Goal: Task Accomplishment & Management: Use online tool/utility

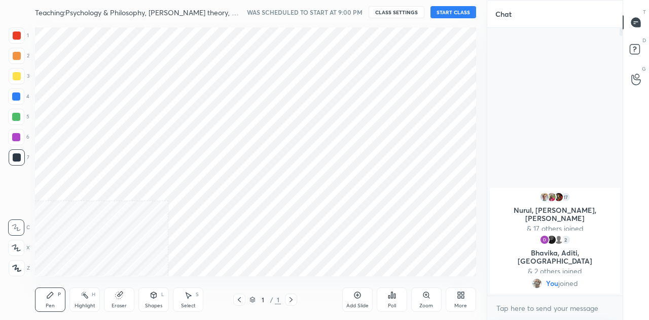
scroll to position [255, 446]
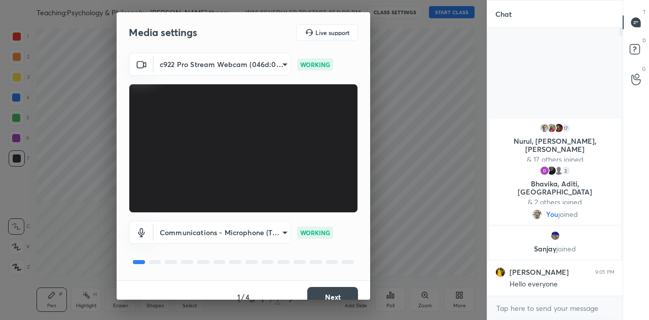
click at [331, 293] on button "Next" at bounding box center [332, 297] width 51 height 20
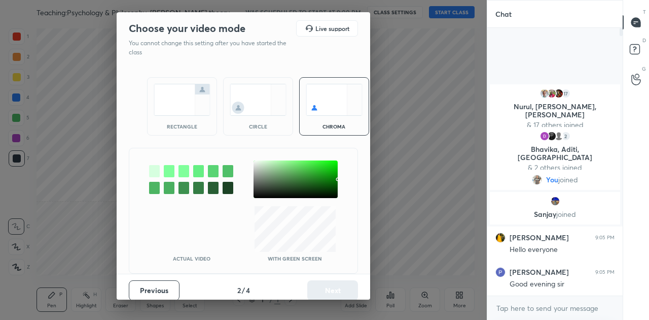
click at [189, 109] on img at bounding box center [182, 100] width 57 height 32
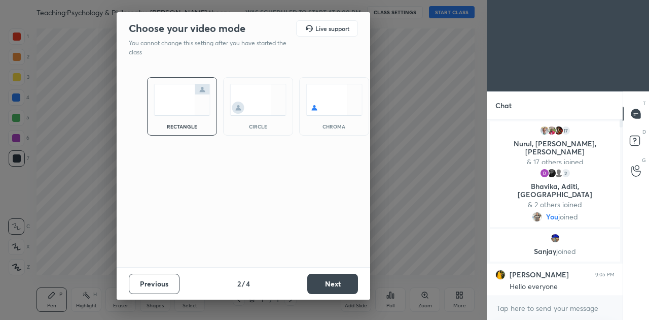
scroll to position [197, 132]
click at [340, 278] on button "Next" at bounding box center [332, 283] width 51 height 20
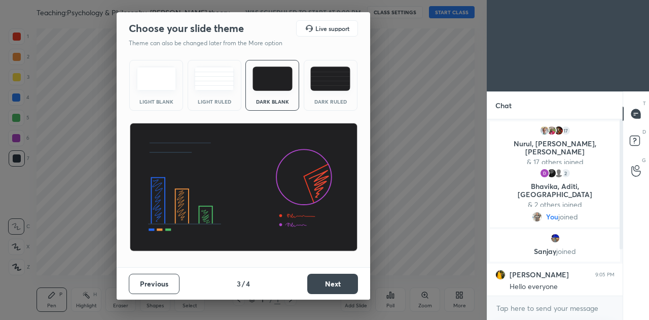
click at [332, 280] on button "Next" at bounding box center [332, 283] width 51 height 20
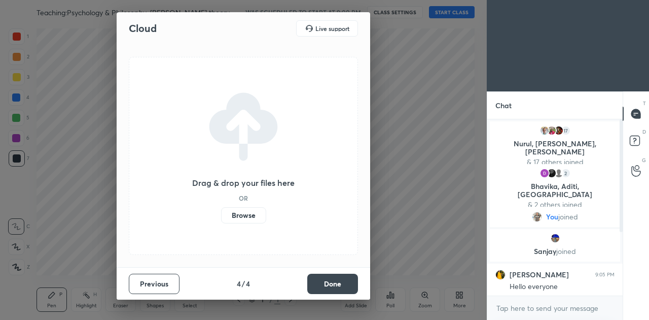
click at [251, 214] on label "Browse" at bounding box center [243, 215] width 45 height 16
click at [221, 214] on input "Browse" at bounding box center [221, 215] width 0 height 16
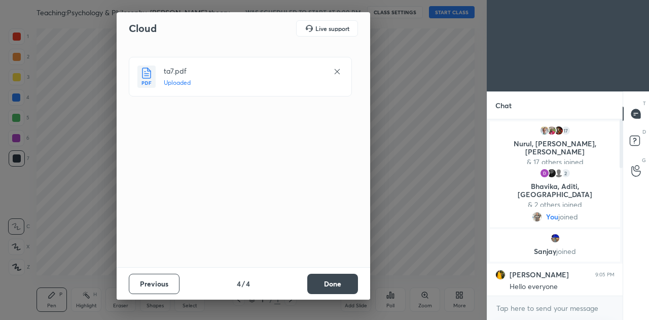
click at [334, 279] on button "Done" at bounding box center [332, 283] width 51 height 20
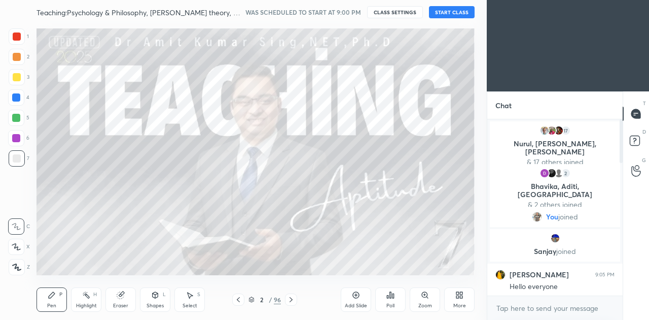
click at [448, 12] on button "START CLASS" at bounding box center [452, 12] width 46 height 12
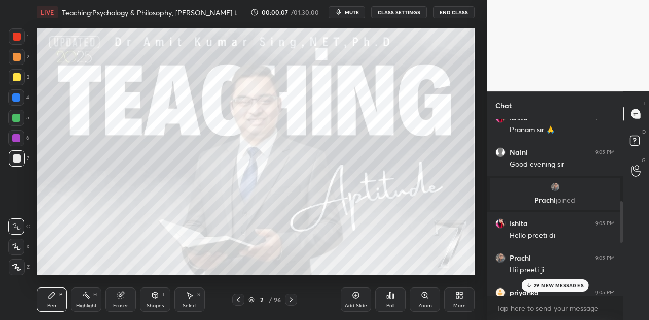
click at [557, 283] on p "29 NEW MESSAGES" at bounding box center [559, 285] width 50 height 6
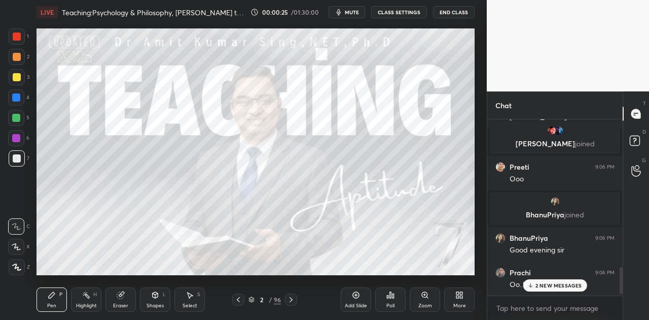
scroll to position [984, 0]
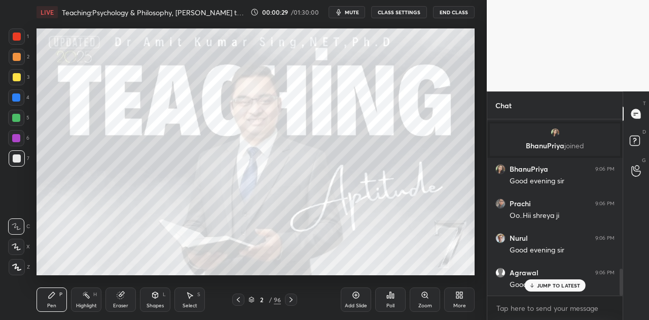
click at [556, 282] on p "JUMP TO LATEST" at bounding box center [559, 285] width 44 height 6
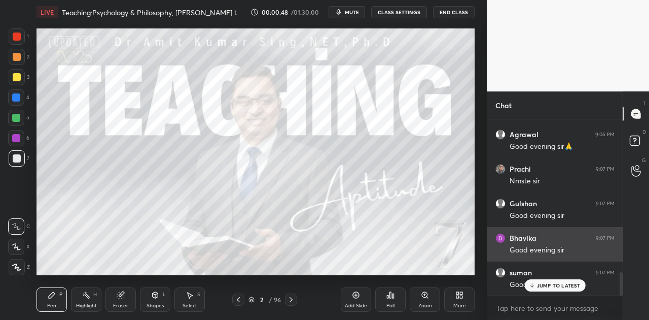
scroll to position [1157, 0]
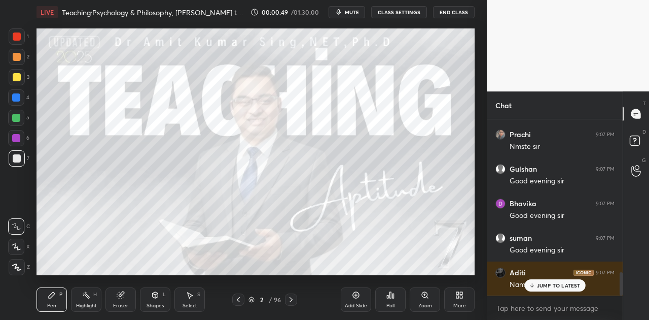
click at [569, 282] on p "JUMP TO LATEST" at bounding box center [559, 285] width 44 height 6
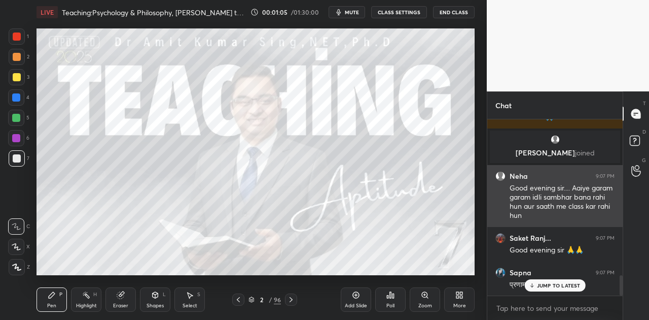
scroll to position [1359, 0]
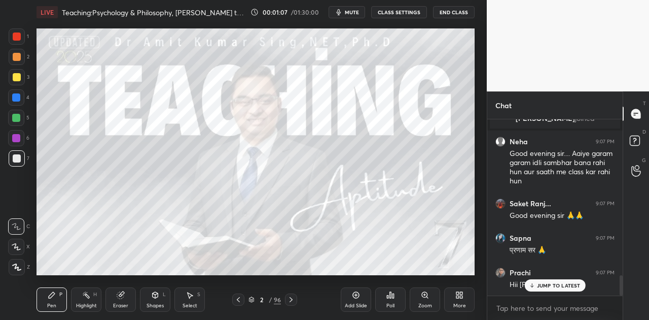
click at [561, 284] on p "JUMP TO LATEST" at bounding box center [559, 285] width 44 height 6
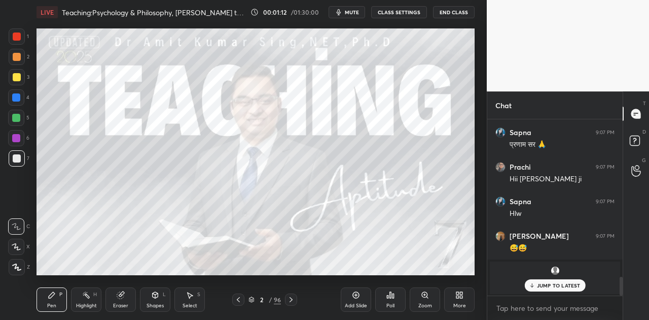
scroll to position [1499, 0]
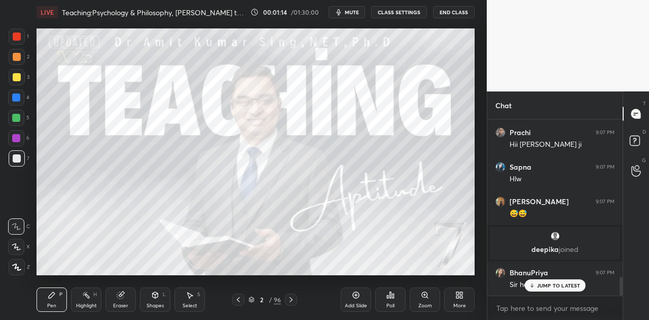
click at [562, 282] on p "JUMP TO LATEST" at bounding box center [559, 285] width 44 height 6
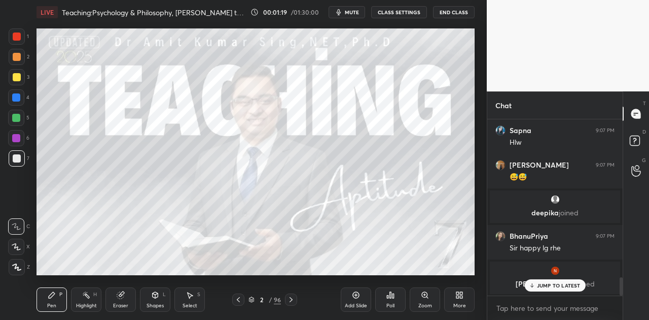
click at [353, 12] on span "mute" at bounding box center [352, 12] width 14 height 7
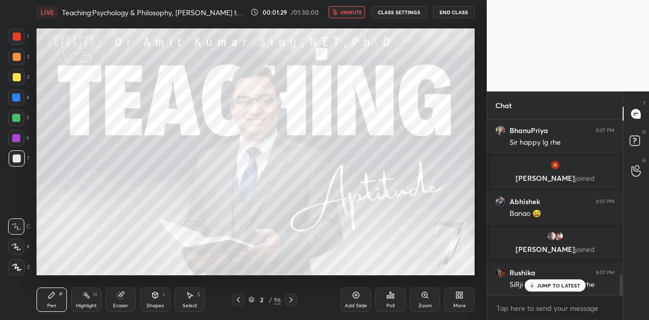
scroll to position [1354, 0]
click at [546, 287] on p "JUMP TO LATEST" at bounding box center [559, 285] width 44 height 6
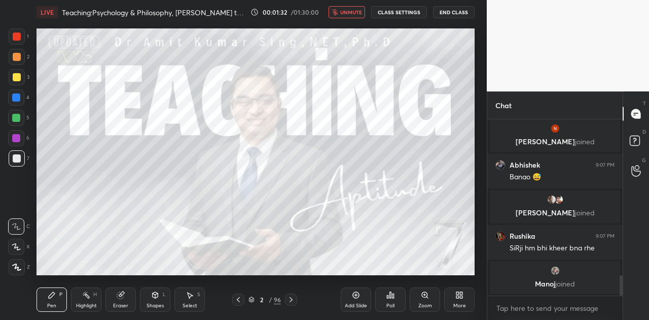
click at [352, 10] on span "unmute" at bounding box center [351, 12] width 22 height 7
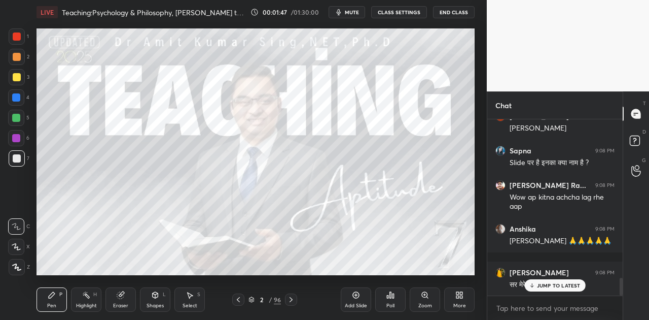
scroll to position [1581, 0]
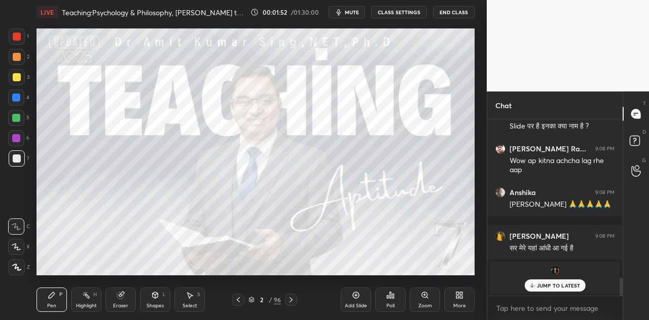
click at [563, 285] on p "JUMP TO LATEST" at bounding box center [559, 285] width 44 height 6
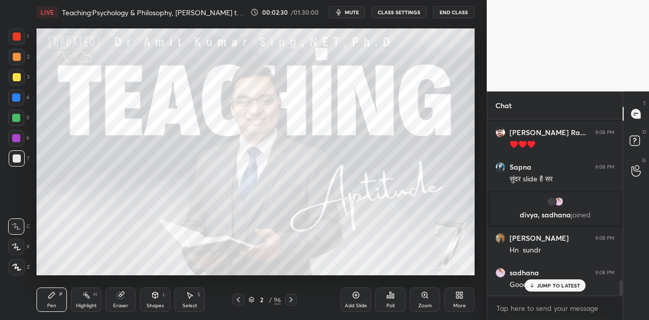
scroll to position [1905, 0]
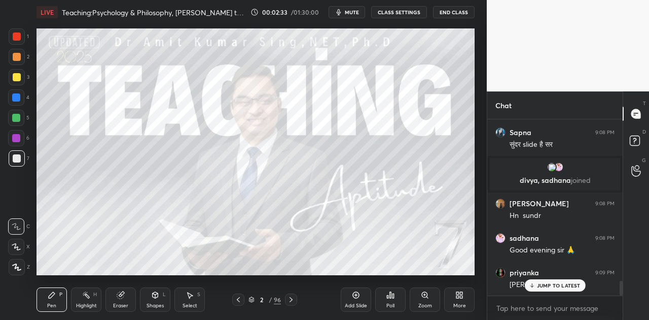
click at [557, 285] on p "JUMP TO LATEST" at bounding box center [559, 285] width 44 height 6
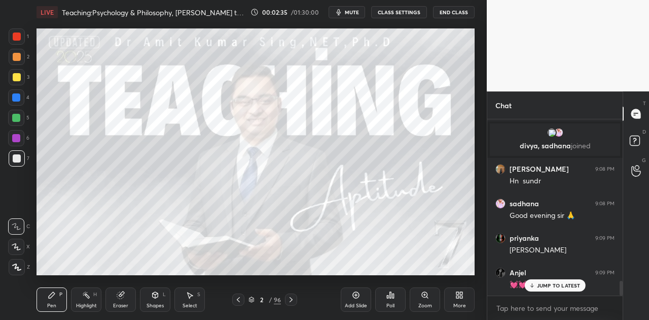
click at [547, 287] on p "JUMP TO LATEST" at bounding box center [559, 285] width 44 height 6
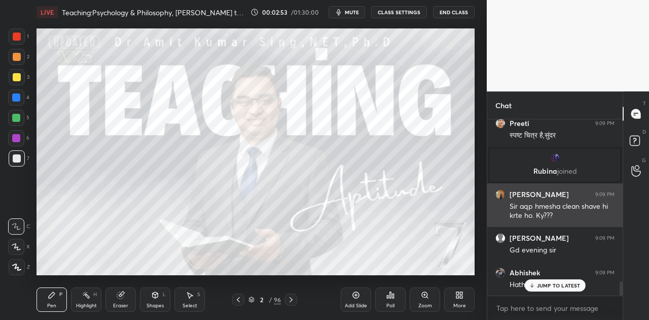
scroll to position [1974, 0]
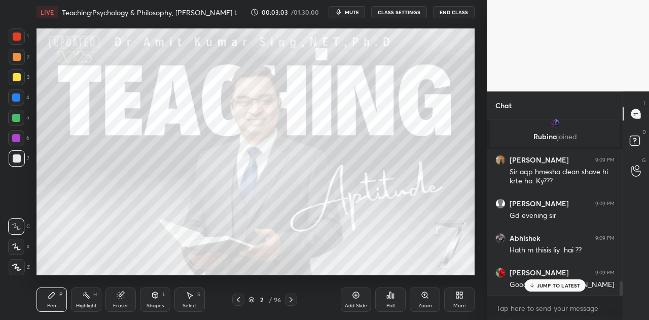
click at [558, 283] on p "JUMP TO LATEST" at bounding box center [559, 285] width 44 height 6
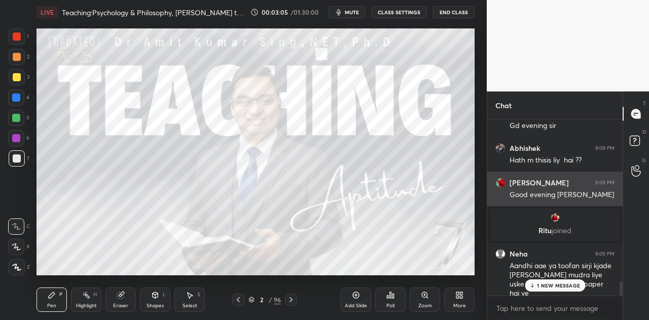
scroll to position [1958, 0]
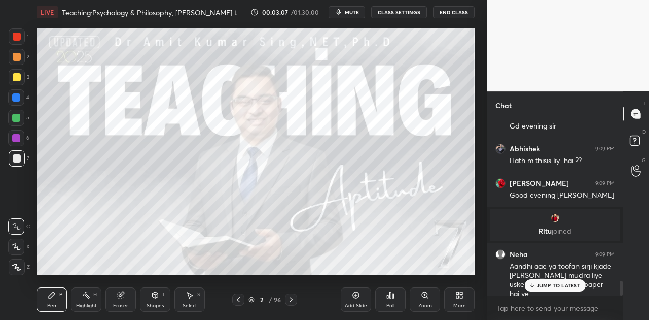
click at [558, 285] on p "JUMP TO LATEST" at bounding box center [559, 285] width 44 height 6
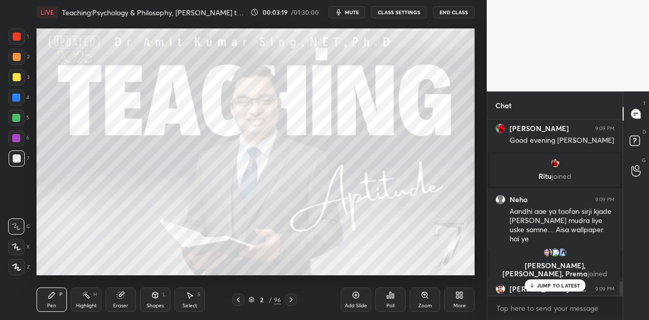
scroll to position [2011, 0]
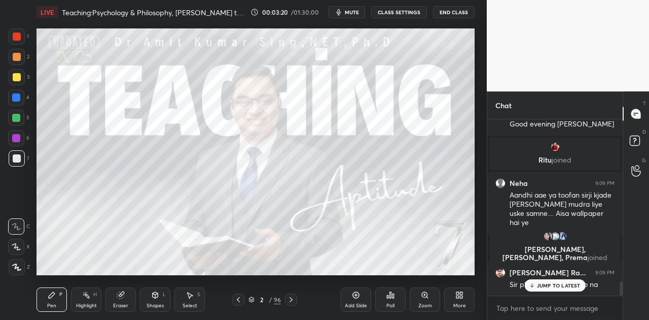
click at [540, 284] on p "JUMP TO LATEST" at bounding box center [559, 285] width 44 height 6
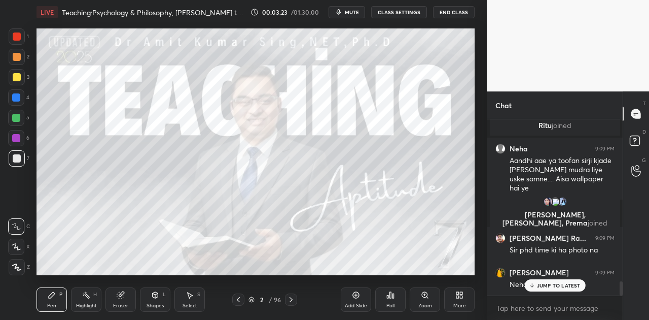
click at [550, 284] on p "JUMP TO LATEST" at bounding box center [559, 285] width 44 height 6
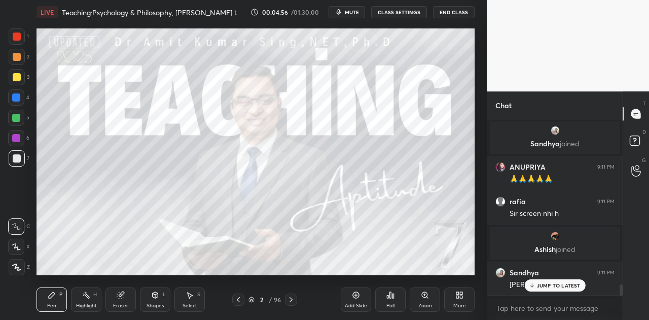
scroll to position [2683, 0]
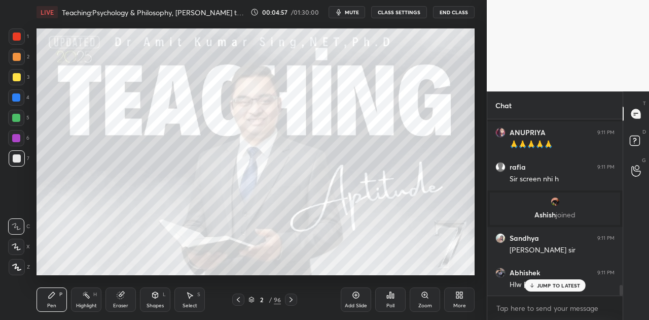
click at [550, 283] on p "JUMP TO LATEST" at bounding box center [559, 285] width 44 height 6
click at [464, 298] on div "More" at bounding box center [459, 299] width 30 height 24
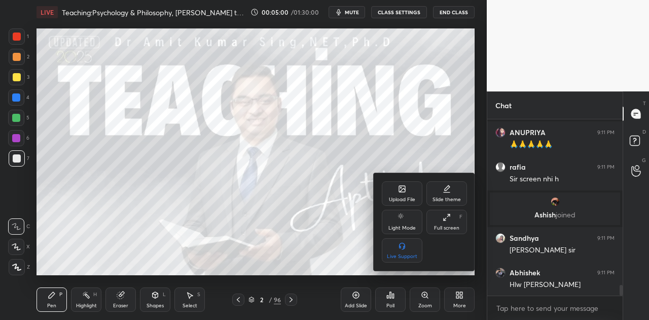
click at [400, 193] on icon at bounding box center [402, 189] width 8 height 8
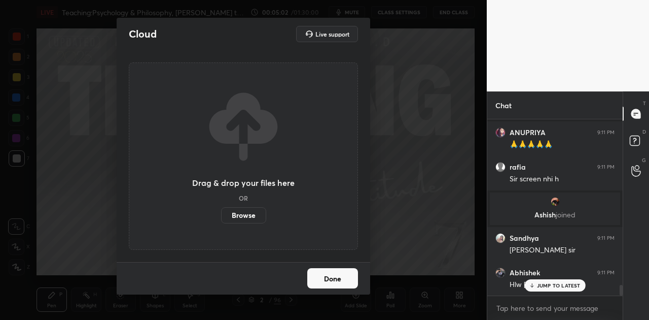
scroll to position [2717, 0]
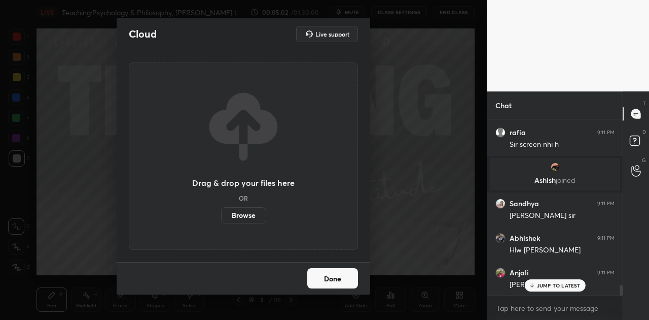
click at [244, 218] on label "Browse" at bounding box center [243, 215] width 45 height 16
click at [221, 218] on input "Browse" at bounding box center [221, 215] width 0 height 16
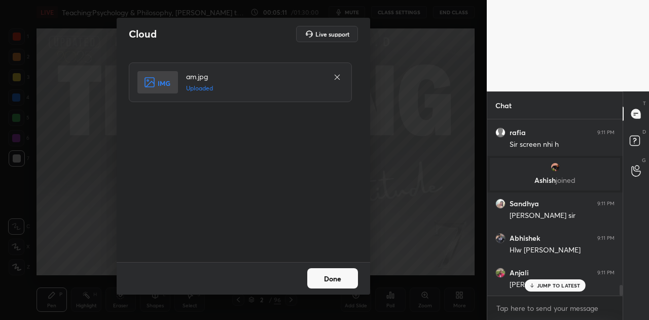
click at [337, 275] on button "Done" at bounding box center [332, 278] width 51 height 20
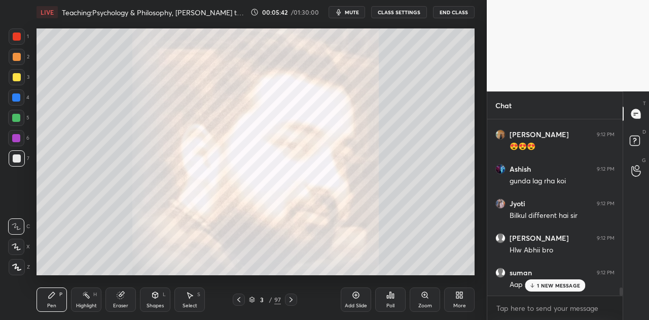
scroll to position [3694, 0]
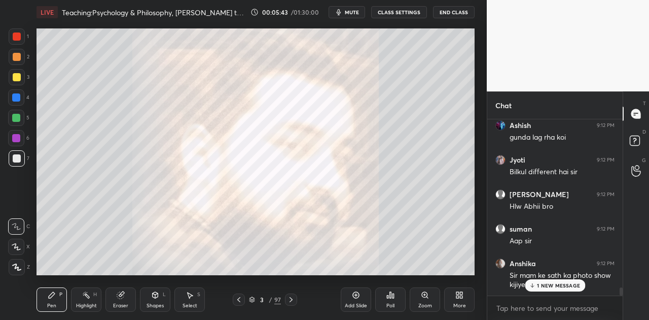
click at [562, 282] on p "1 NEW MESSAGE" at bounding box center [558, 285] width 43 height 6
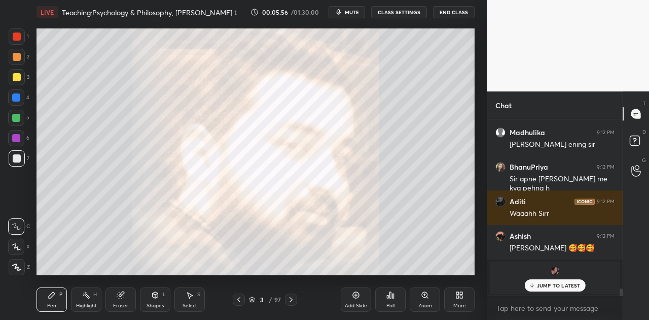
scroll to position [4041, 0]
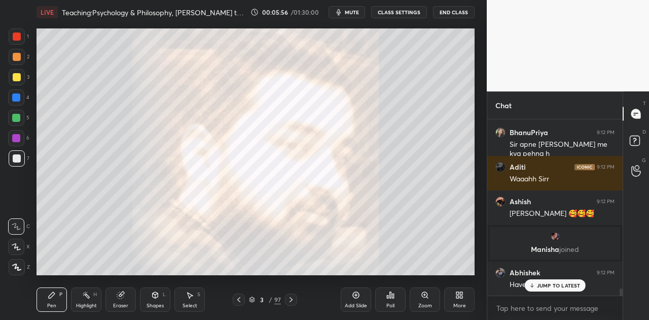
click at [560, 285] on p "JUMP TO LATEST" at bounding box center [559, 285] width 44 height 6
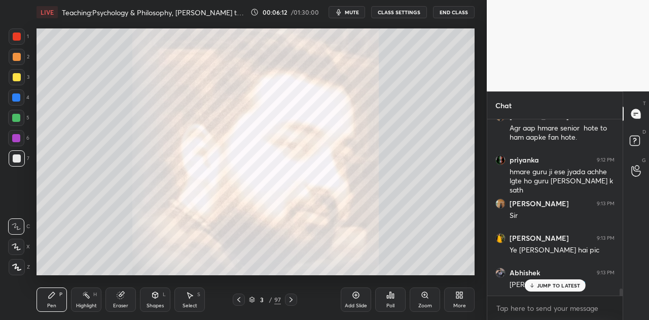
scroll to position [4301, 0]
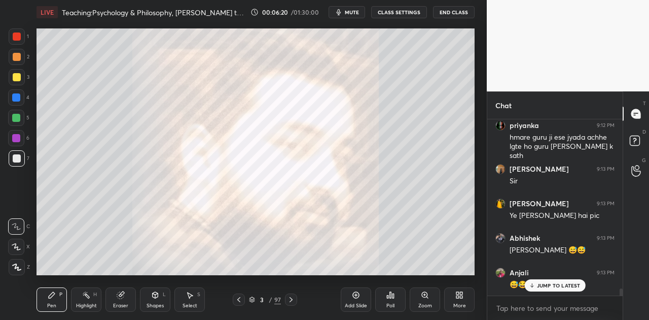
click at [240, 299] on icon at bounding box center [239, 299] width 8 height 8
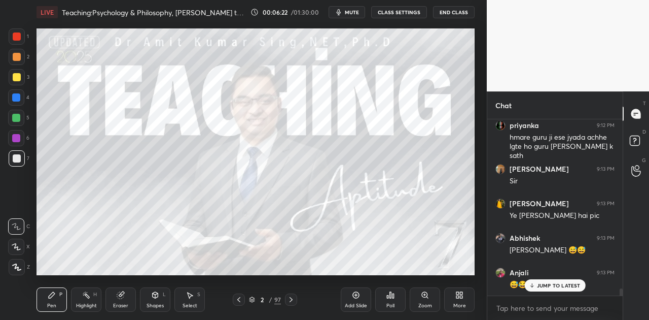
drag, startPoint x: 549, startPoint y: 283, endPoint x: 476, endPoint y: 249, distance: 80.4
click at [548, 282] on p "JUMP TO LATEST" at bounding box center [559, 285] width 44 height 6
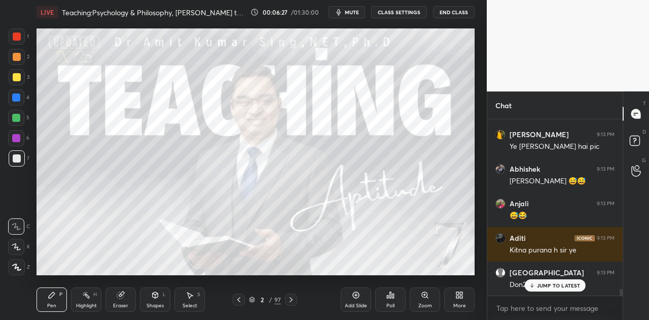
scroll to position [4405, 0]
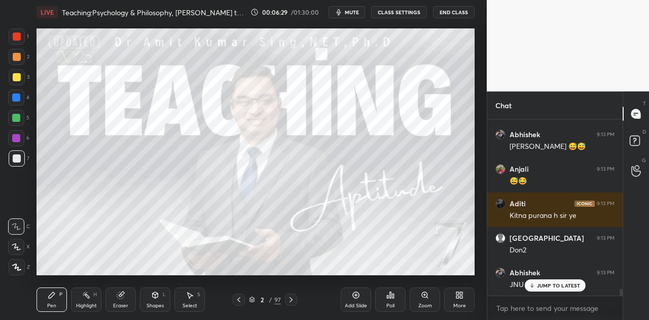
click at [551, 284] on p "JUMP TO LATEST" at bounding box center [559, 285] width 44 height 6
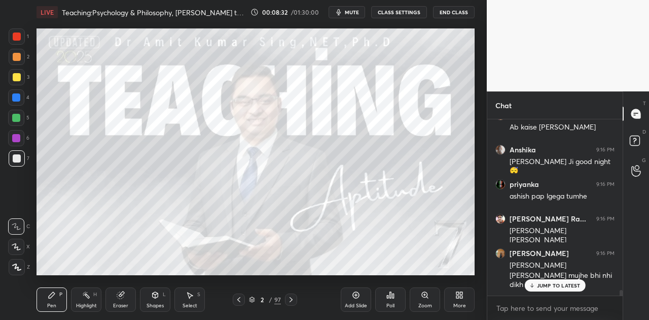
scroll to position [5615, 0]
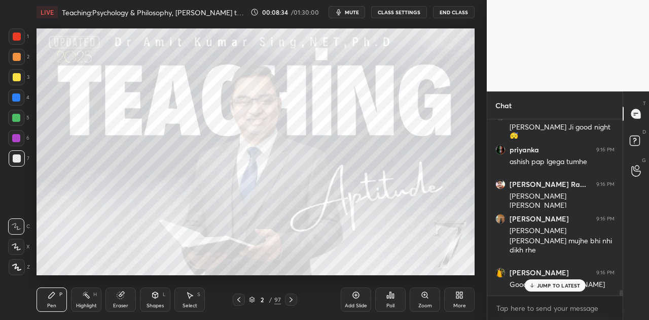
click at [290, 297] on icon at bounding box center [291, 299] width 3 height 5
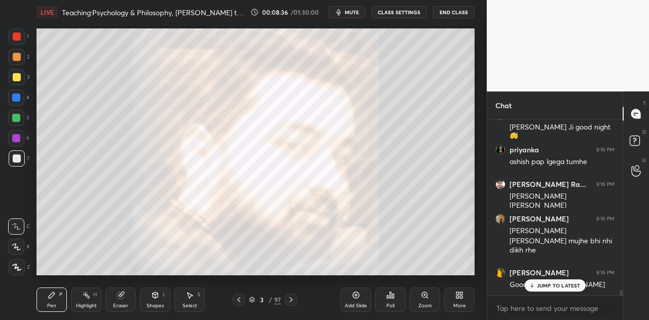
click at [294, 296] on icon at bounding box center [291, 299] width 8 height 8
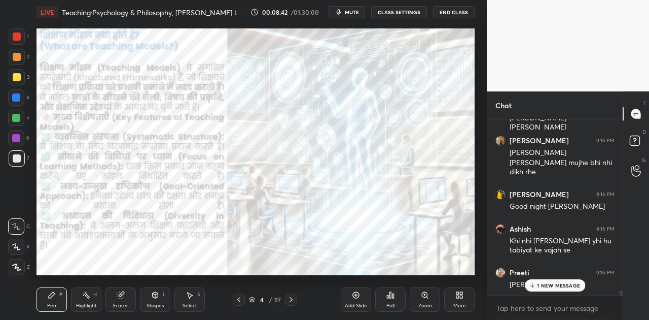
scroll to position [5728, 0]
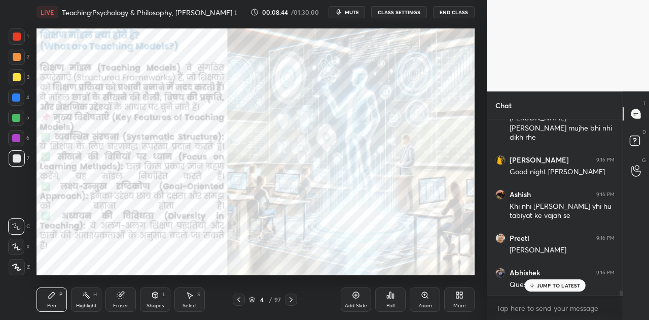
click at [546, 284] on p "JUMP TO LATEST" at bounding box center [559, 285] width 44 height 6
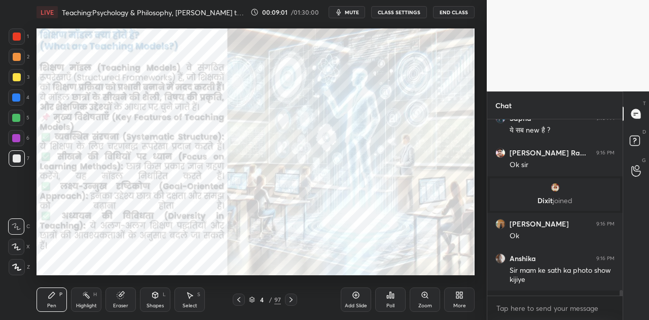
scroll to position [3, 3]
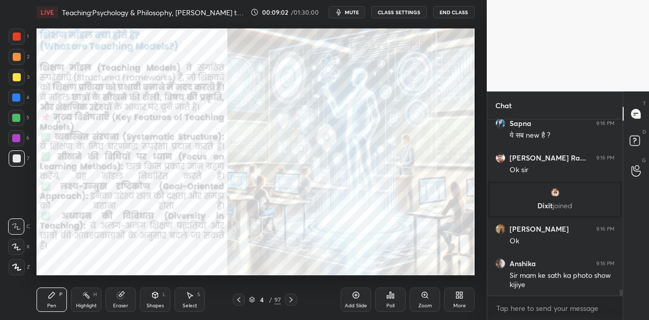
click at [20, 96] on div at bounding box center [16, 97] width 8 height 8
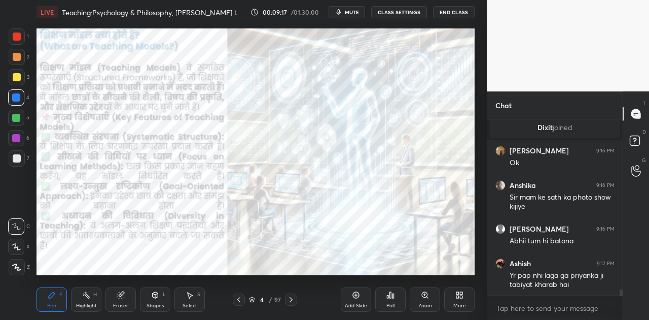
scroll to position [5040, 0]
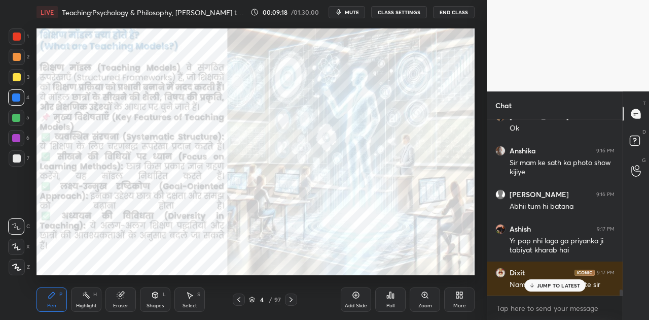
click at [290, 299] on icon at bounding box center [291, 299] width 8 height 8
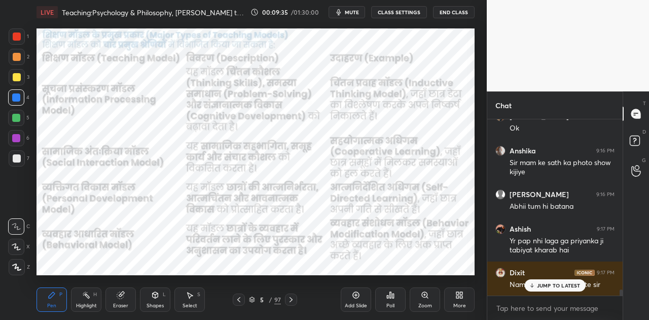
click at [293, 300] on icon at bounding box center [291, 299] width 8 height 8
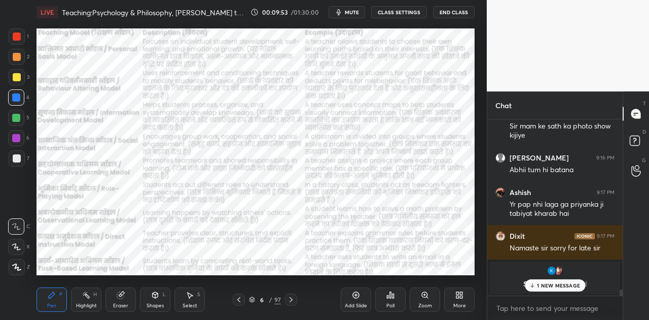
scroll to position [5111, 0]
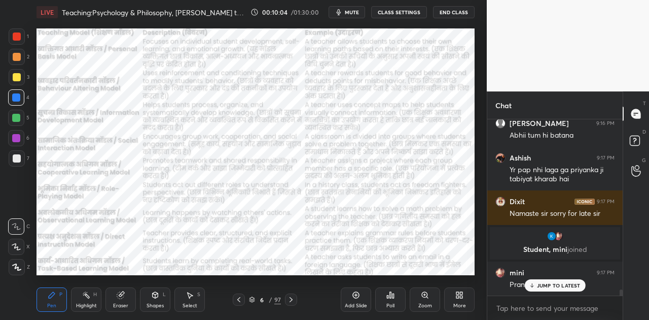
click at [292, 299] on icon at bounding box center [291, 299] width 3 height 5
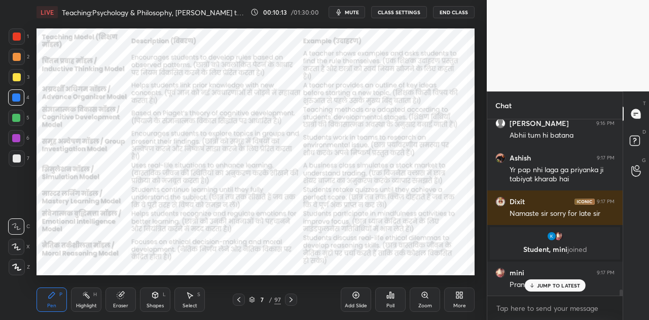
scroll to position [5155, 0]
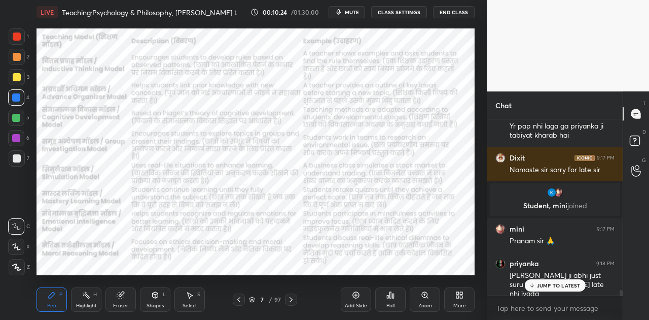
click at [558, 284] on p "JUMP TO LATEST" at bounding box center [559, 285] width 44 height 6
click at [291, 298] on icon at bounding box center [291, 299] width 3 height 5
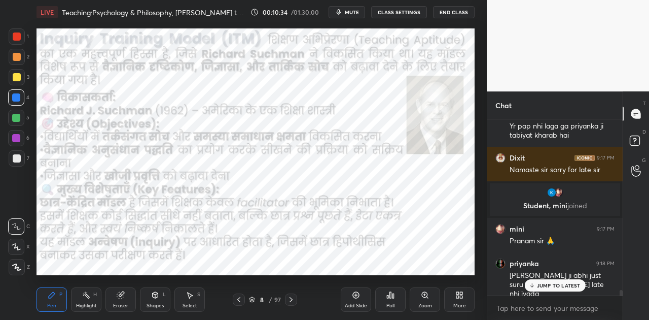
scroll to position [5191, 0]
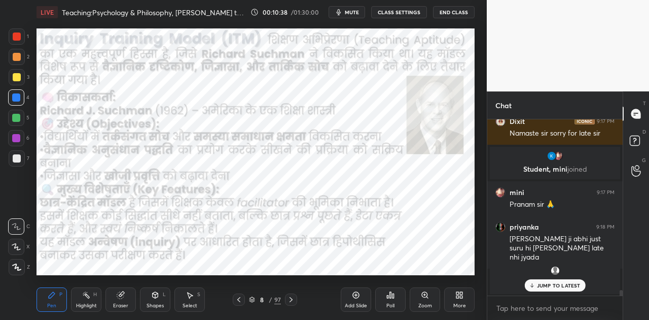
click at [156, 297] on icon at bounding box center [156, 295] width 6 height 6
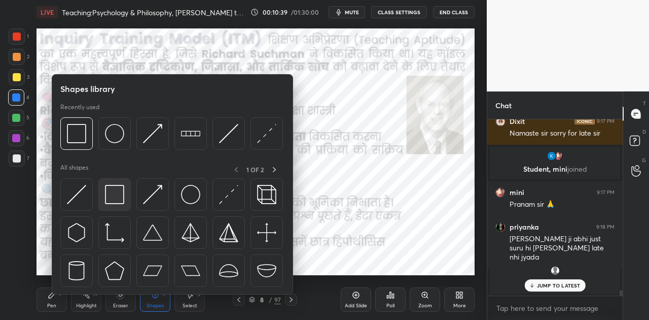
click at [119, 194] on img at bounding box center [114, 194] width 19 height 19
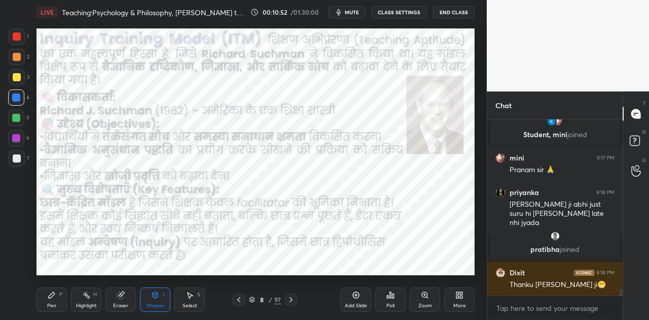
scroll to position [5122, 0]
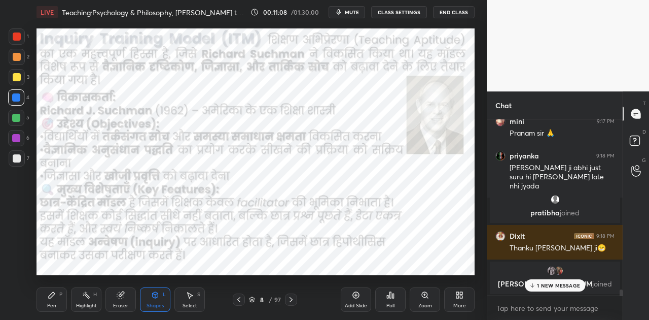
click at [292, 301] on icon at bounding box center [291, 299] width 8 height 8
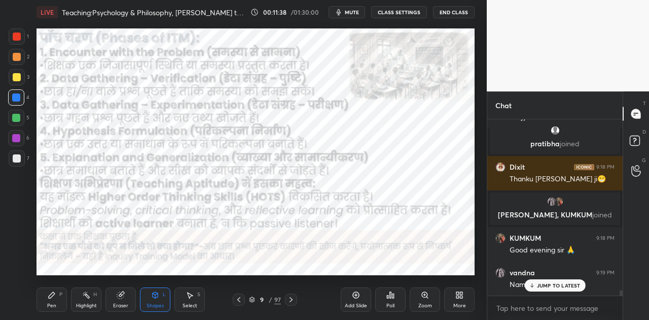
scroll to position [5228, 0]
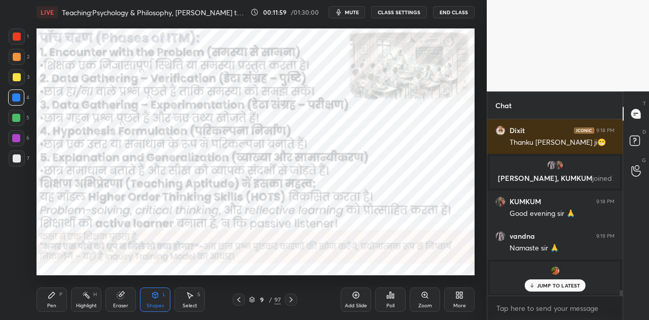
click at [554, 286] on p "JUMP TO LATEST" at bounding box center [559, 285] width 44 height 6
click at [290, 299] on icon at bounding box center [291, 299] width 8 height 8
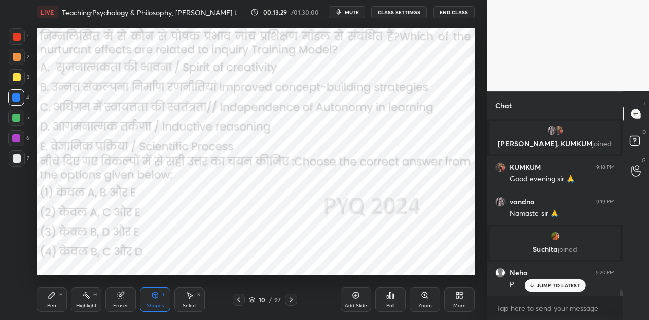
scroll to position [5297, 0]
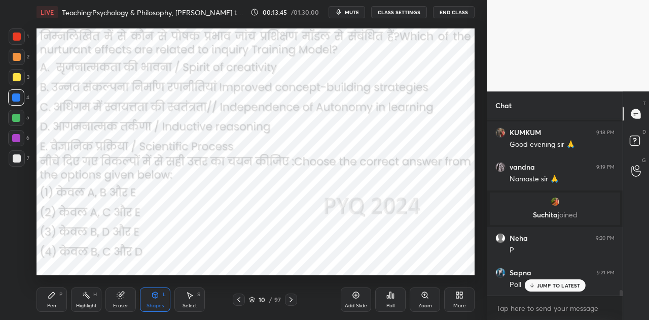
click at [385, 293] on div "Poll" at bounding box center [390, 299] width 30 height 24
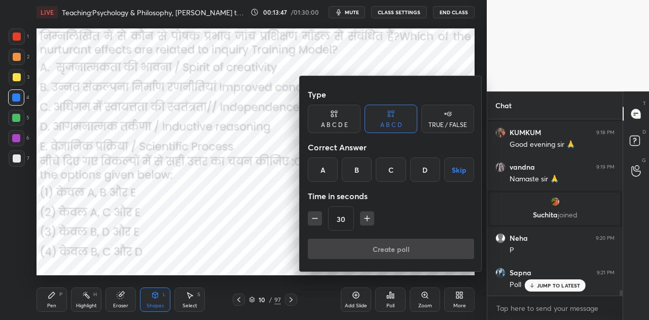
click at [393, 167] on div "C" at bounding box center [391, 169] width 30 height 24
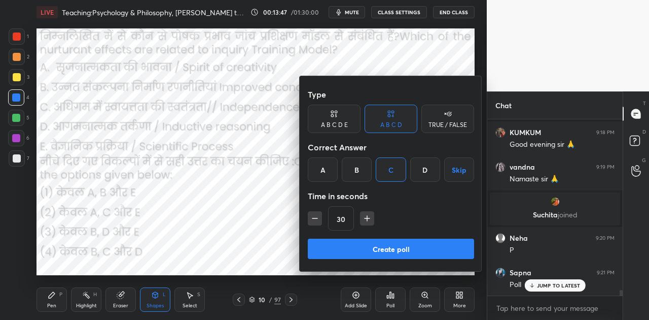
click at [390, 244] on button "Create poll" at bounding box center [391, 248] width 166 height 20
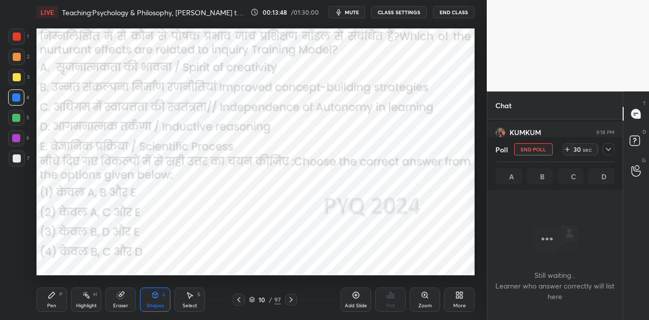
scroll to position [0, 0]
click at [357, 14] on span "mute" at bounding box center [352, 12] width 14 height 7
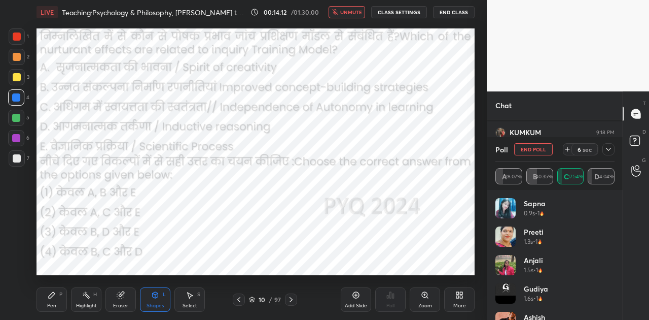
scroll to position [5405, 0]
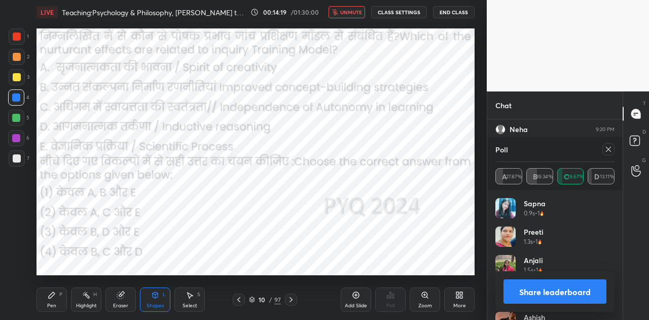
click at [574, 297] on button "Share leaderboard" at bounding box center [555, 291] width 103 height 24
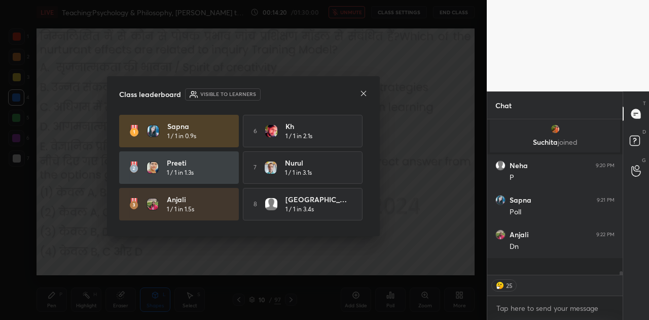
scroll to position [147, 132]
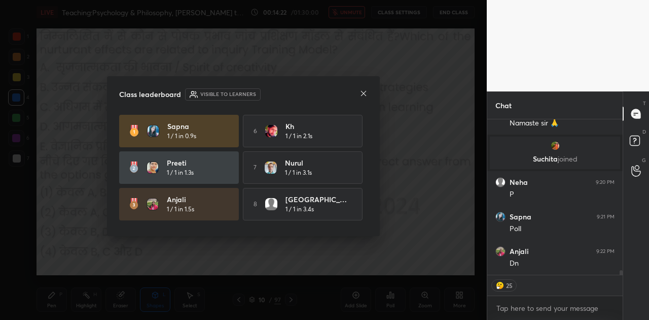
click at [361, 91] on icon at bounding box center [364, 93] width 8 height 8
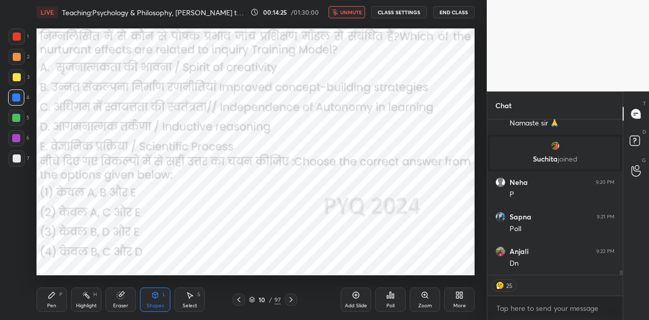
click at [293, 300] on icon at bounding box center [291, 299] width 8 height 8
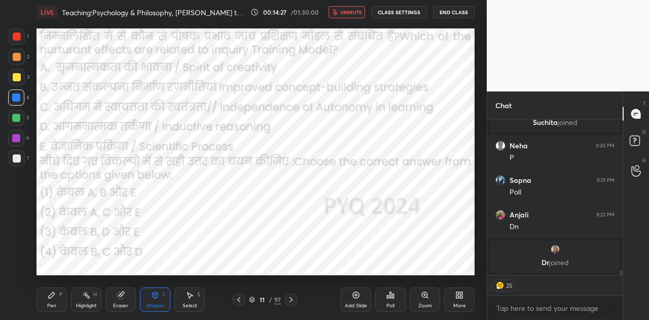
click at [289, 299] on icon at bounding box center [291, 299] width 8 height 8
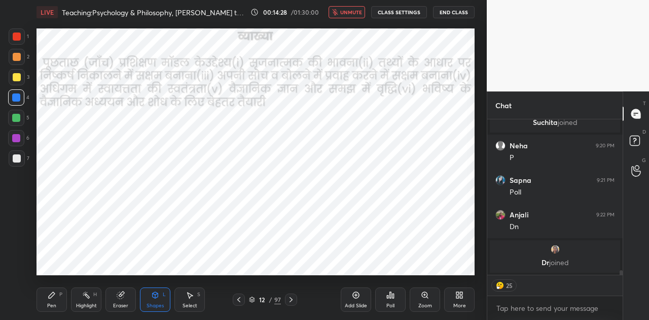
click at [289, 299] on icon at bounding box center [291, 299] width 8 height 8
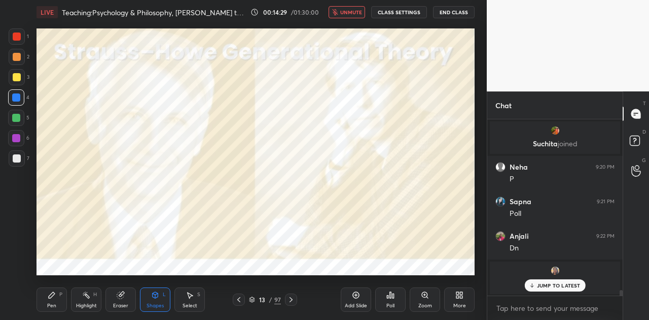
click at [357, 12] on span "unmute" at bounding box center [351, 12] width 22 height 7
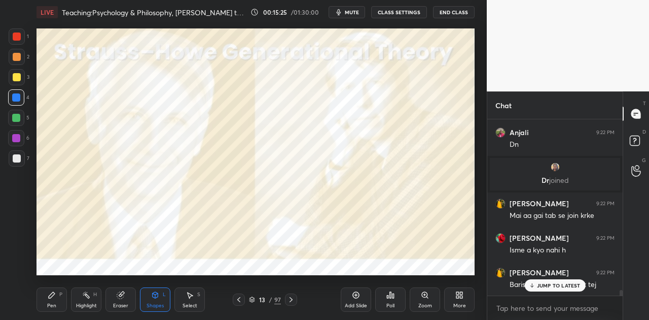
scroll to position [5412, 0]
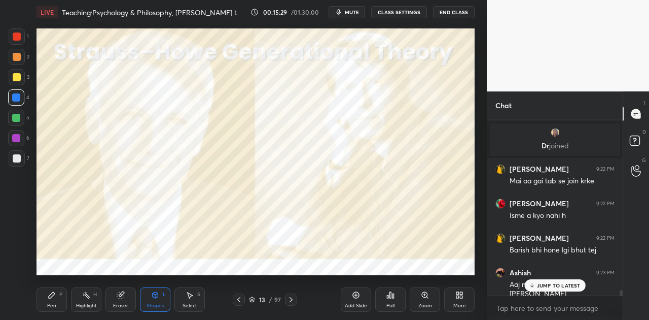
click at [552, 286] on p "JUMP TO LATEST" at bounding box center [559, 285] width 44 height 6
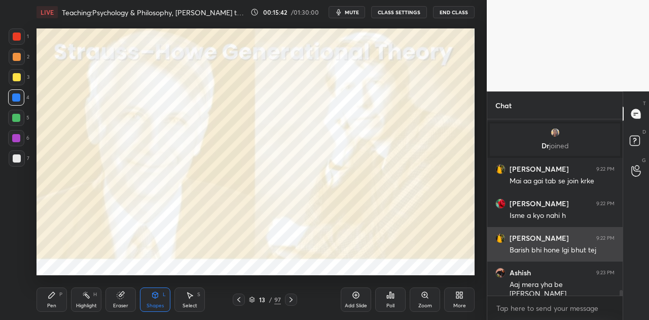
scroll to position [5447, 0]
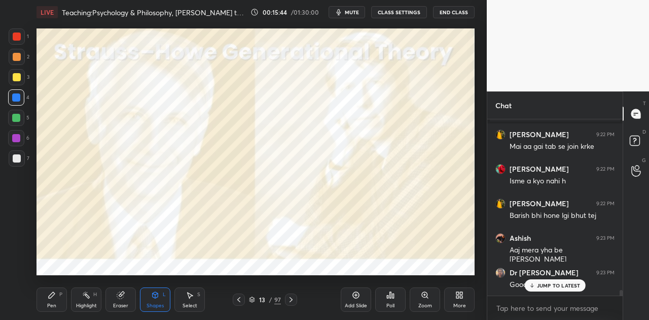
click at [538, 282] on p "JUMP TO LATEST" at bounding box center [559, 285] width 44 height 6
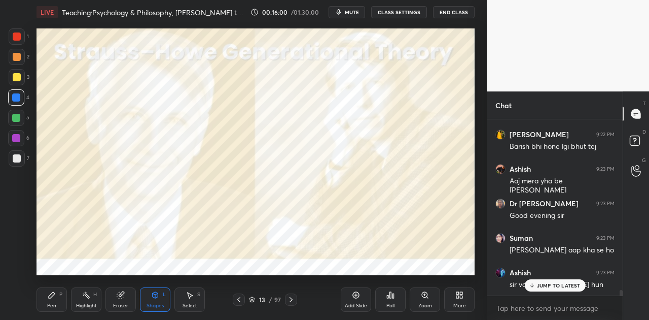
scroll to position [5550, 0]
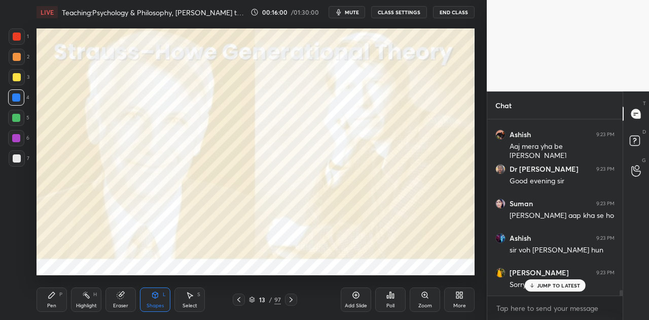
click at [19, 98] on div at bounding box center [16, 97] width 8 height 8
click at [159, 300] on div "Shapes L" at bounding box center [155, 299] width 30 height 24
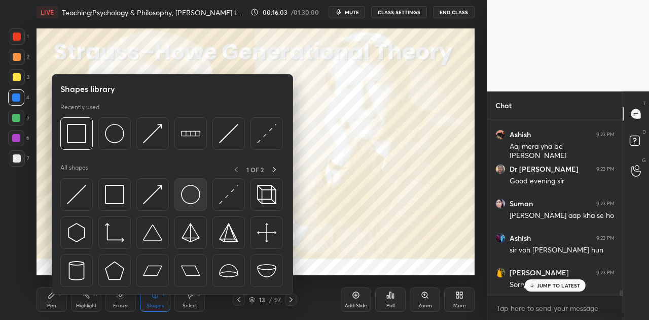
click at [193, 195] on img at bounding box center [190, 194] width 19 height 19
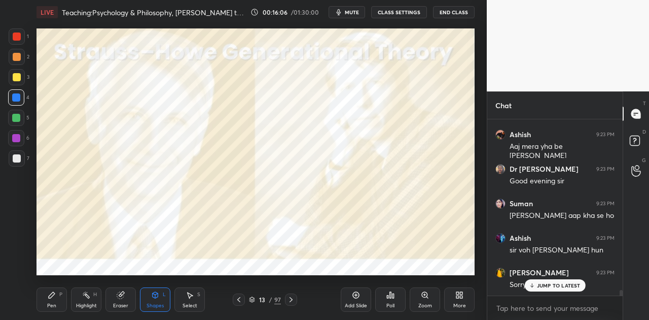
scroll to position [5585, 0]
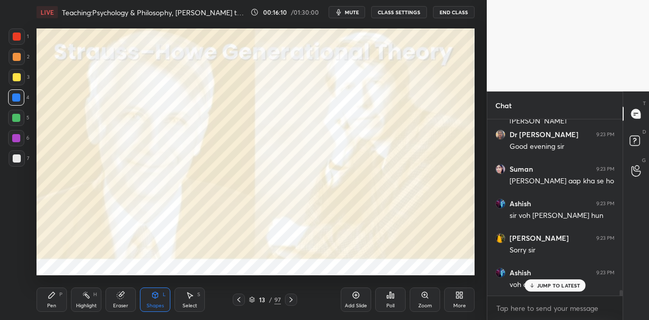
click at [544, 285] on p "JUMP TO LATEST" at bounding box center [559, 285] width 44 height 6
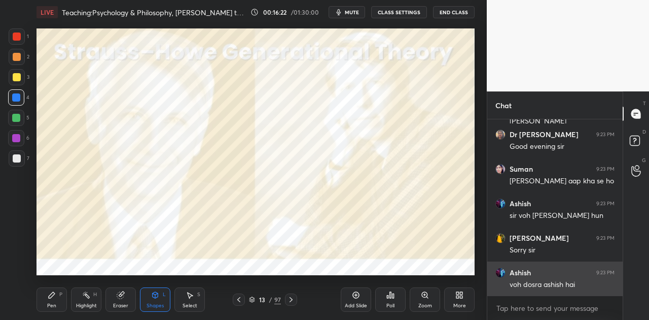
scroll to position [5619, 0]
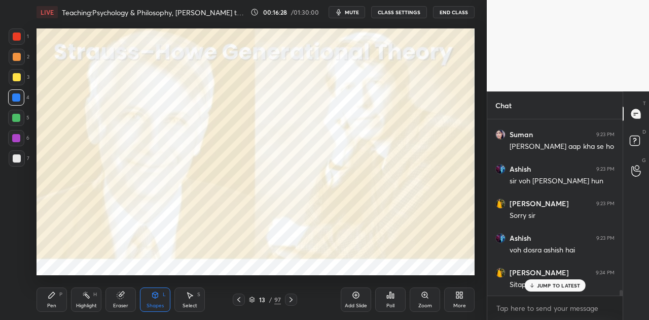
click at [53, 297] on icon at bounding box center [52, 295] width 8 height 8
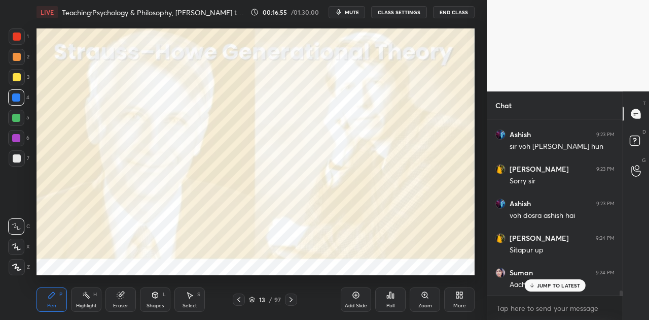
click at [154, 299] on div "Shapes L" at bounding box center [155, 299] width 30 height 24
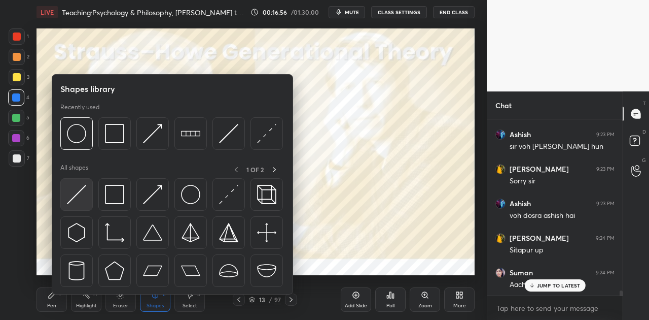
click at [75, 193] on img at bounding box center [76, 194] width 19 height 19
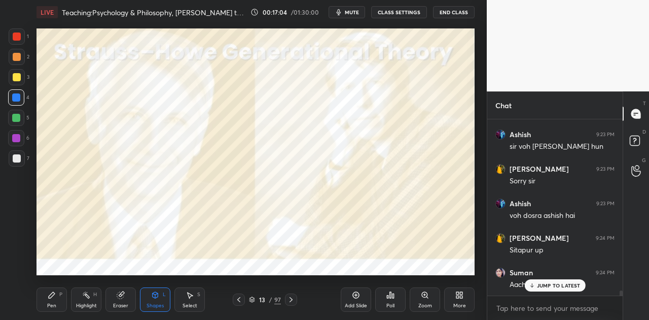
click at [52, 298] on icon at bounding box center [52, 295] width 8 height 8
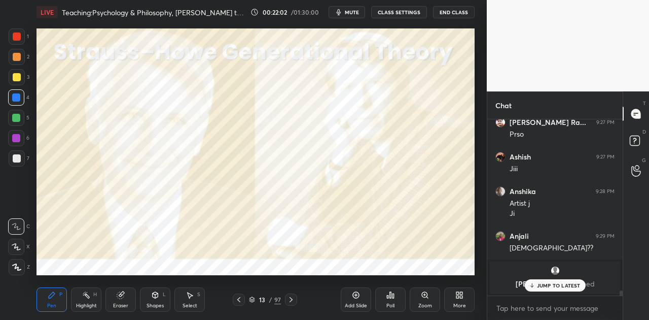
scroll to position [6172, 0]
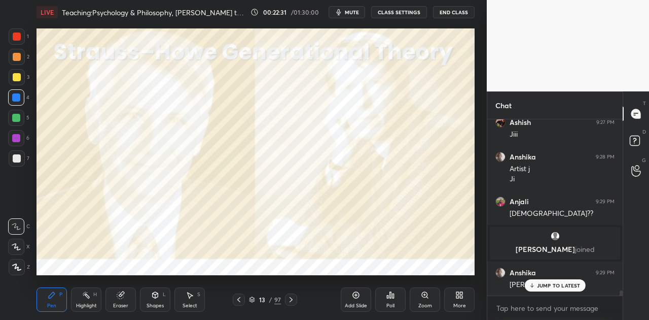
click at [151, 304] on div "Shapes" at bounding box center [155, 305] width 17 height 5
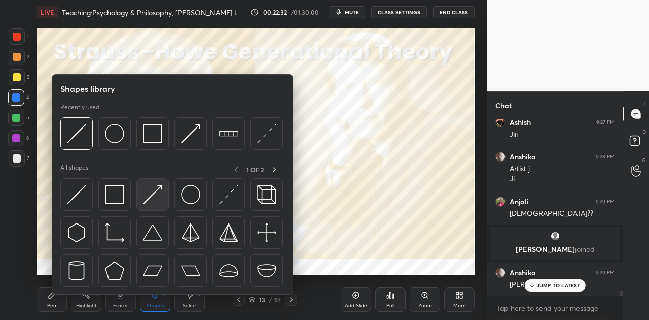
click at [151, 198] on img at bounding box center [152, 194] width 19 height 19
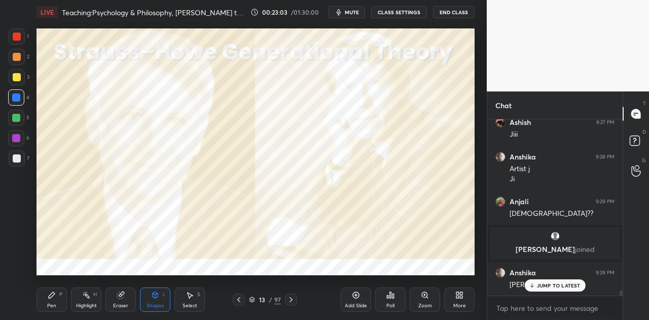
click at [356, 17] on button "mute" at bounding box center [347, 12] width 37 height 12
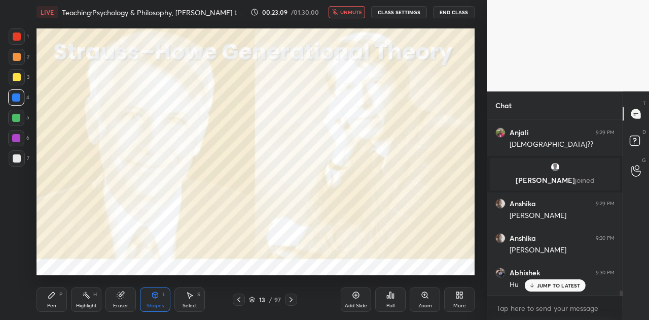
scroll to position [6276, 0]
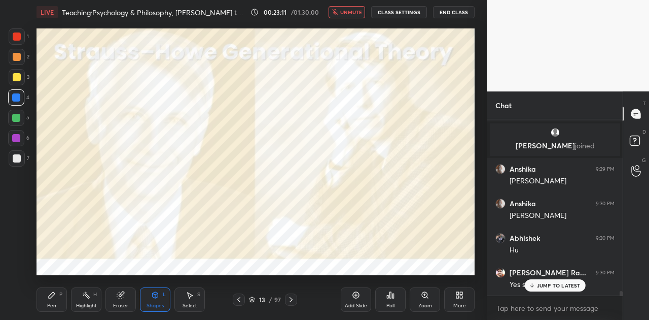
click at [356, 17] on button "unmute" at bounding box center [347, 12] width 37 height 12
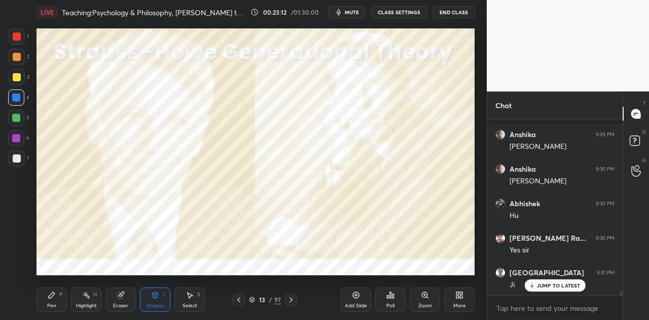
click at [290, 297] on icon at bounding box center [291, 299] width 8 height 8
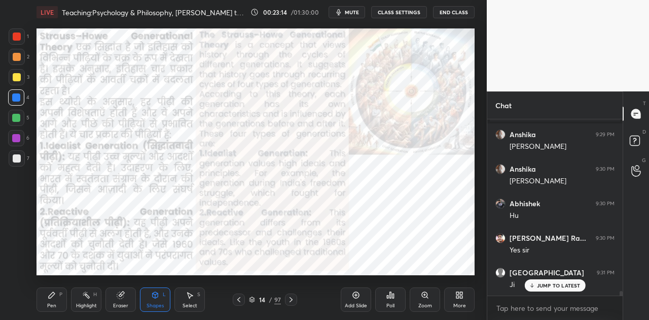
scroll to position [6345, 0]
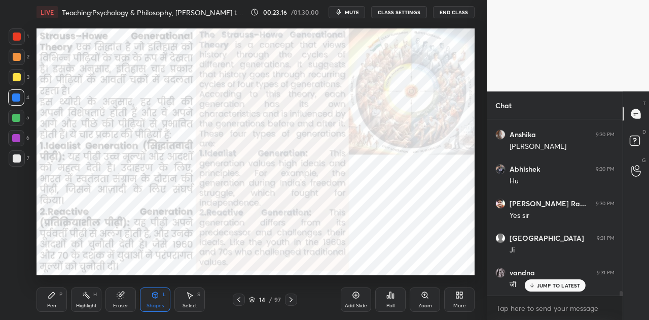
click at [290, 297] on icon at bounding box center [291, 299] width 8 height 8
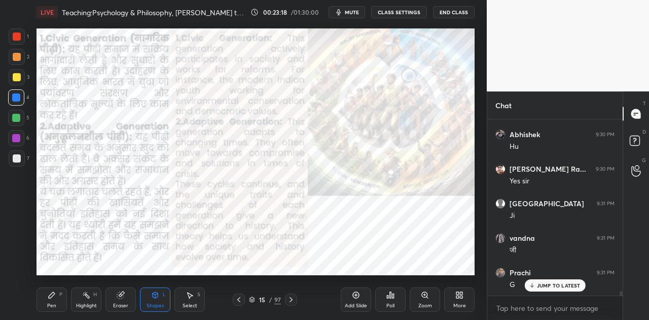
scroll to position [6414, 0]
click at [290, 297] on icon at bounding box center [291, 299] width 8 height 8
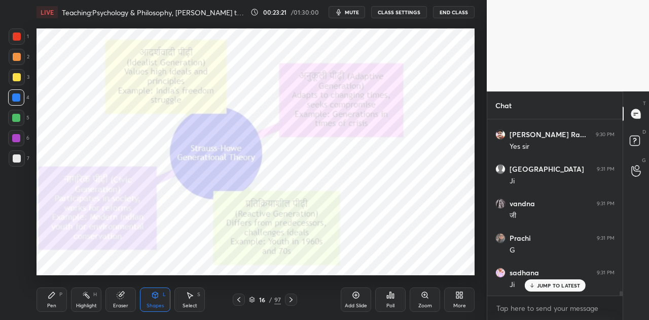
click at [290, 297] on icon at bounding box center [291, 299] width 8 height 8
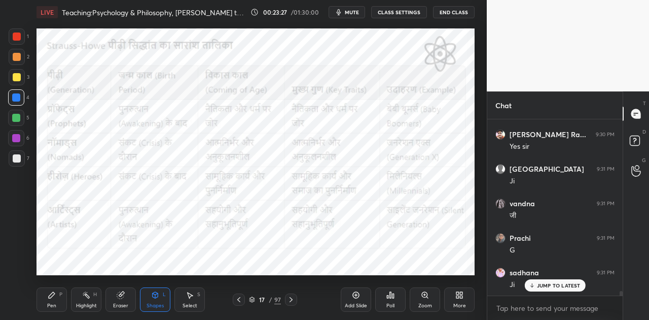
click at [290, 296] on icon at bounding box center [291, 299] width 8 height 8
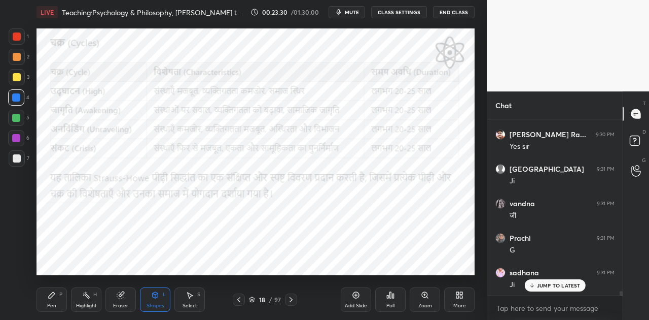
click at [290, 296] on icon at bounding box center [291, 299] width 8 height 8
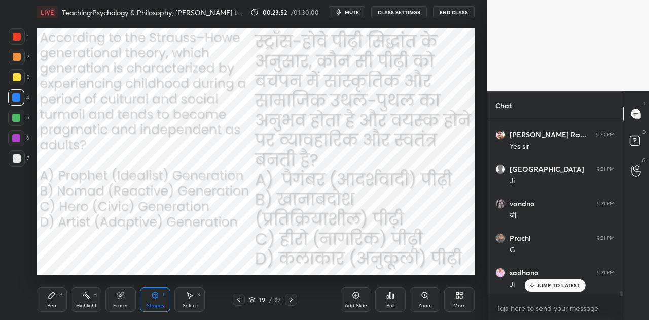
scroll to position [6466, 0]
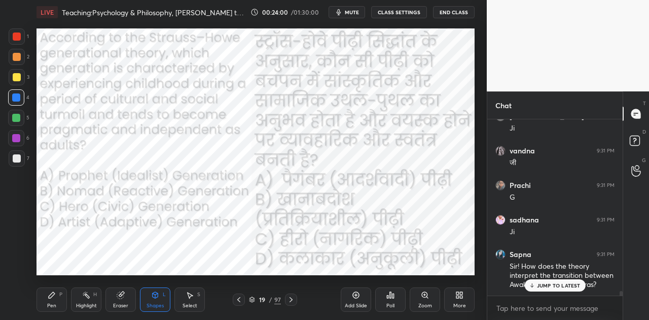
click at [566, 282] on p "JUMP TO LATEST" at bounding box center [559, 285] width 44 height 6
click at [353, 13] on span "mute" at bounding box center [352, 12] width 14 height 7
click at [392, 299] on div "Poll" at bounding box center [390, 299] width 30 height 24
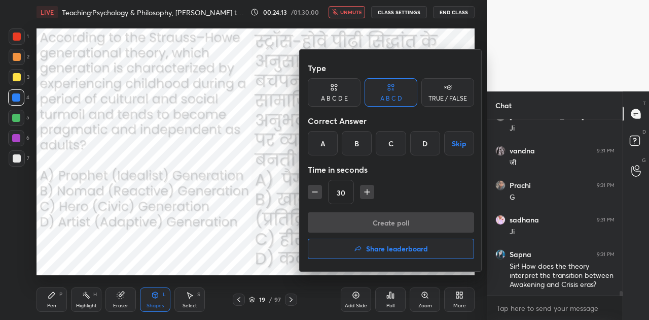
scroll to position [6501, 0]
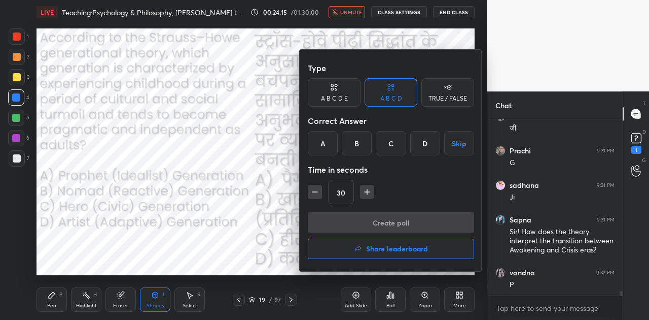
click at [357, 140] on div "B" at bounding box center [357, 143] width 30 height 24
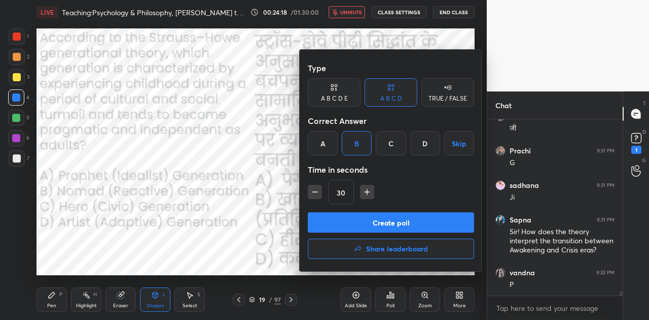
click at [394, 221] on button "Create poll" at bounding box center [391, 222] width 166 height 20
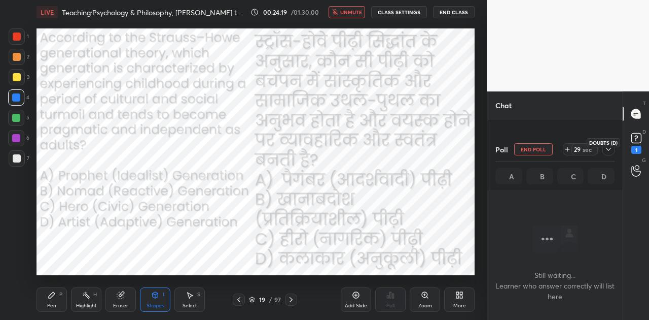
scroll to position [6588, 0]
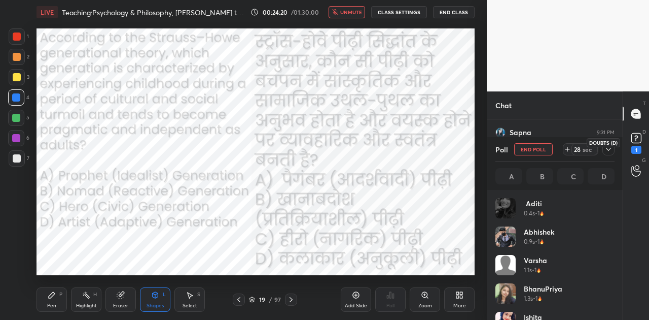
click at [632, 135] on rect at bounding box center [637, 138] width 10 height 10
click at [611, 150] on icon at bounding box center [609, 149] width 8 height 8
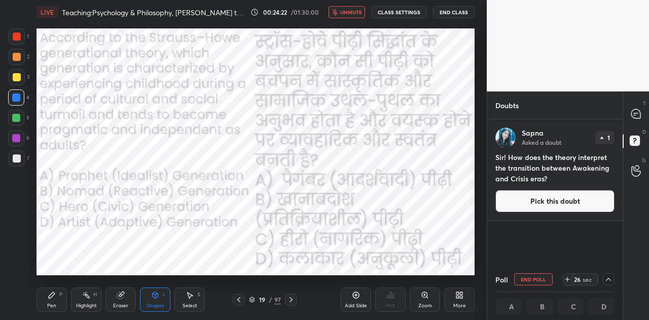
scroll to position [0, 0]
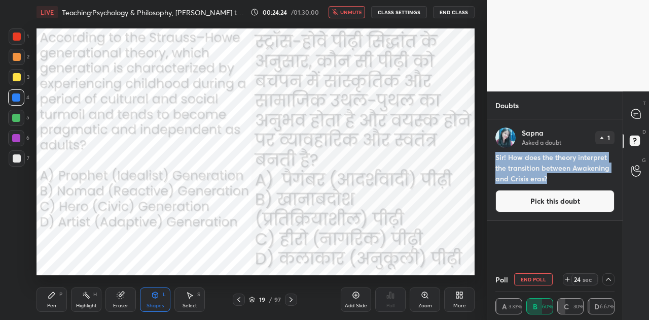
drag, startPoint x: 496, startPoint y: 155, endPoint x: 554, endPoint y: 181, distance: 63.2
click at [554, 181] on h4 "Sir! How does the theory interpret the transition between Awakening and Crisis …" at bounding box center [555, 168] width 119 height 32
copy h4 "Sir! How does the theory interpret the transition between Awakening and Crisis …"
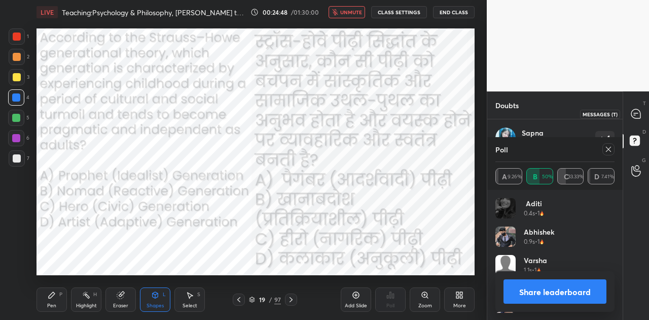
scroll to position [119, 116]
click at [635, 116] on icon at bounding box center [636, 113] width 9 height 9
click at [545, 288] on button "Share leaderboard" at bounding box center [555, 291] width 103 height 24
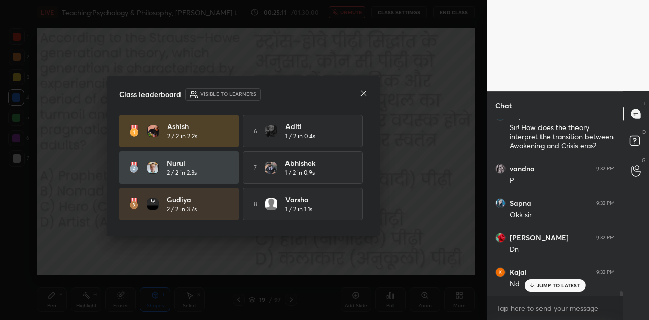
scroll to position [197, 132]
click at [544, 287] on p "JUMP TO LATEST" at bounding box center [559, 285] width 44 height 6
click at [362, 92] on icon at bounding box center [364, 93] width 8 height 8
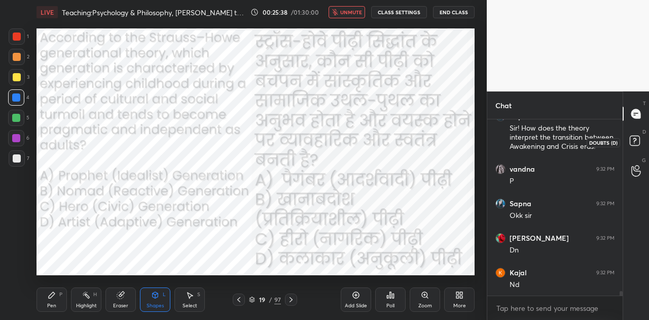
click at [634, 139] on rect at bounding box center [635, 141] width 10 height 10
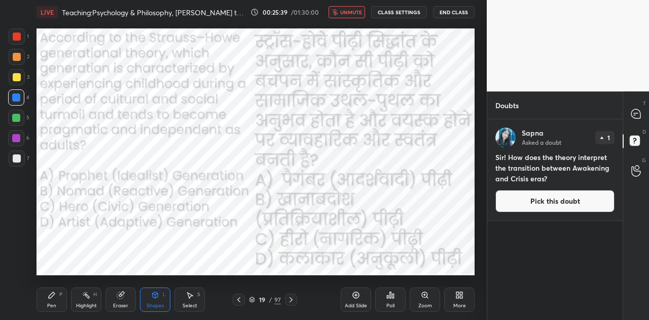
click at [546, 198] on button "Pick this doubt" at bounding box center [555, 201] width 119 height 22
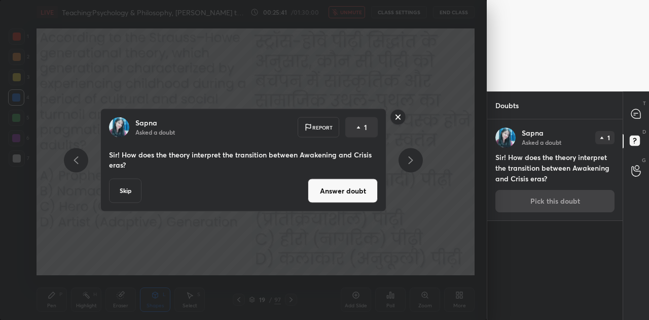
click at [343, 194] on button "Answer doubt" at bounding box center [343, 191] width 70 height 24
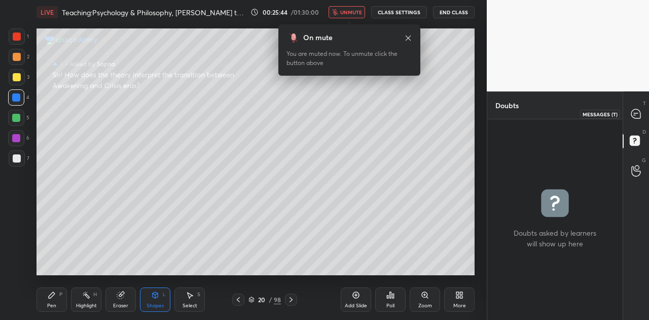
click at [638, 115] on icon at bounding box center [636, 113] width 9 height 9
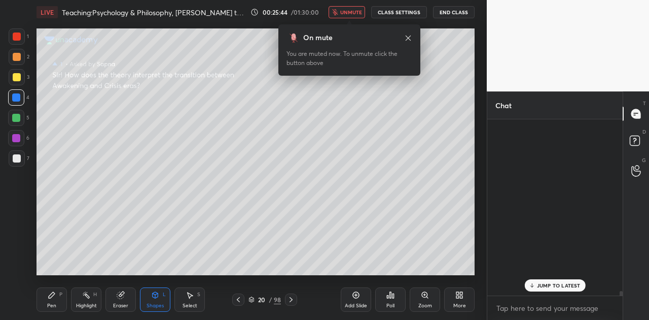
scroll to position [173, 132]
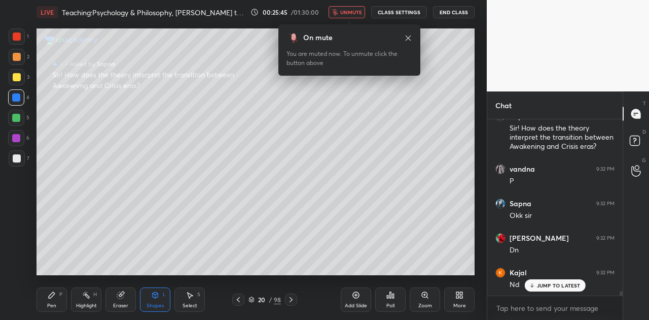
click at [350, 12] on span "unmute" at bounding box center [351, 12] width 22 height 7
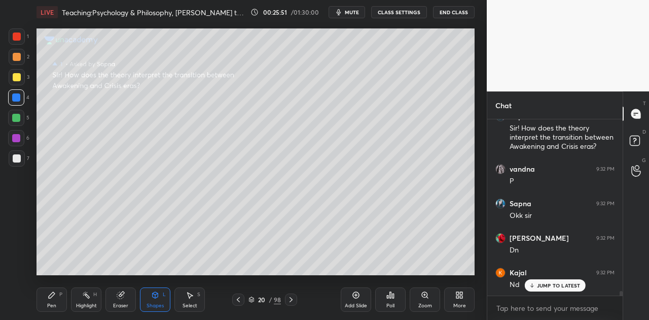
click at [556, 287] on p "JUMP TO LATEST" at bounding box center [559, 285] width 44 height 6
click at [19, 158] on div at bounding box center [17, 158] width 8 height 8
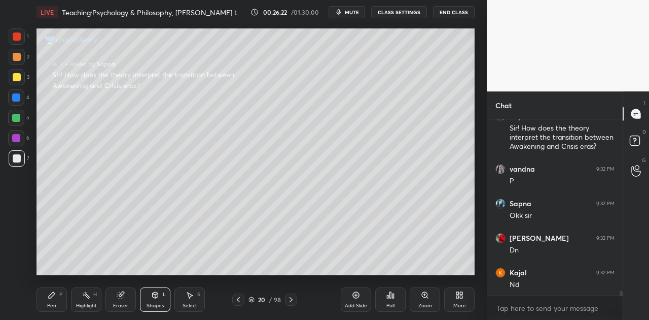
click at [54, 295] on icon at bounding box center [52, 295] width 8 height 8
click at [292, 301] on icon at bounding box center [291, 299] width 8 height 8
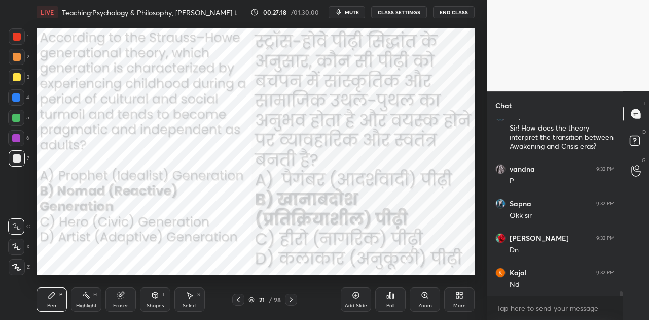
click at [292, 301] on icon at bounding box center [291, 299] width 8 height 8
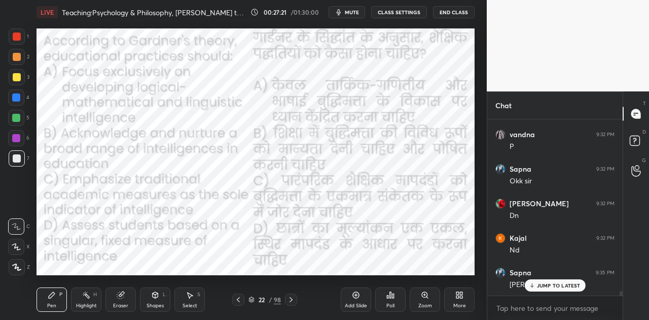
scroll to position [6850, 0]
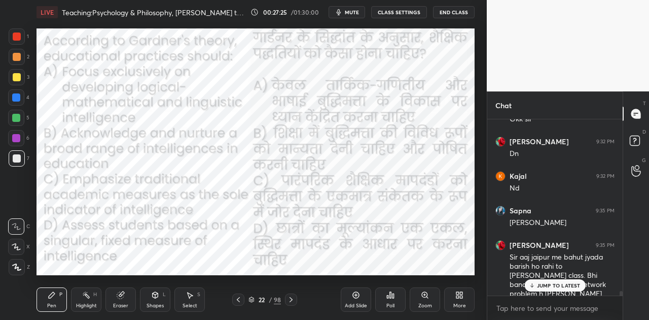
click at [562, 281] on div "JUMP TO LATEST" at bounding box center [555, 285] width 61 height 12
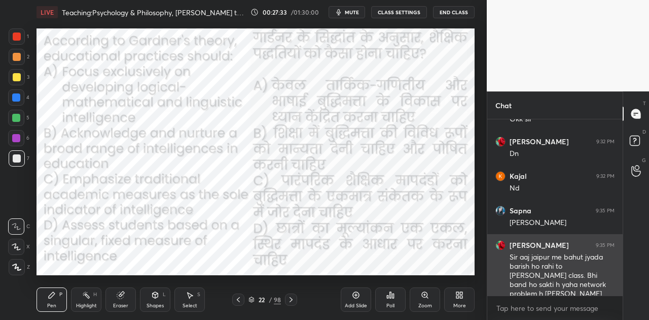
scroll to position [6885, 0]
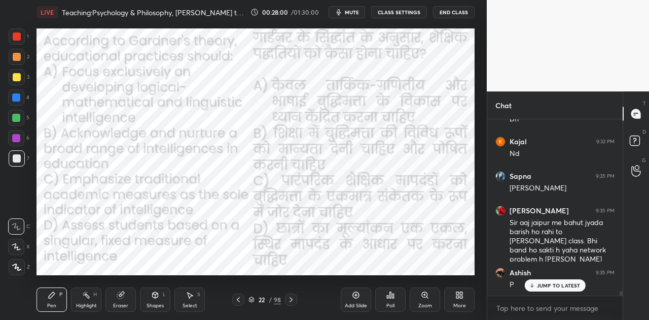
click at [392, 297] on icon at bounding box center [391, 295] width 8 height 8
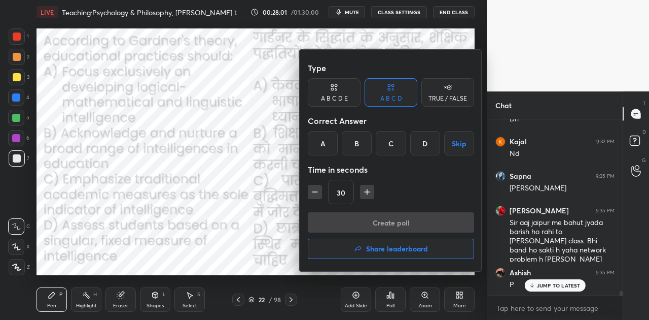
click at [354, 141] on div "B" at bounding box center [357, 143] width 30 height 24
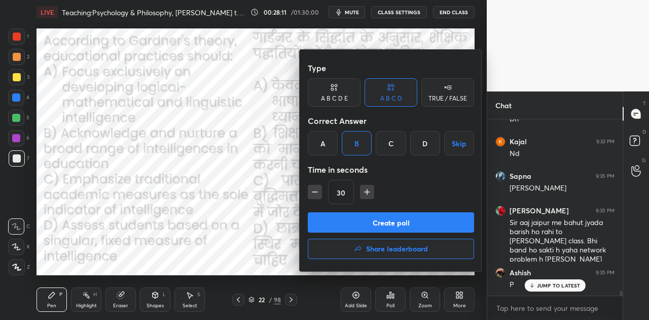
click at [393, 217] on button "Create poll" at bounding box center [391, 222] width 166 height 20
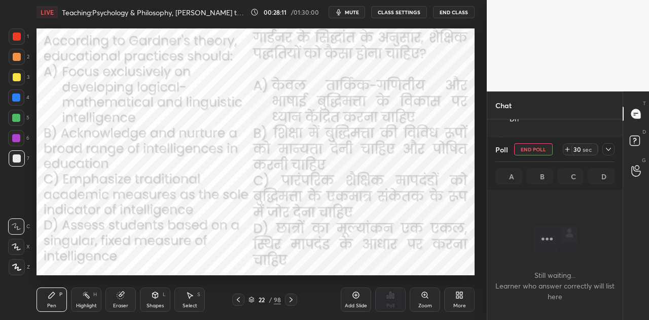
scroll to position [145, 132]
click at [357, 15] on span "mute" at bounding box center [352, 12] width 14 height 7
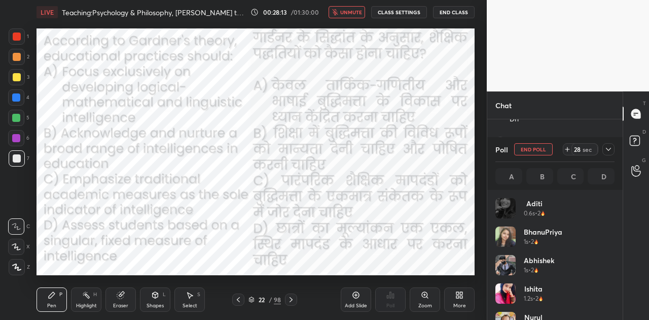
scroll to position [119, 116]
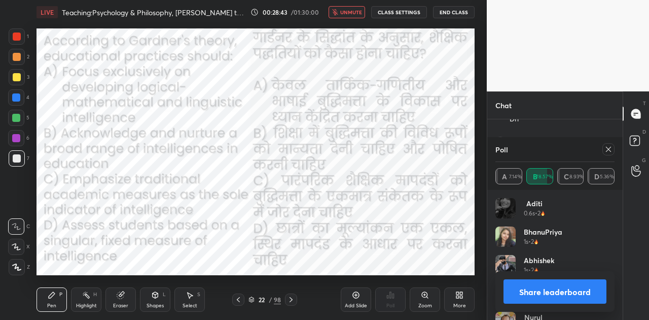
click at [558, 289] on button "Share leaderboard" at bounding box center [555, 291] width 103 height 24
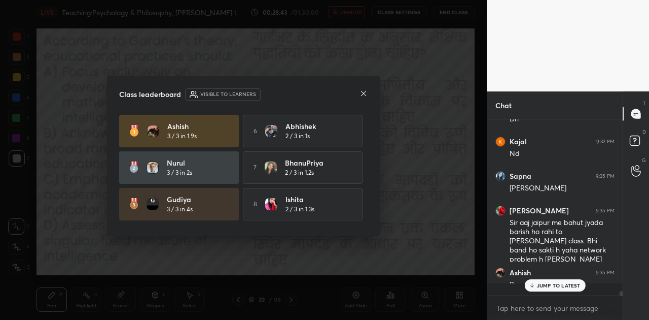
scroll to position [4, 3]
click at [365, 92] on icon at bounding box center [364, 93] width 8 height 8
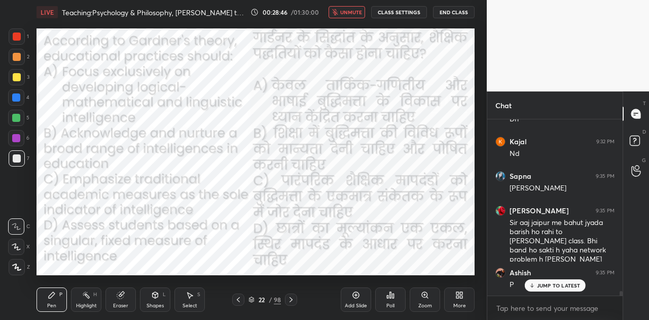
click at [567, 291] on div "JUMP TO LATEST" at bounding box center [555, 285] width 61 height 12
click at [291, 297] on icon at bounding box center [291, 299] width 8 height 8
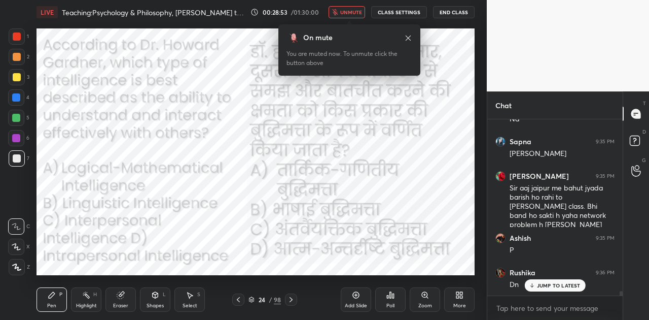
click at [362, 12] on span "unmute" at bounding box center [351, 12] width 22 height 7
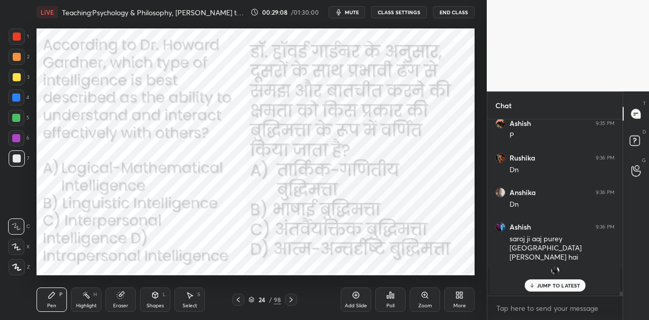
click at [557, 280] on div "JUMP TO LATEST" at bounding box center [555, 285] width 61 height 12
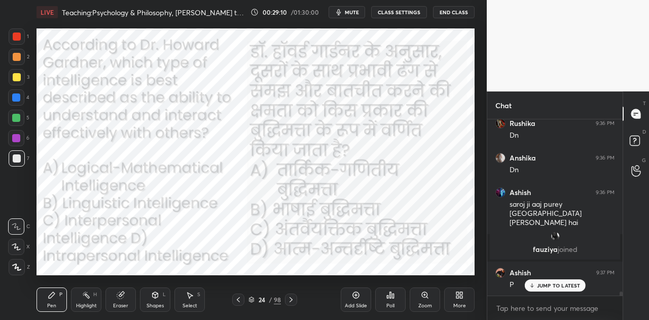
click at [396, 302] on div "Poll" at bounding box center [390, 299] width 30 height 24
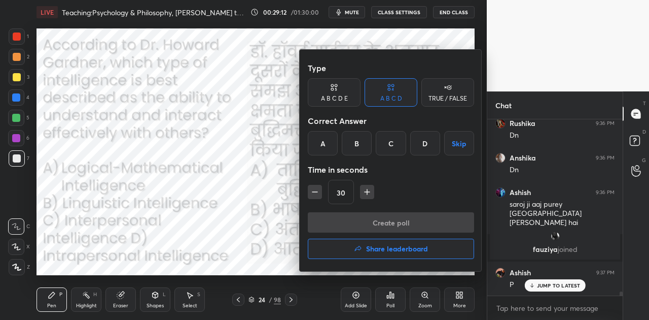
click at [396, 141] on div "C" at bounding box center [391, 143] width 30 height 24
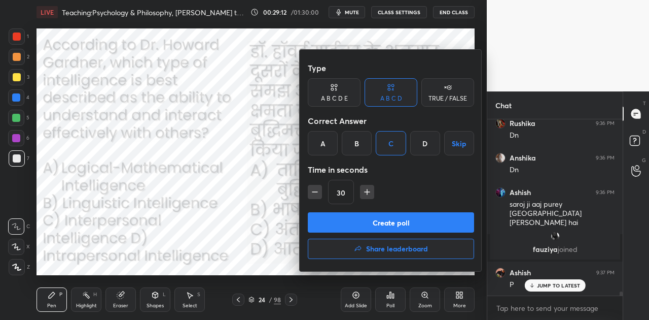
click at [401, 222] on button "Create poll" at bounding box center [391, 222] width 166 height 20
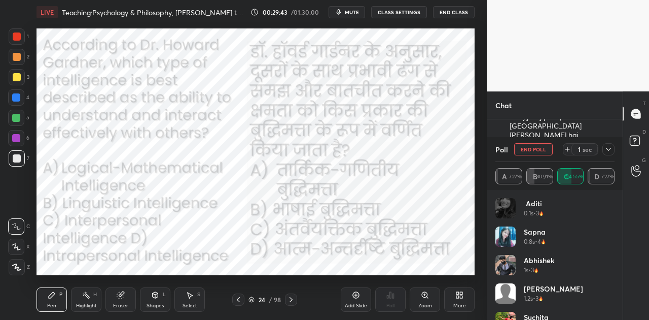
scroll to position [7190, 0]
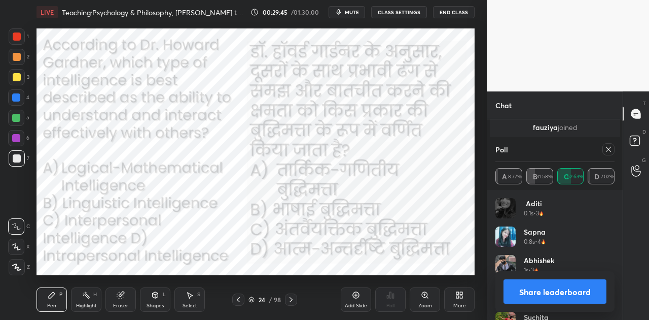
click at [562, 286] on button "Share leaderboard" at bounding box center [555, 291] width 103 height 24
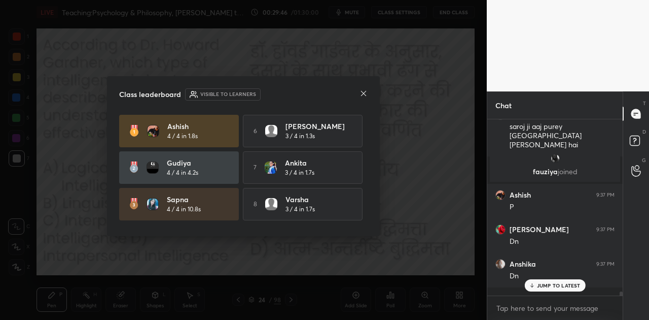
scroll to position [192, 132]
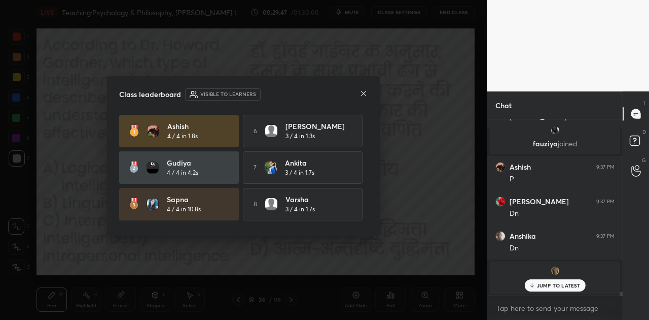
click at [361, 94] on icon at bounding box center [364, 93] width 8 height 8
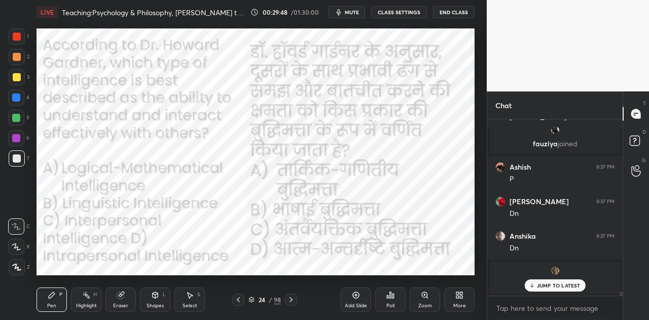
click at [562, 287] on p "JUMP TO LATEST" at bounding box center [559, 285] width 44 height 6
click at [291, 301] on icon at bounding box center [291, 299] width 3 height 5
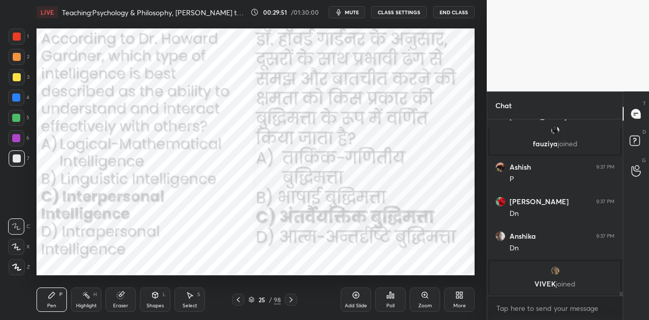
click at [291, 301] on icon at bounding box center [291, 299] width 3 height 5
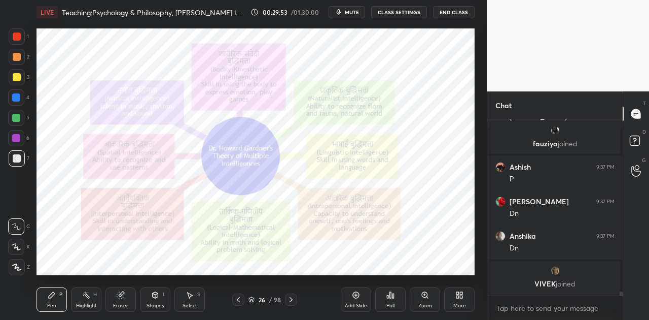
click at [291, 301] on icon at bounding box center [291, 299] width 3 height 5
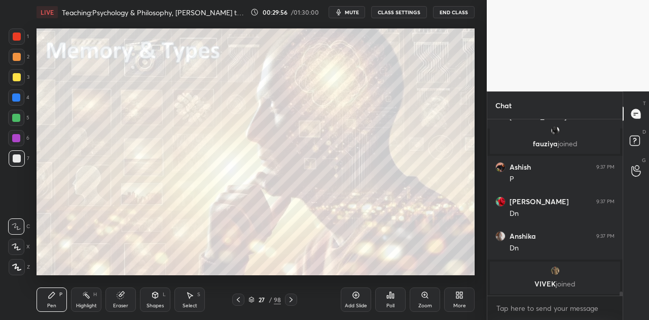
click at [291, 301] on icon at bounding box center [291, 299] width 3 height 5
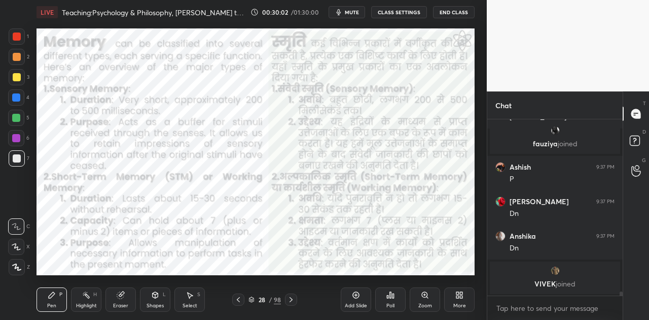
click at [17, 100] on div at bounding box center [16, 97] width 8 height 8
click at [290, 300] on icon at bounding box center [291, 299] width 8 height 8
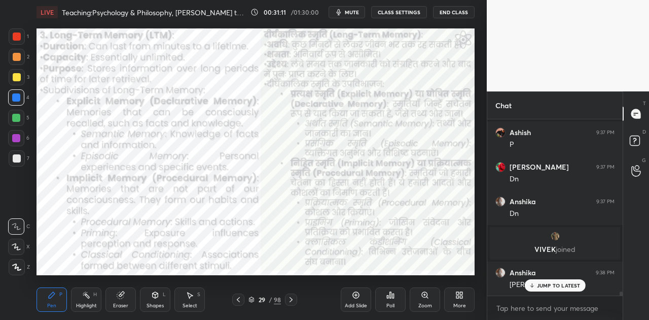
scroll to position [7245, 0]
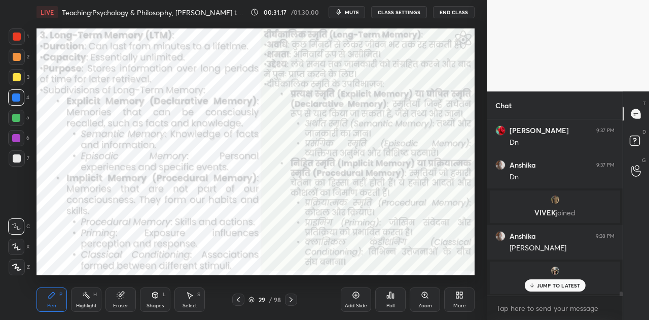
click at [292, 298] on icon at bounding box center [291, 299] width 8 height 8
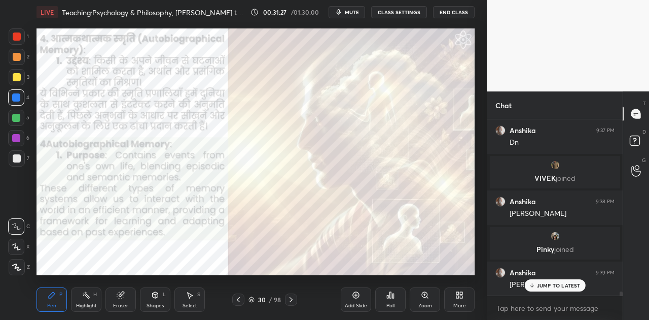
scroll to position [7314, 0]
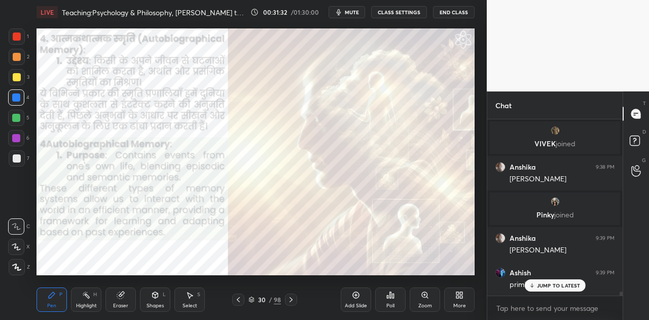
click at [554, 282] on p "JUMP TO LATEST" at bounding box center [559, 285] width 44 height 6
click at [290, 300] on icon at bounding box center [291, 299] width 3 height 5
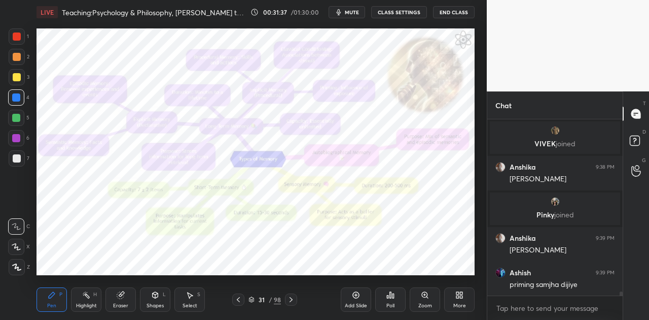
click at [290, 300] on icon at bounding box center [291, 299] width 3 height 5
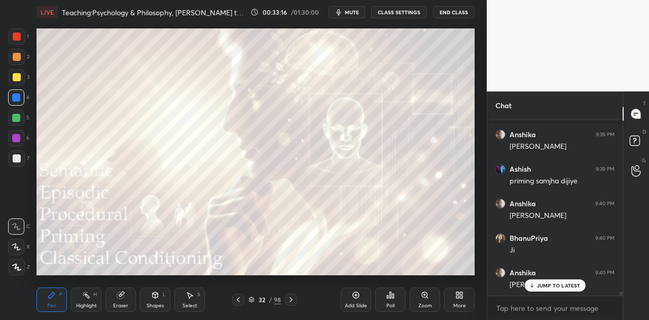
scroll to position [7452, 0]
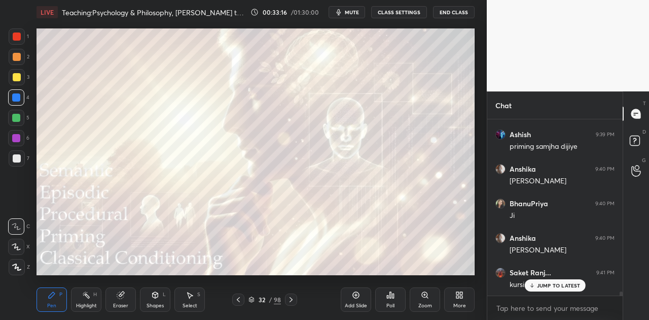
click at [537, 283] on p "JUMP TO LATEST" at bounding box center [559, 285] width 44 height 6
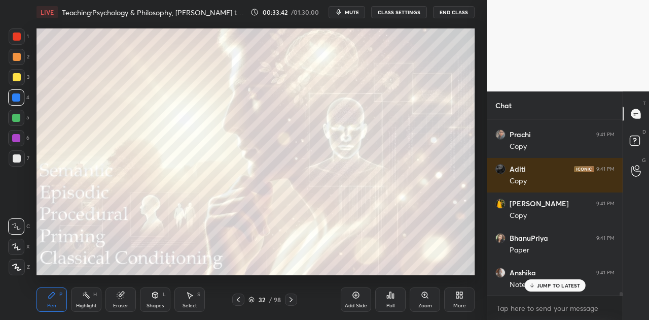
scroll to position [8556, 0]
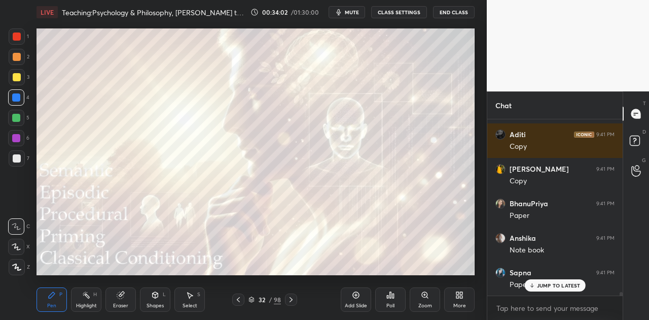
click at [250, 300] on icon at bounding box center [252, 299] width 6 height 6
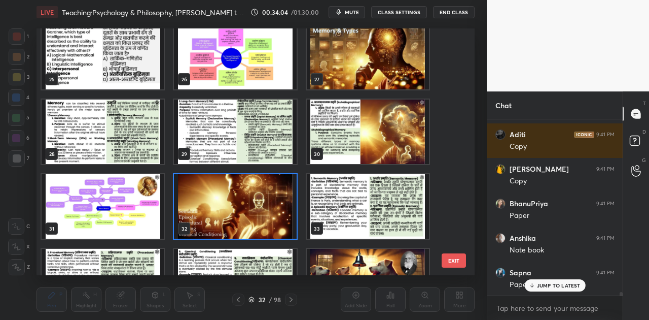
scroll to position [675, 0]
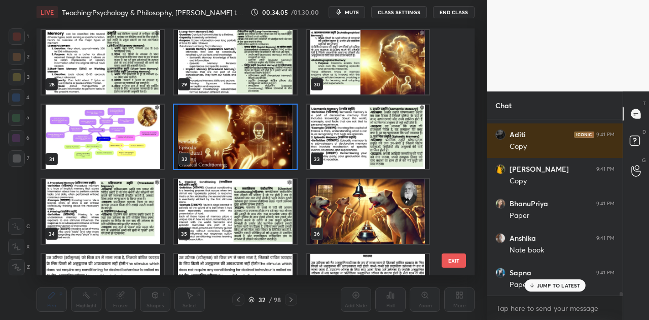
click at [349, 203] on img "grid" at bounding box center [368, 211] width 122 height 64
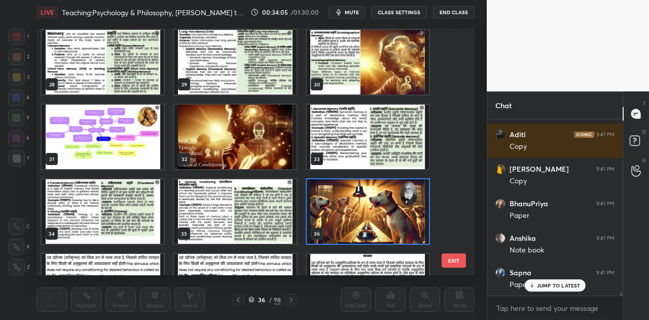
click at [349, 203] on img "grid" at bounding box center [368, 211] width 122 height 64
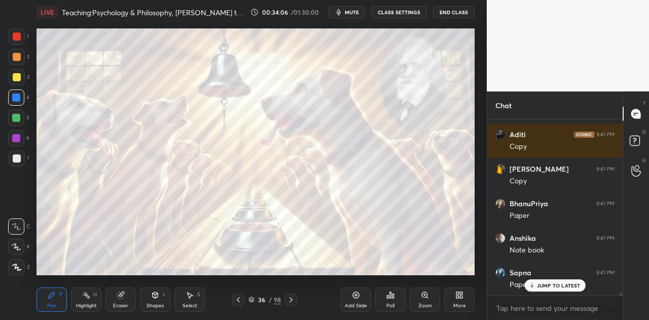
click at [349, 203] on img "grid" at bounding box center [368, 211] width 122 height 64
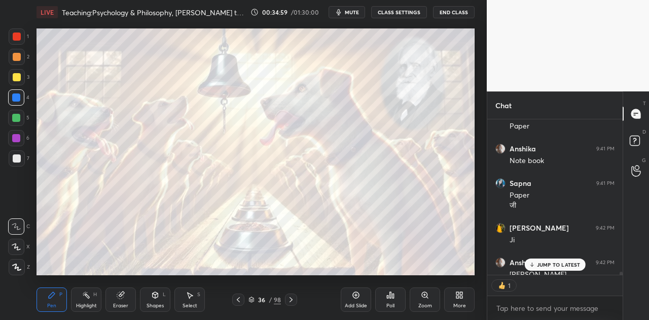
scroll to position [3, 3]
click at [544, 263] on p "JUMP TO LATEST" at bounding box center [559, 264] width 44 height 6
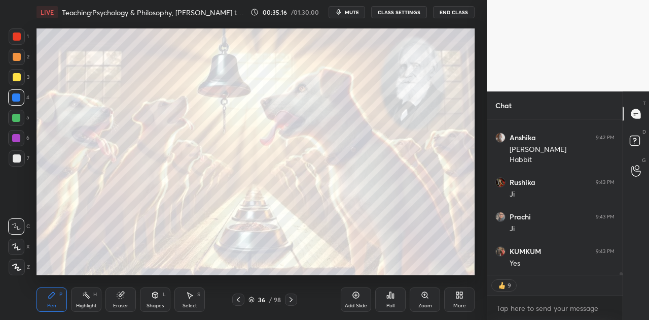
scroll to position [8804, 0]
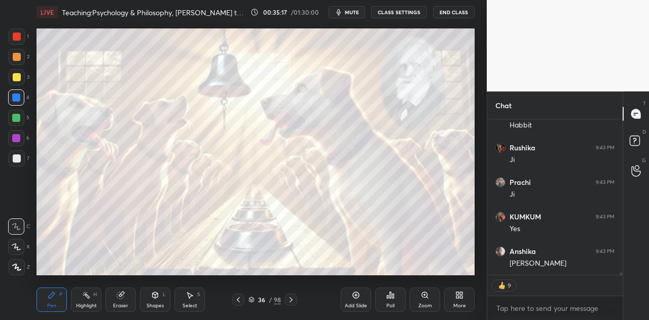
click at [289, 298] on icon at bounding box center [291, 299] width 8 height 8
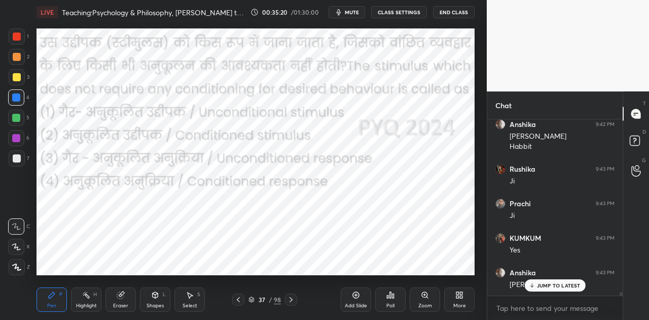
scroll to position [8783, 0]
click at [235, 299] on icon at bounding box center [238, 299] width 8 height 8
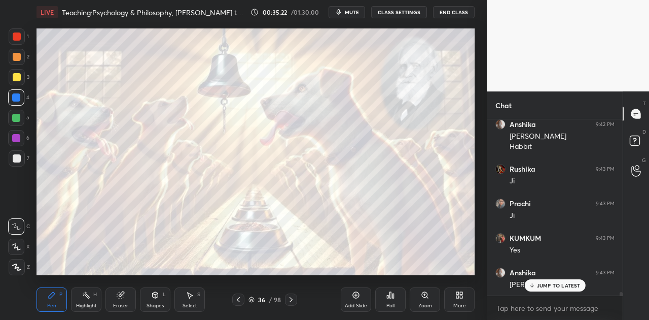
click at [250, 299] on icon at bounding box center [252, 299] width 6 height 6
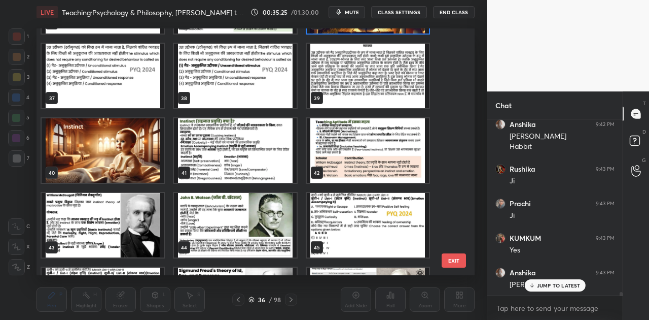
scroll to position [8817, 0]
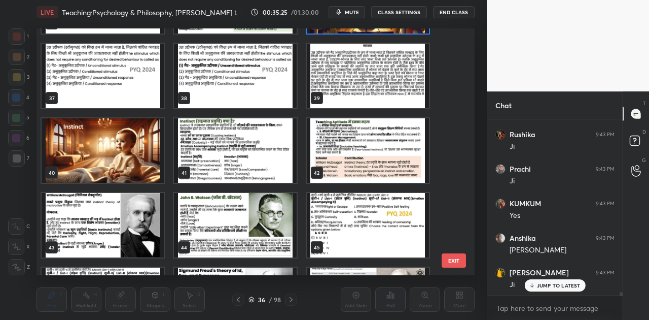
click at [110, 145] on img "grid" at bounding box center [103, 150] width 122 height 64
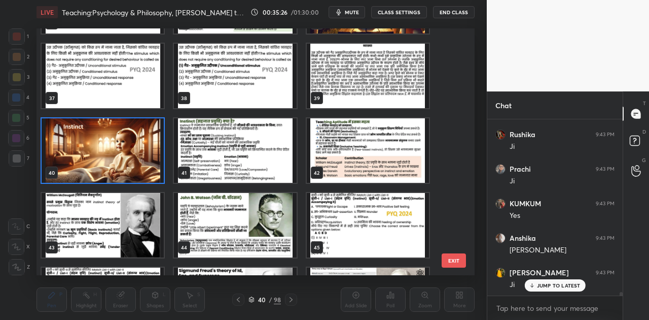
click at [110, 145] on img "grid" at bounding box center [103, 150] width 122 height 64
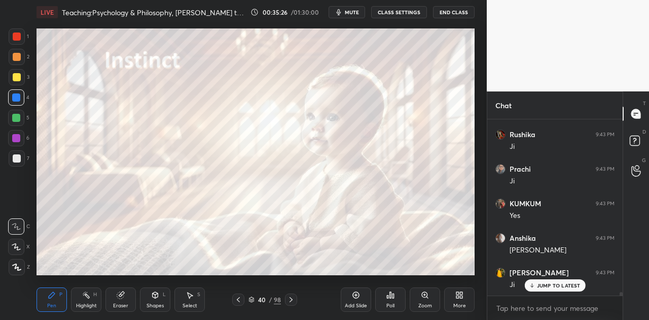
click at [110, 145] on img "grid" at bounding box center [103, 150] width 122 height 64
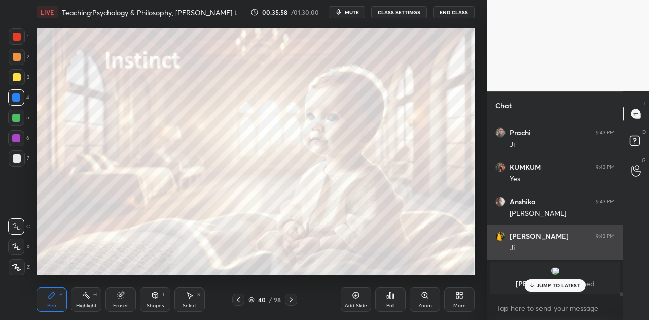
drag, startPoint x: 561, startPoint y: 284, endPoint x: 510, endPoint y: 255, distance: 58.0
click at [552, 279] on div "JUMP TO LATEST" at bounding box center [555, 285] width 61 height 12
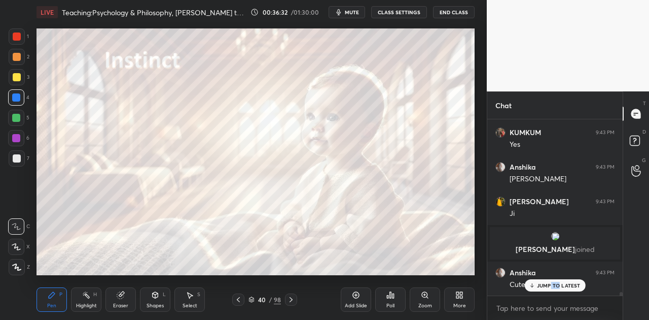
scroll to position [8923, 0]
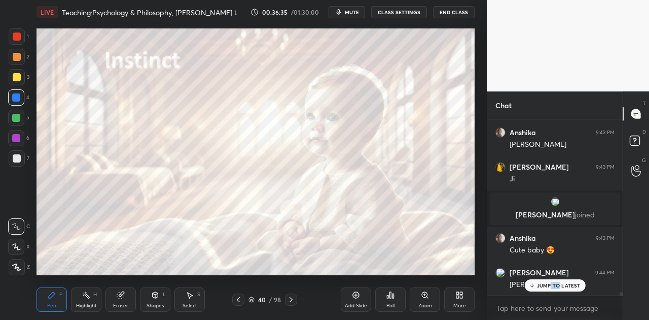
click at [293, 301] on icon at bounding box center [291, 299] width 8 height 8
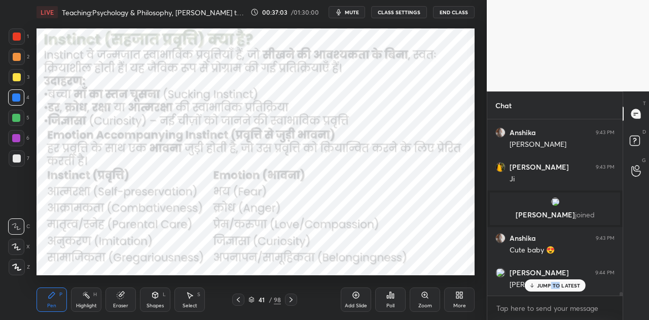
click at [291, 302] on icon at bounding box center [291, 299] width 8 height 8
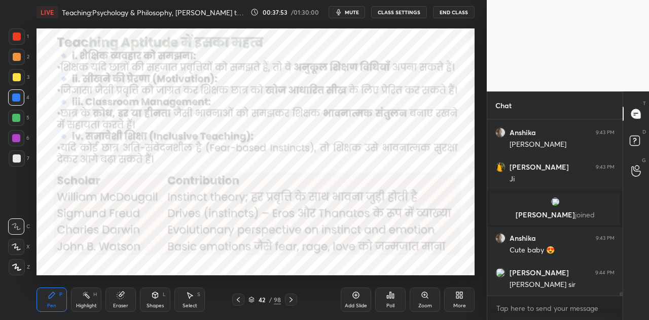
scroll to position [8957, 0]
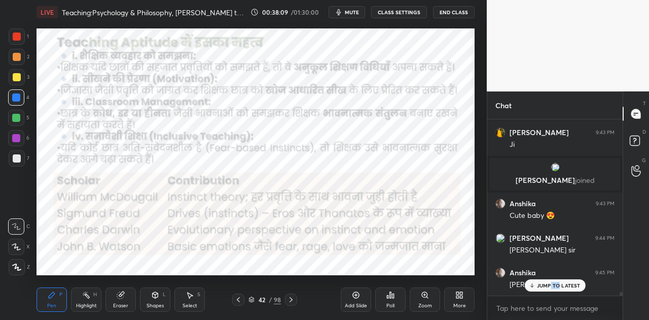
click at [293, 302] on icon at bounding box center [291, 299] width 8 height 8
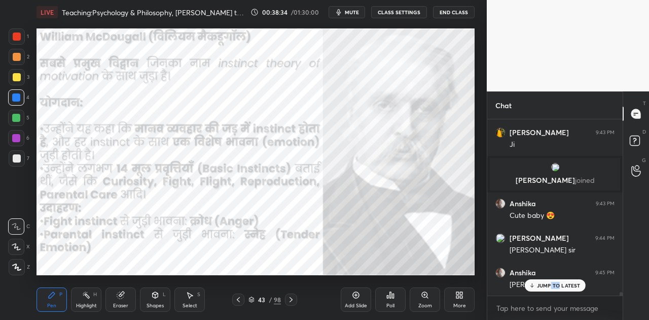
scroll to position [9001, 0]
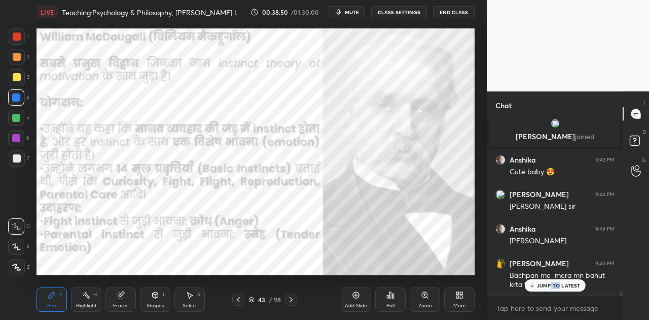
click at [289, 299] on icon at bounding box center [291, 299] width 8 height 8
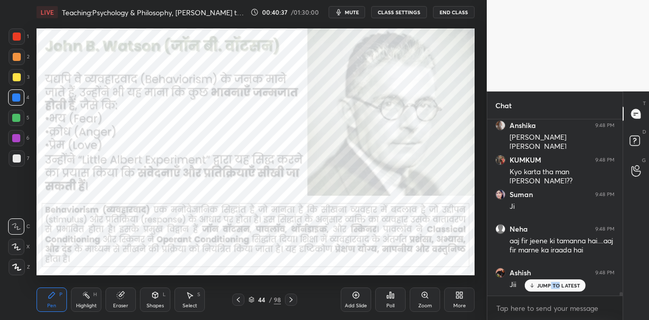
scroll to position [9252, 0]
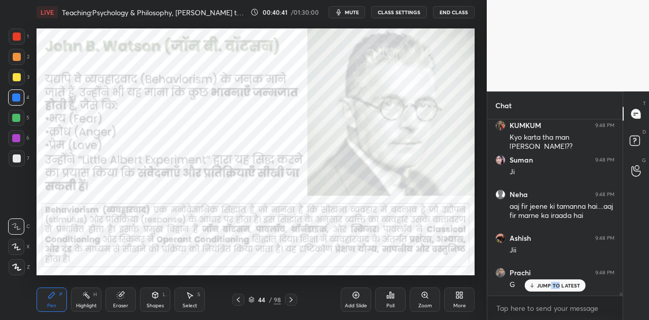
click at [294, 299] on icon at bounding box center [291, 299] width 8 height 8
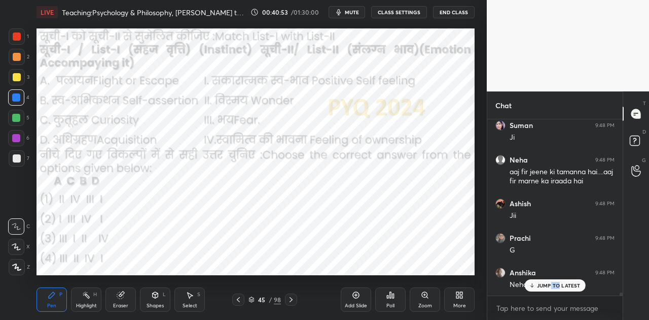
scroll to position [9321, 0]
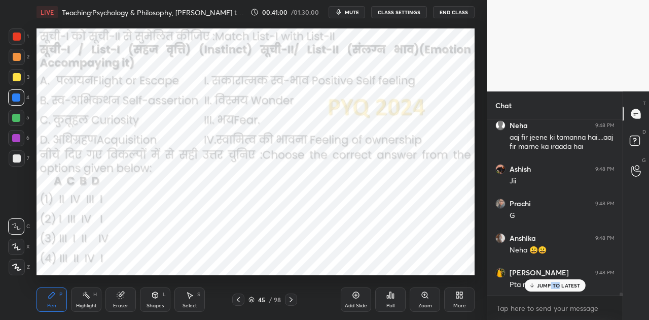
click at [354, 10] on span "mute" at bounding box center [352, 12] width 14 height 7
click at [393, 294] on icon at bounding box center [394, 295] width 2 height 5
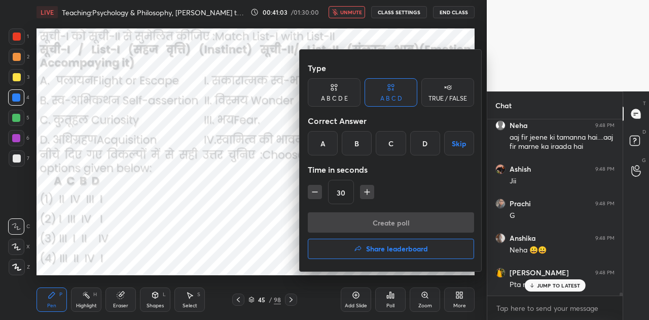
click at [391, 145] on div "C" at bounding box center [391, 143] width 30 height 24
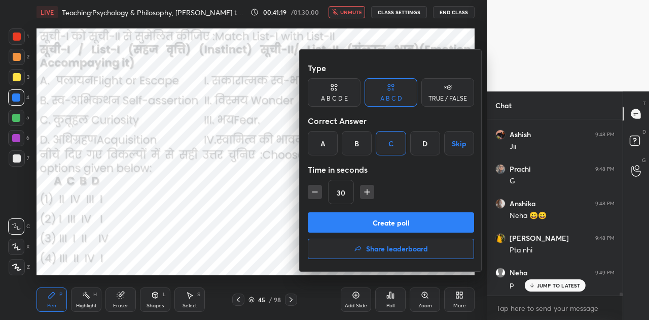
scroll to position [9390, 0]
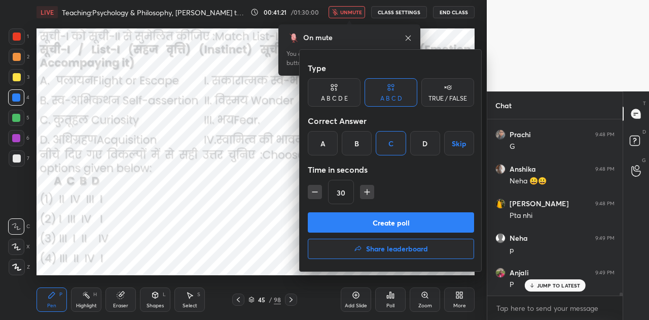
click at [395, 218] on button "Create poll" at bounding box center [391, 222] width 166 height 20
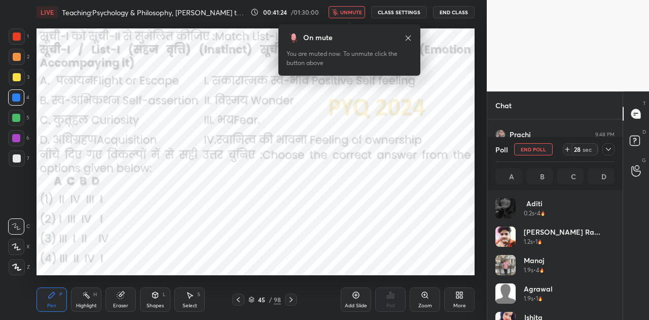
scroll to position [119, 116]
click at [359, 9] on span "unmute" at bounding box center [351, 12] width 22 height 7
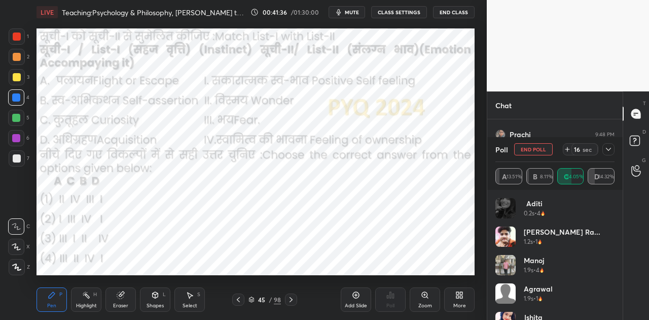
click at [153, 300] on div "Shapes L" at bounding box center [155, 299] width 30 height 24
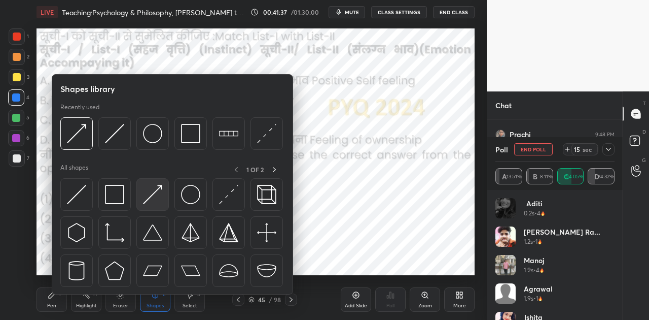
click at [152, 195] on img at bounding box center [152, 194] width 19 height 19
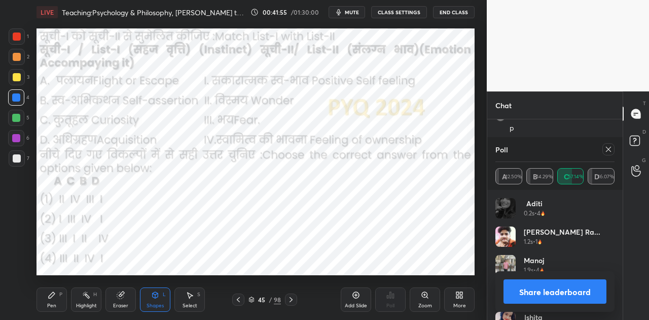
scroll to position [9522, 0]
click at [578, 295] on button "Share leaderboard" at bounding box center [555, 291] width 103 height 24
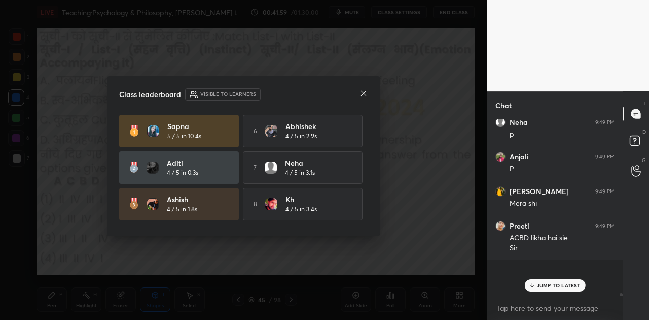
scroll to position [9469, 0]
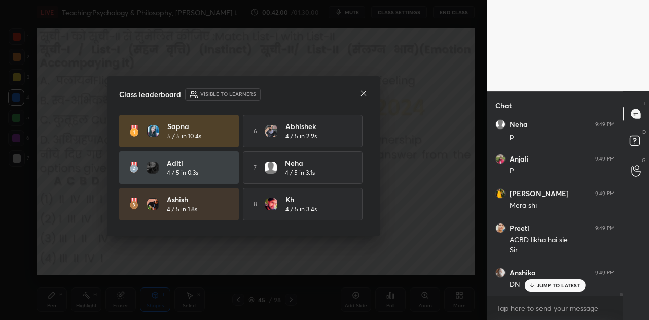
click at [557, 285] on p "JUMP TO LATEST" at bounding box center [559, 285] width 44 height 6
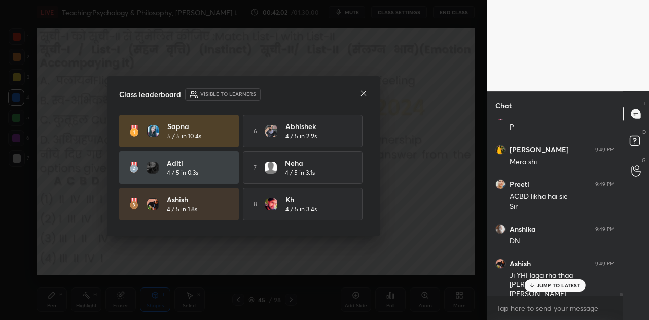
click at [364, 91] on icon at bounding box center [364, 93] width 8 height 8
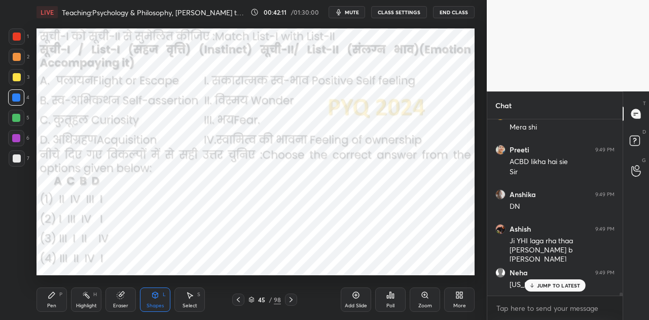
click at [560, 284] on p "JUMP TO LATEST" at bounding box center [559, 285] width 44 height 6
click at [51, 299] on div "Pen P" at bounding box center [52, 299] width 30 height 24
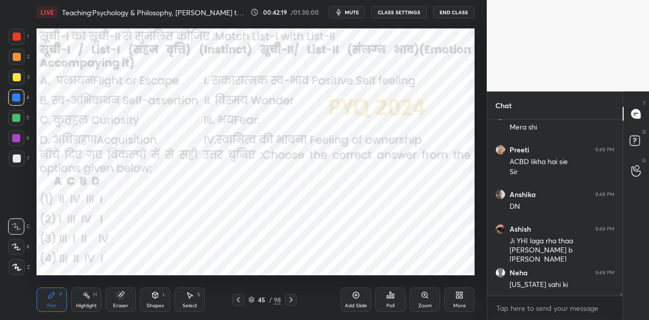
click at [290, 301] on icon at bounding box center [291, 299] width 3 height 5
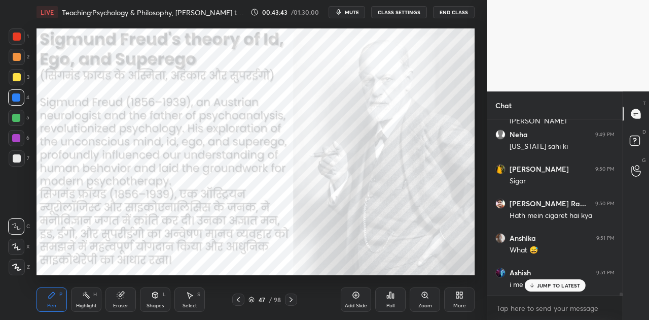
scroll to position [9763, 0]
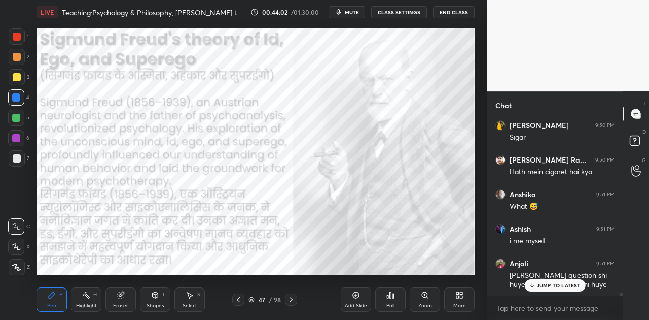
click at [551, 286] on p "JUMP TO LATEST" at bounding box center [559, 285] width 44 height 6
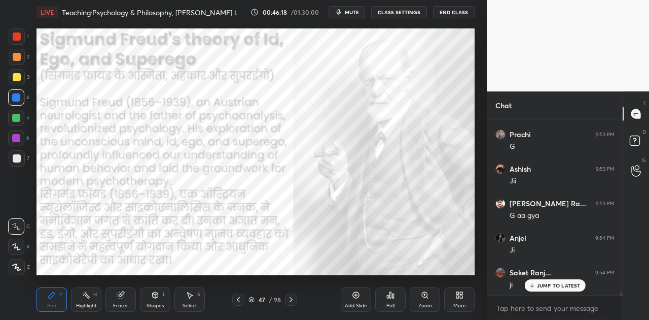
scroll to position [10690, 0]
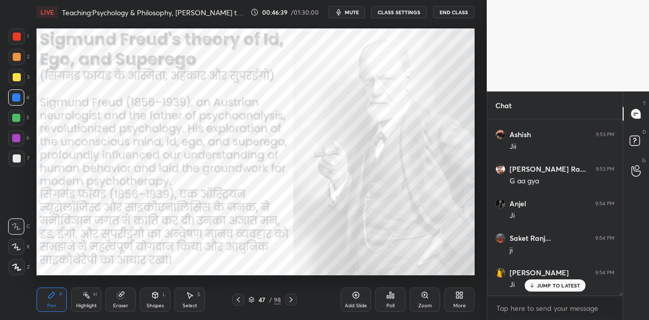
click at [291, 299] on icon at bounding box center [291, 299] width 8 height 8
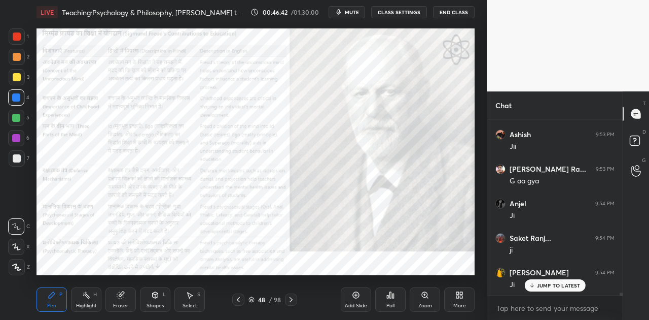
click at [292, 299] on icon at bounding box center [291, 299] width 3 height 5
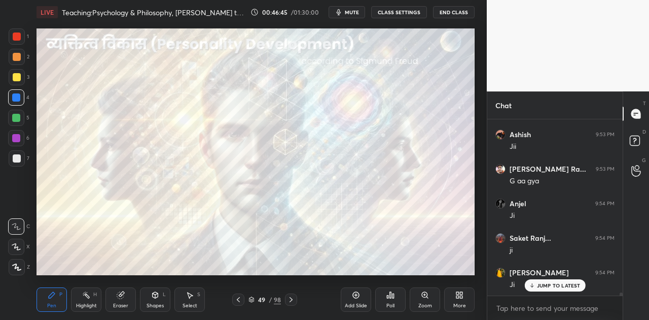
click at [289, 295] on div at bounding box center [291, 299] width 12 height 12
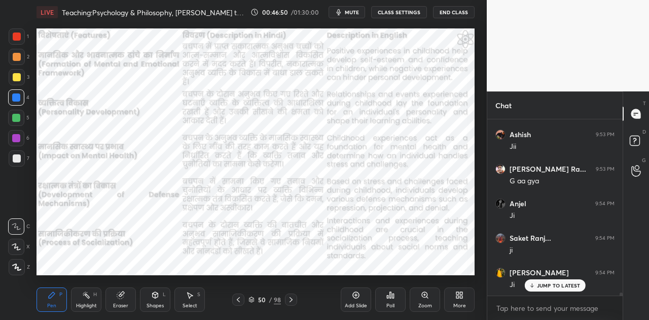
click at [289, 295] on div at bounding box center [291, 299] width 12 height 12
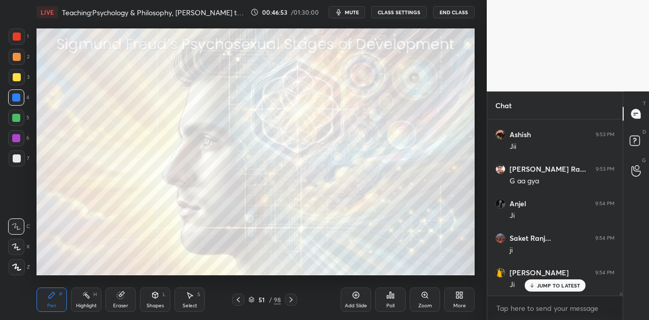
click at [289, 295] on div at bounding box center [291, 299] width 12 height 12
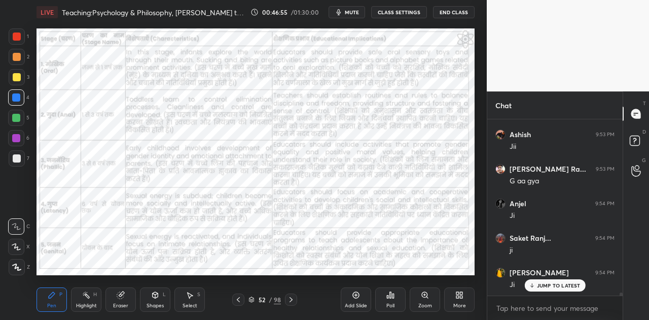
click at [289, 295] on div at bounding box center [291, 299] width 12 height 12
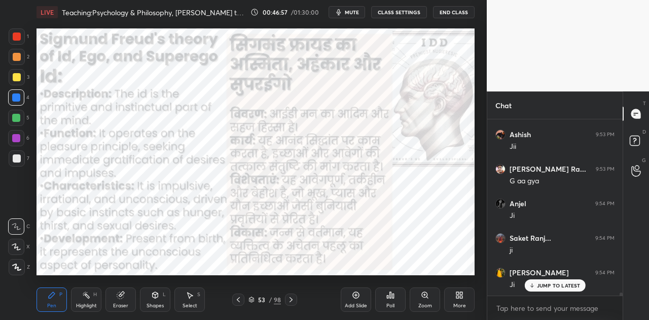
click at [289, 295] on div at bounding box center [291, 299] width 12 height 12
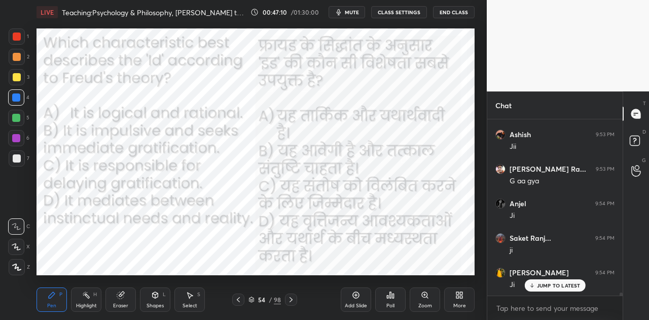
click at [395, 302] on div "Poll" at bounding box center [390, 299] width 30 height 24
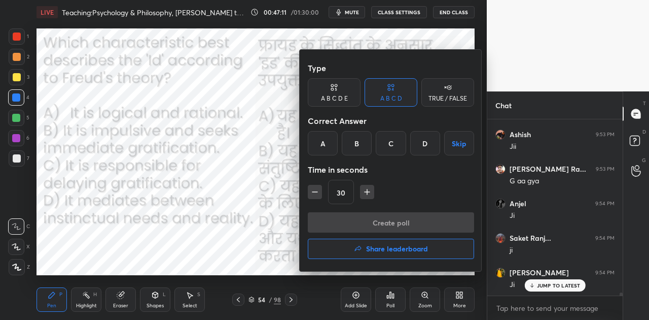
click at [355, 139] on div "B" at bounding box center [357, 143] width 30 height 24
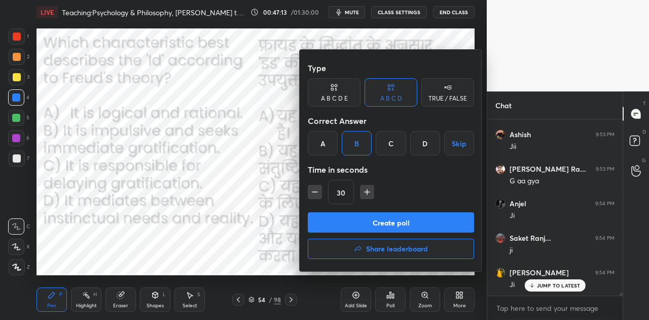
click at [394, 217] on button "Create poll" at bounding box center [391, 222] width 166 height 20
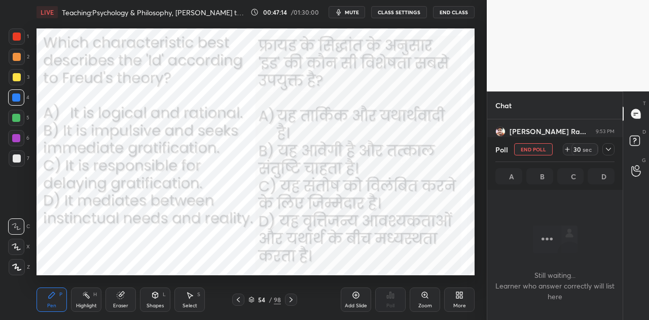
scroll to position [120, 132]
click at [358, 18] on div "LIVE Teaching:Psychology & Philosophy, [PERSON_NAME] theory, Multiple Intellige…" at bounding box center [256, 12] width 438 height 24
click at [356, 14] on span "mute" at bounding box center [352, 12] width 14 height 7
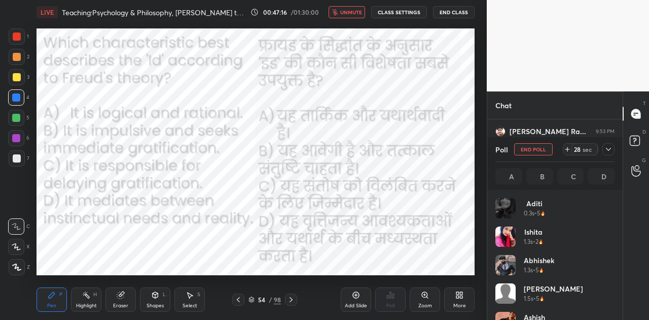
scroll to position [119, 116]
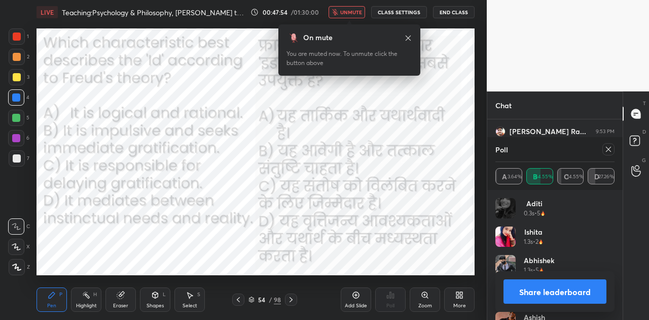
click at [569, 294] on button "Share leaderboard" at bounding box center [555, 291] width 103 height 24
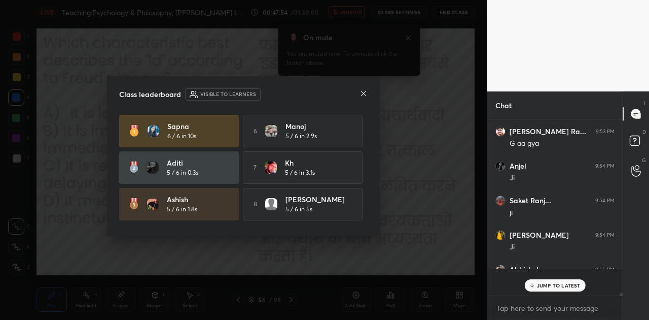
scroll to position [0, 0]
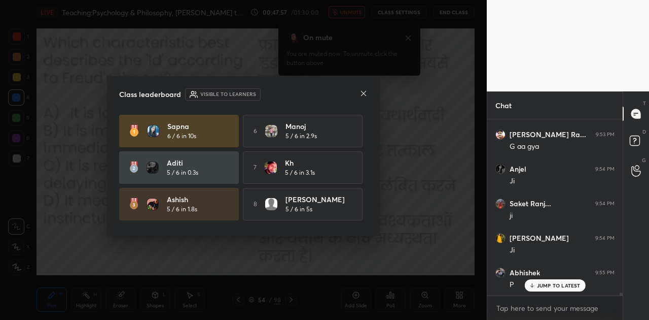
click at [366, 93] on icon at bounding box center [364, 93] width 8 height 8
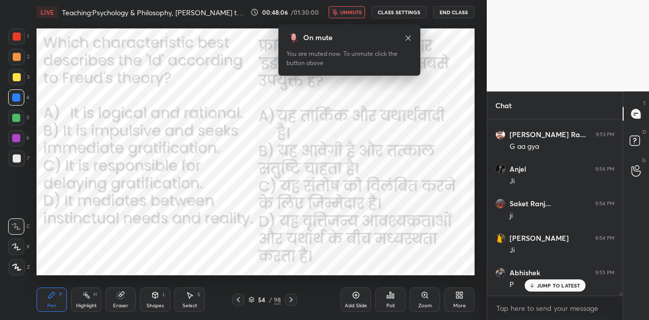
click at [352, 14] on span "unmute" at bounding box center [351, 12] width 22 height 7
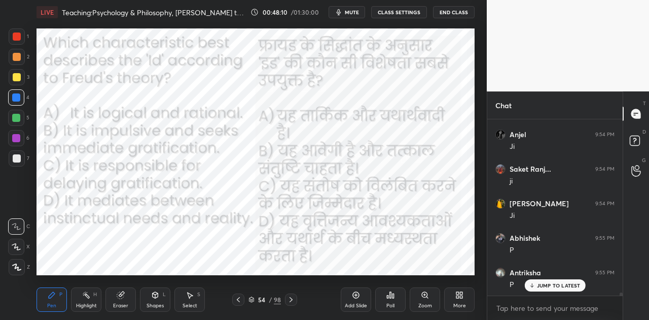
click at [292, 302] on icon at bounding box center [291, 299] width 8 height 8
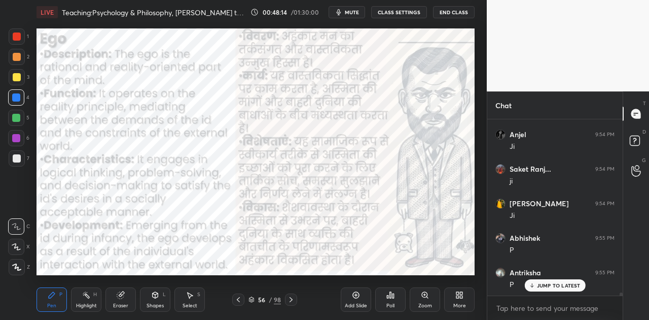
click at [292, 302] on icon at bounding box center [291, 299] width 8 height 8
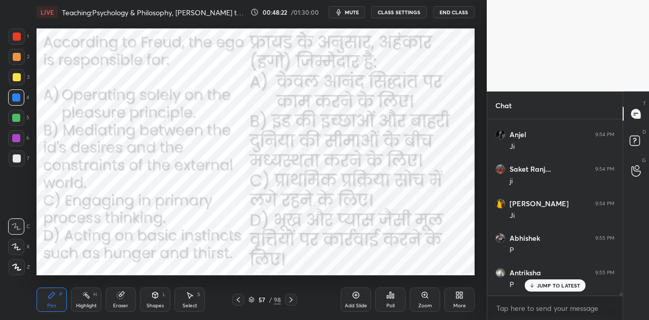
scroll to position [10793, 0]
click at [397, 299] on div "Poll" at bounding box center [390, 299] width 30 height 24
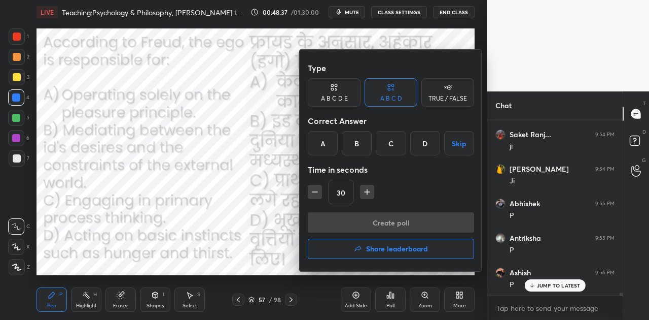
click at [364, 142] on div "B" at bounding box center [357, 143] width 30 height 24
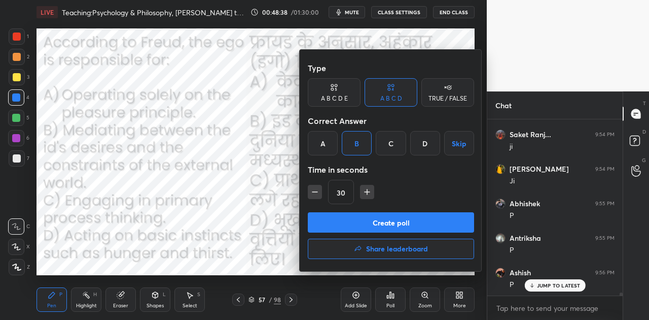
click at [395, 226] on button "Create poll" at bounding box center [391, 222] width 166 height 20
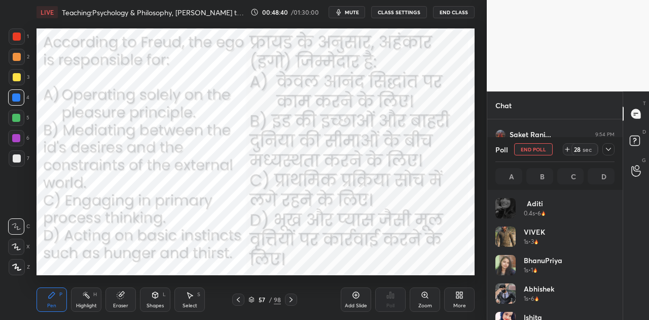
scroll to position [119, 116]
click at [350, 14] on span "mute" at bounding box center [352, 12] width 14 height 7
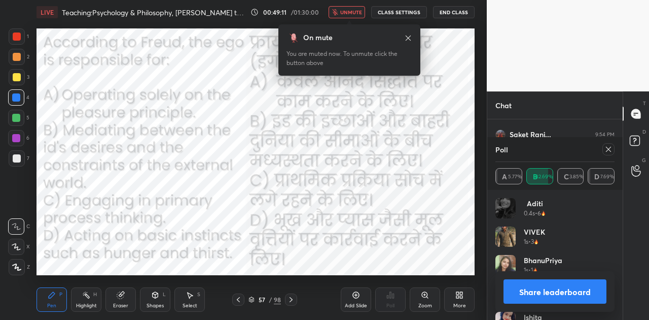
click at [556, 293] on button "Share leaderboard" at bounding box center [555, 291] width 103 height 24
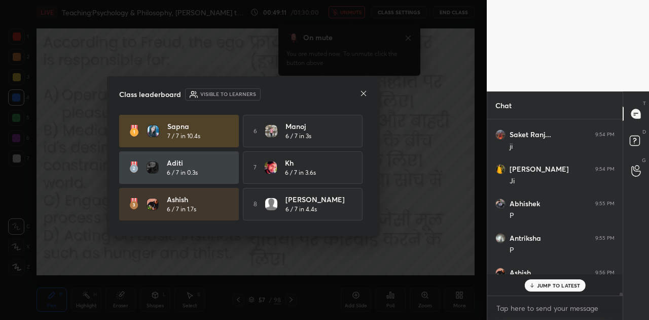
scroll to position [3, 3]
click at [366, 93] on icon at bounding box center [364, 93] width 8 height 8
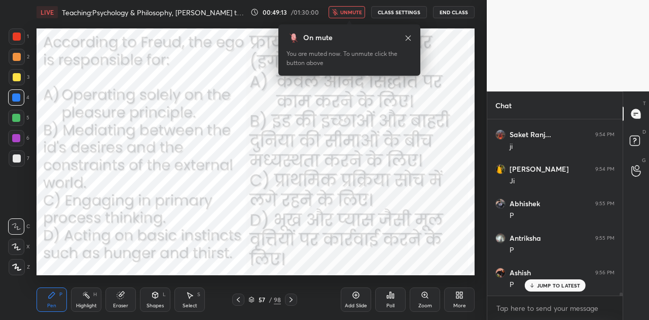
click at [549, 286] on p "JUMP TO LATEST" at bounding box center [559, 285] width 44 height 6
click at [350, 10] on span "unmute" at bounding box center [351, 12] width 22 height 7
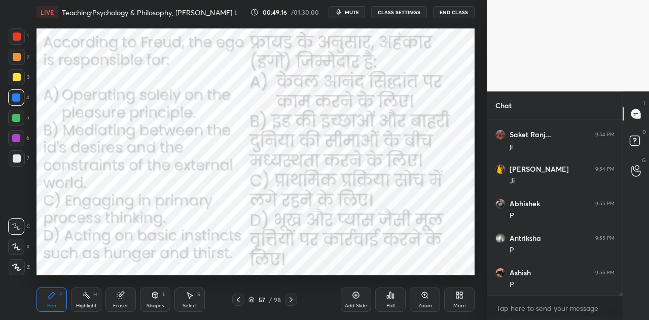
click at [293, 297] on icon at bounding box center [291, 299] width 8 height 8
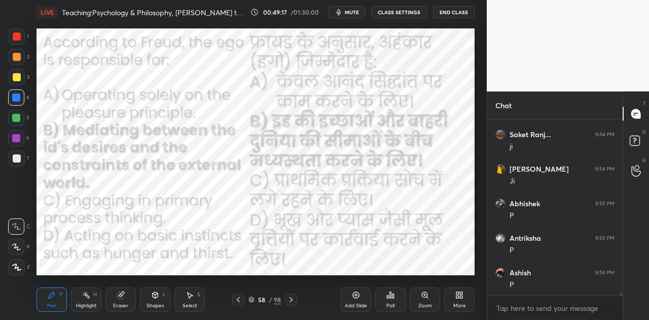
click at [293, 297] on icon at bounding box center [291, 299] width 8 height 8
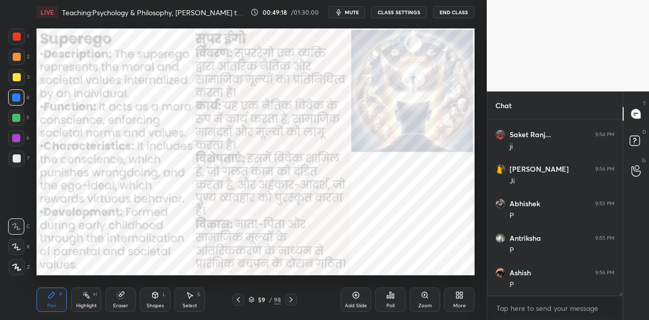
click at [293, 297] on icon at bounding box center [291, 299] width 8 height 8
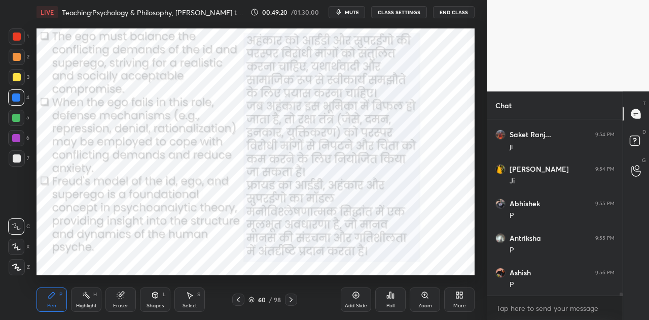
click at [293, 297] on icon at bounding box center [291, 299] width 8 height 8
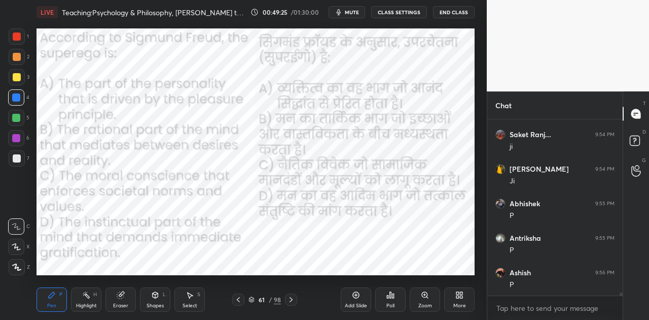
scroll to position [10830, 0]
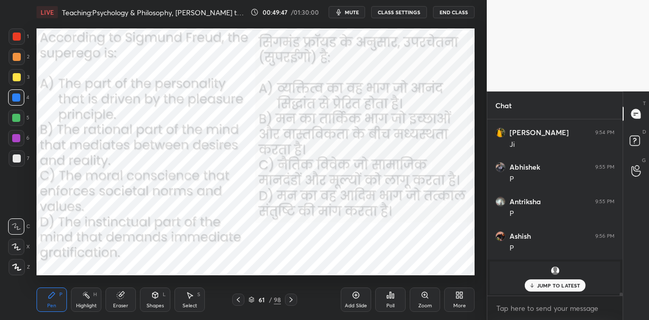
click at [561, 284] on p "JUMP TO LATEST" at bounding box center [559, 285] width 44 height 6
click at [396, 298] on div "Poll" at bounding box center [390, 299] width 30 height 24
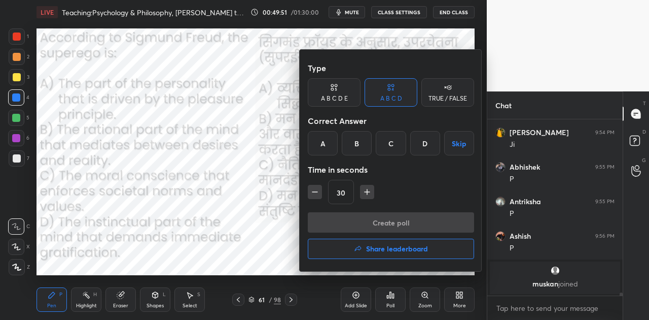
click at [393, 142] on div "C" at bounding box center [391, 143] width 30 height 24
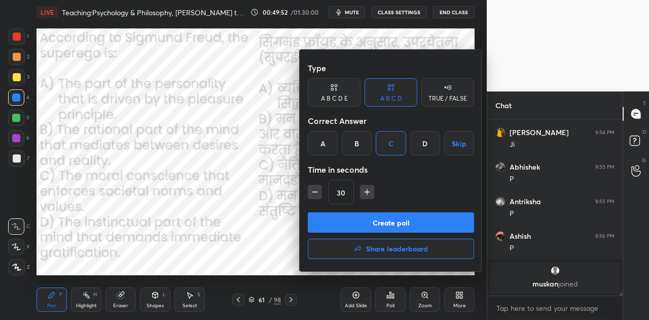
click at [406, 218] on button "Create poll" at bounding box center [391, 222] width 166 height 20
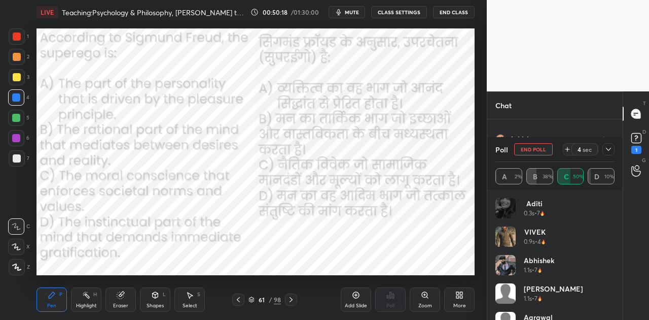
scroll to position [9403, 0]
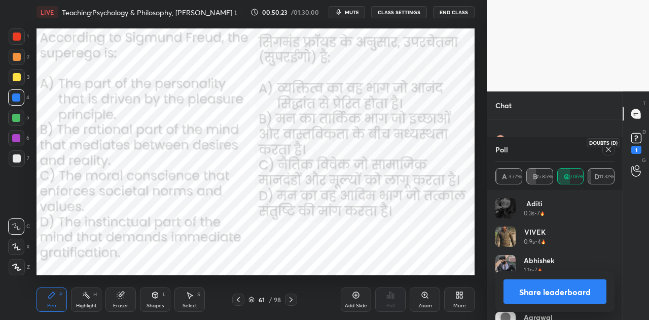
click at [635, 134] on rect at bounding box center [637, 138] width 10 height 10
click at [580, 287] on button "Share leaderboard" at bounding box center [555, 291] width 103 height 24
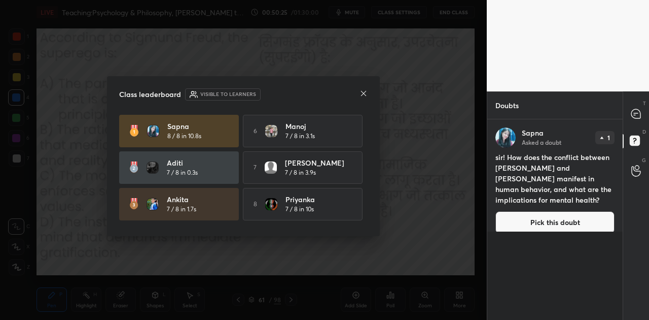
scroll to position [197, 132]
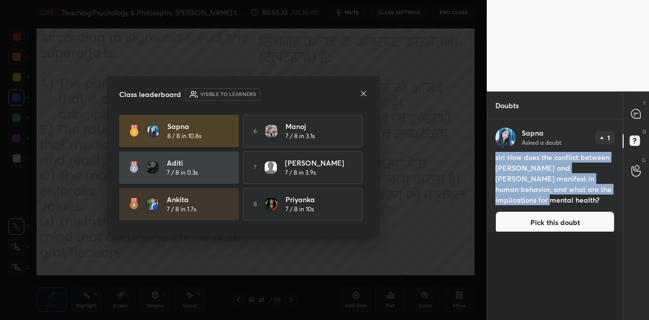
drag, startPoint x: 497, startPoint y: 157, endPoint x: 605, endPoint y: 189, distance: 113.2
click at [605, 189] on h4 "sir! How does the conflict between [PERSON_NAME] and [PERSON_NAME] manifest in …" at bounding box center [555, 178] width 119 height 53
copy h4 "sir! How does the conflict between [PERSON_NAME] and [PERSON_NAME] manifest in …"
click at [638, 115] on icon at bounding box center [636, 113] width 9 height 9
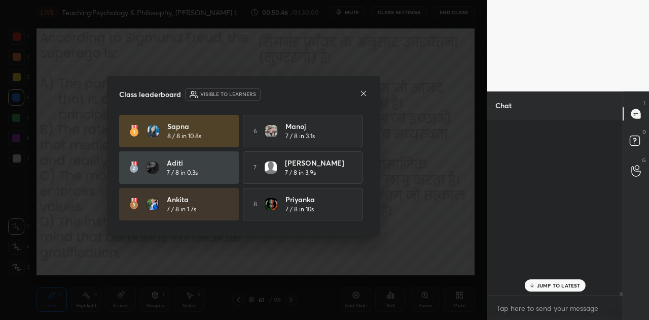
scroll to position [173, 132]
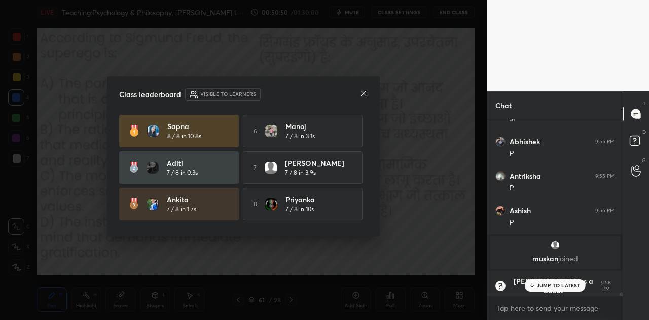
click at [370, 93] on div "Class leaderboard Visible to learners [PERSON_NAME] 8 / 8 in 10.8s 6 Manoj 7 / …" at bounding box center [243, 156] width 273 height 160
click at [367, 93] on icon at bounding box center [364, 93] width 8 height 8
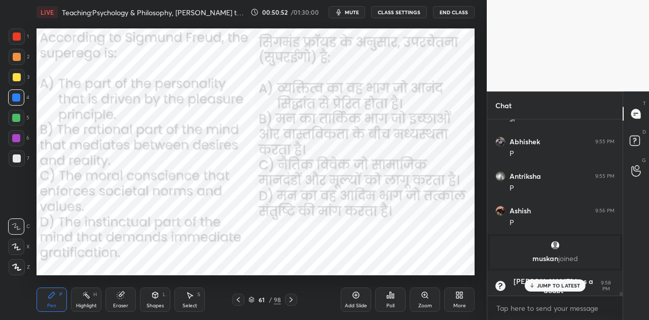
click at [292, 299] on icon at bounding box center [291, 299] width 8 height 8
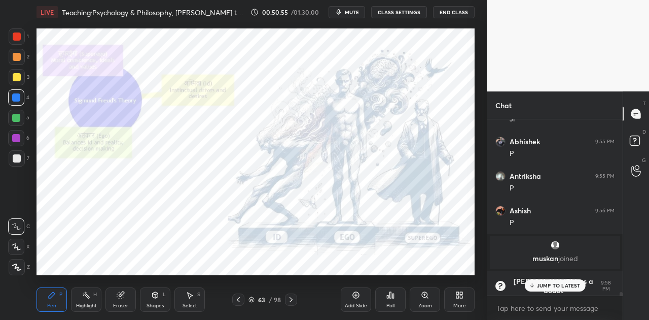
click at [292, 299] on icon at bounding box center [291, 299] width 8 height 8
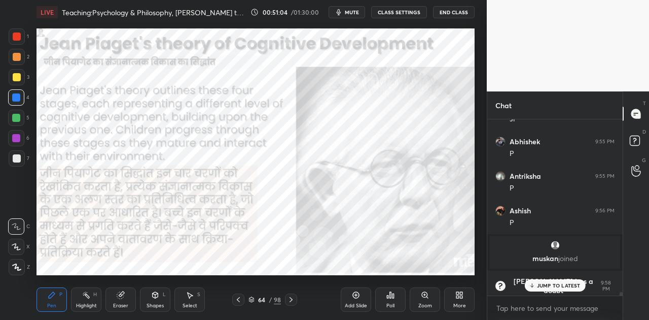
click at [293, 299] on icon at bounding box center [291, 299] width 8 height 8
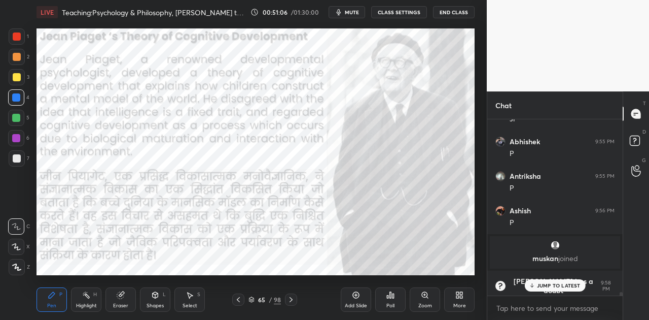
click at [562, 288] on p "JUMP TO LATEST" at bounding box center [559, 285] width 44 height 6
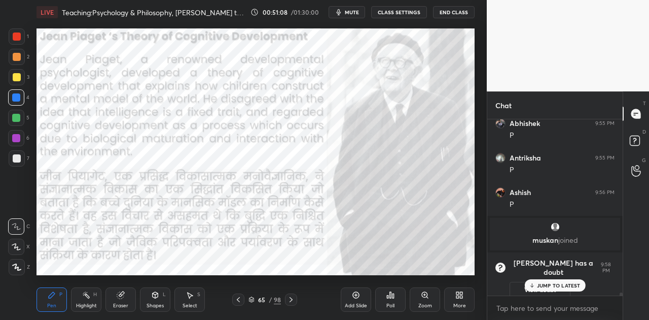
click at [292, 300] on icon at bounding box center [291, 299] width 3 height 5
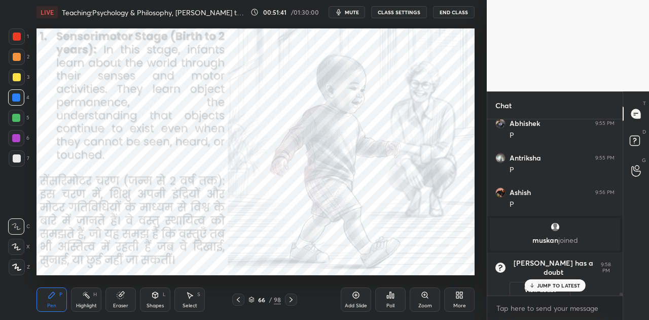
click at [287, 302] on icon at bounding box center [291, 299] width 8 height 8
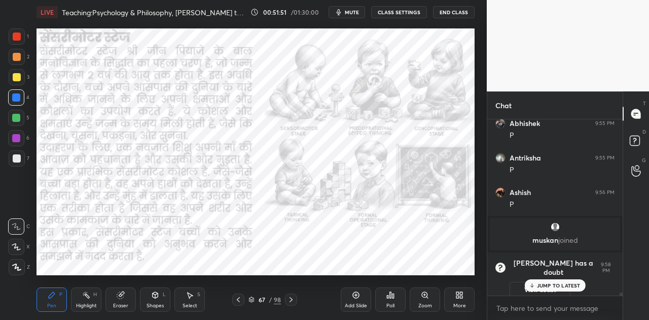
click at [287, 298] on icon at bounding box center [291, 299] width 8 height 8
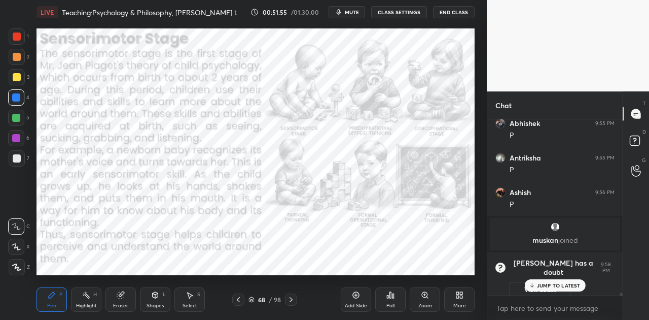
click at [287, 298] on icon at bounding box center [291, 299] width 8 height 8
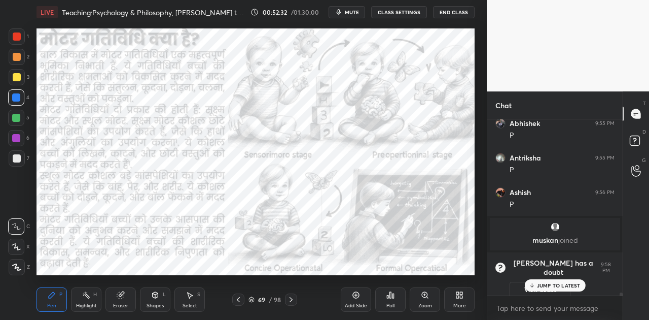
click at [287, 298] on icon at bounding box center [291, 299] width 8 height 8
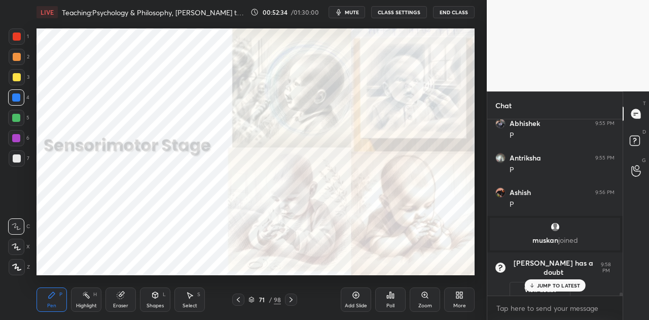
click at [287, 298] on icon at bounding box center [291, 299] width 8 height 8
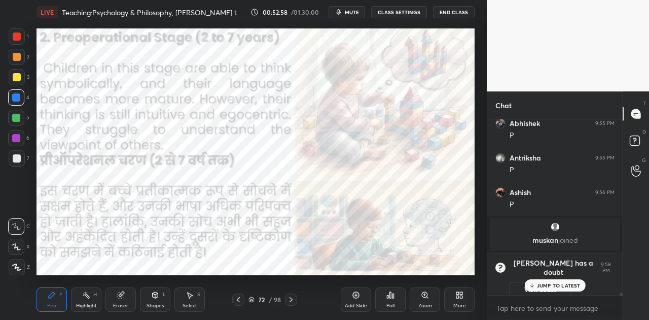
click at [287, 298] on icon at bounding box center [291, 299] width 8 height 8
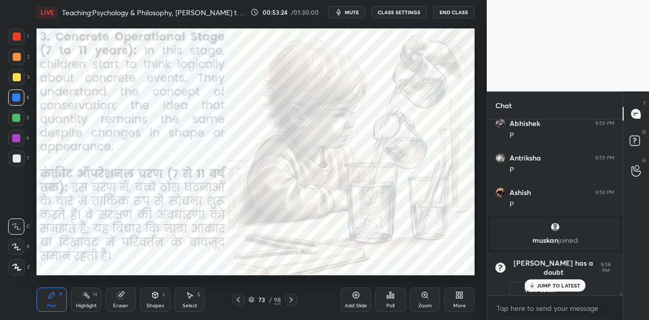
click at [287, 298] on icon at bounding box center [291, 299] width 8 height 8
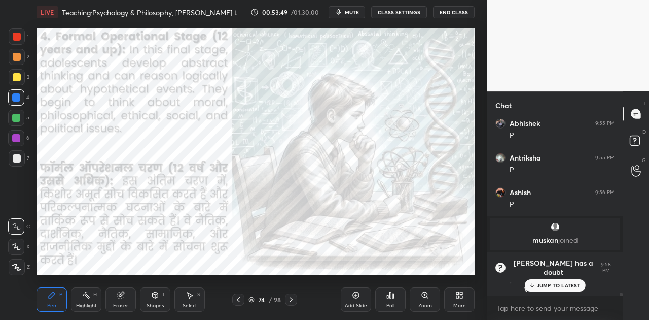
click at [288, 298] on icon at bounding box center [291, 299] width 8 height 8
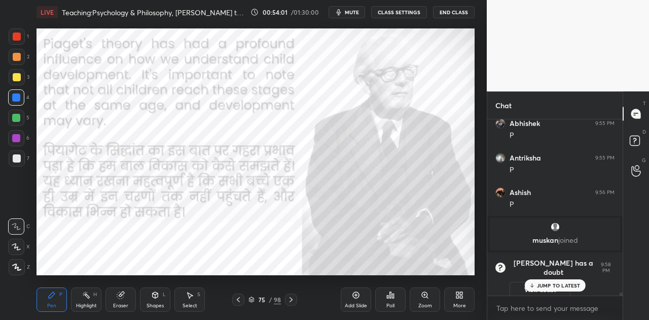
click at [288, 298] on icon at bounding box center [291, 299] width 8 height 8
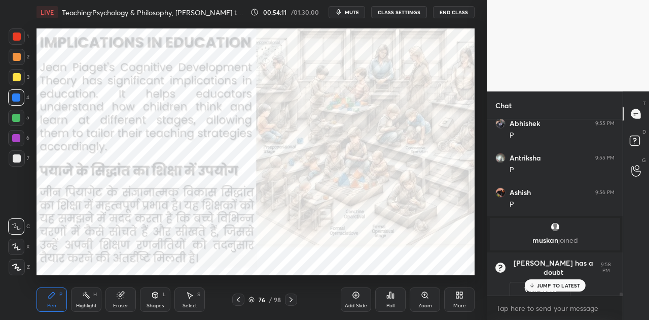
click at [288, 298] on icon at bounding box center [291, 299] width 8 height 8
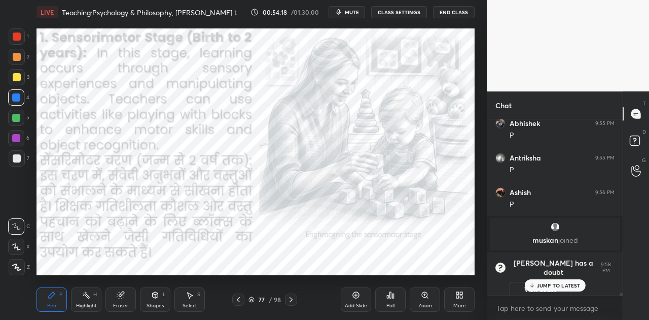
click at [288, 298] on icon at bounding box center [291, 299] width 8 height 8
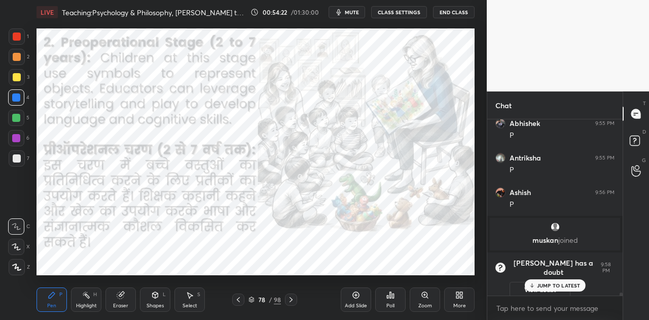
click at [288, 298] on icon at bounding box center [291, 299] width 8 height 8
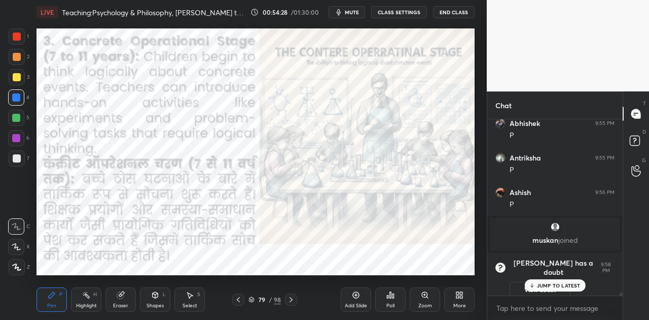
click at [288, 298] on icon at bounding box center [291, 299] width 8 height 8
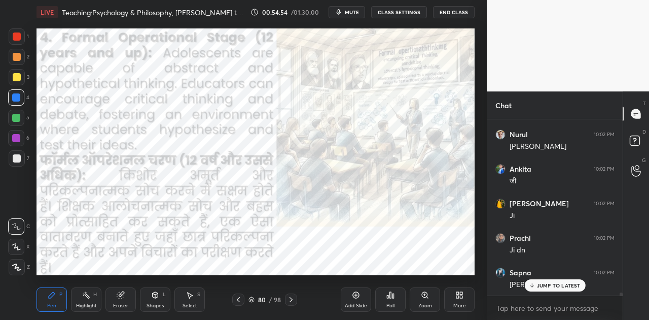
scroll to position [9855, 0]
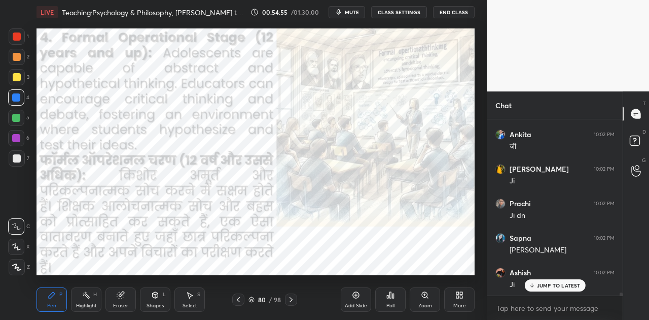
click at [288, 298] on icon at bounding box center [291, 299] width 8 height 8
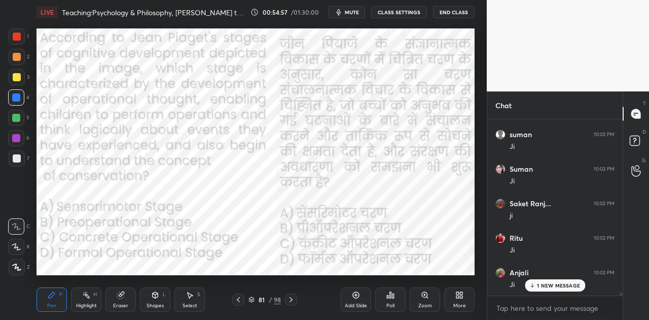
scroll to position [10062, 0]
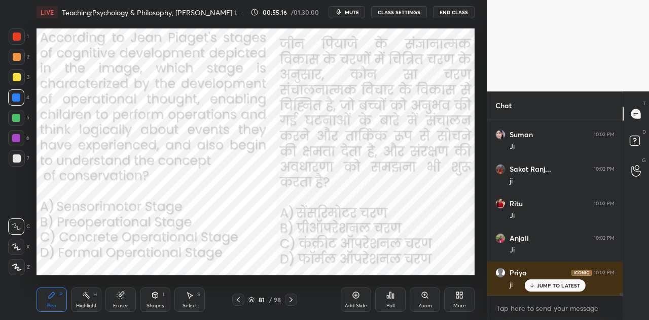
click at [354, 15] on span "mute" at bounding box center [352, 12] width 14 height 7
click at [398, 296] on div "Poll" at bounding box center [390, 299] width 30 height 24
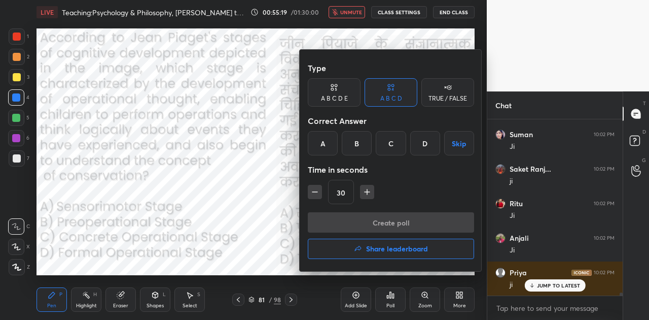
click at [394, 148] on div "C" at bounding box center [391, 143] width 30 height 24
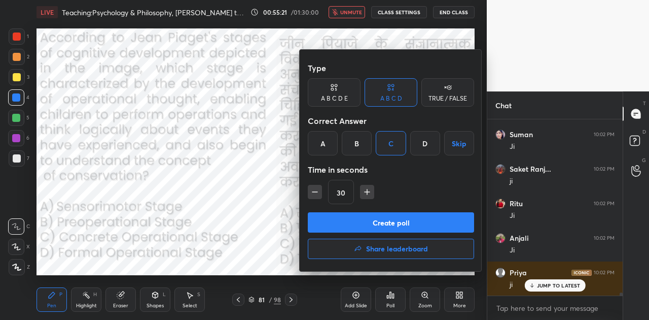
scroll to position [10097, 0]
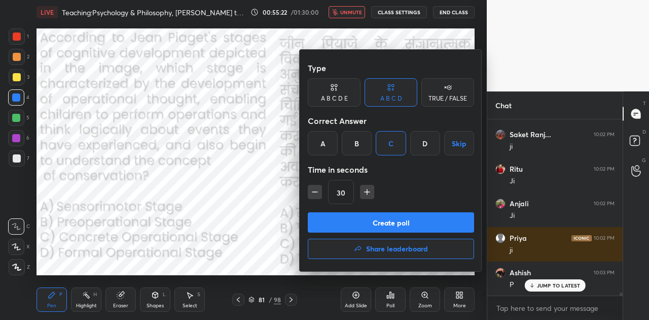
click at [399, 225] on button "Create poll" at bounding box center [391, 222] width 166 height 20
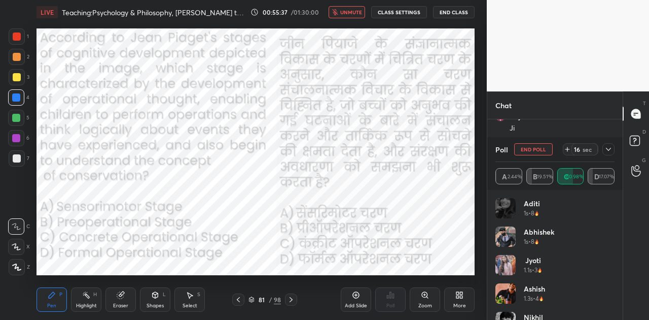
scroll to position [10219, 0]
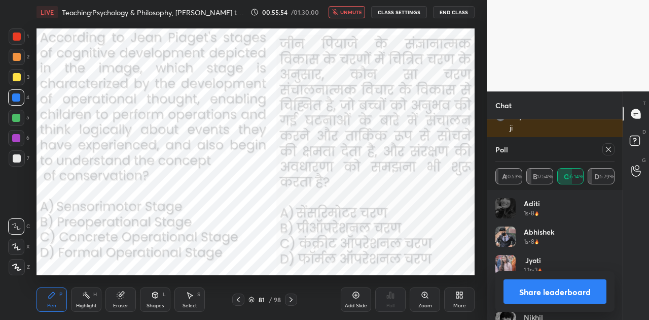
click at [562, 290] on button "Share leaderboard" at bounding box center [555, 291] width 103 height 24
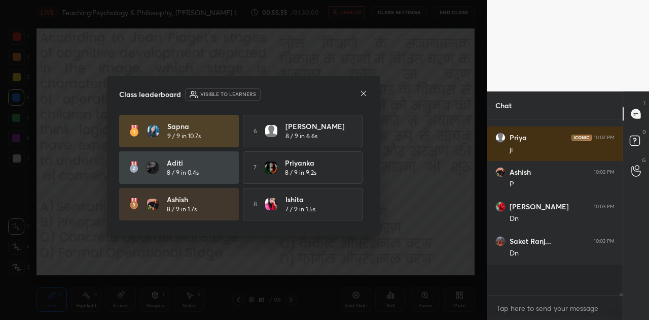
scroll to position [170, 132]
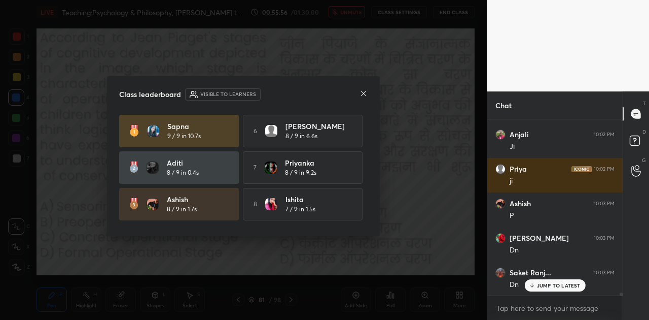
click at [362, 93] on icon at bounding box center [364, 93] width 8 height 8
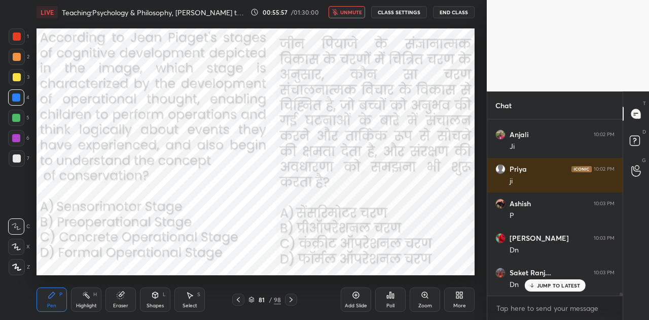
click at [294, 300] on icon at bounding box center [291, 299] width 8 height 8
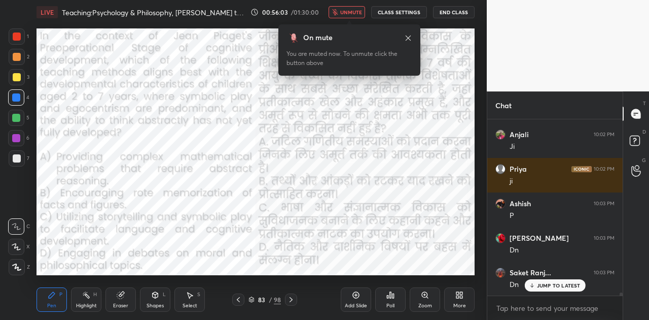
click at [355, 9] on span "unmute" at bounding box center [351, 12] width 22 height 7
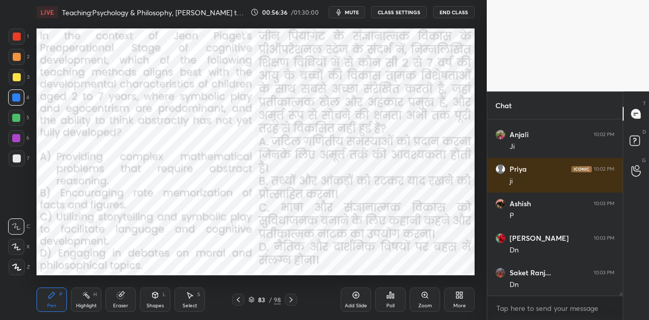
scroll to position [10200, 0]
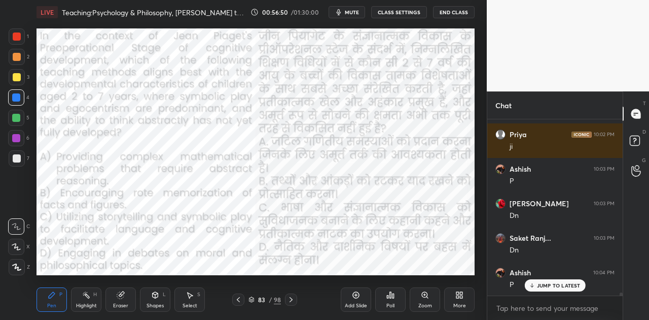
click at [393, 303] on div "Poll" at bounding box center [391, 305] width 8 height 5
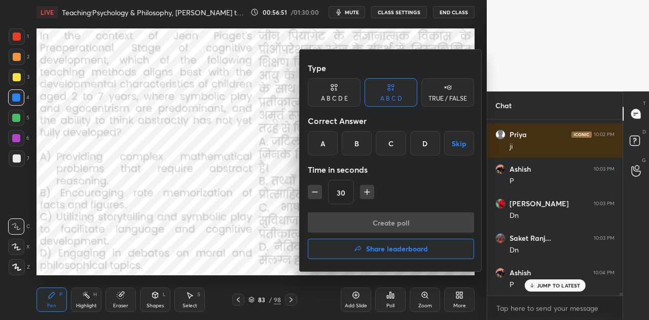
click at [393, 303] on div at bounding box center [324, 160] width 649 height 320
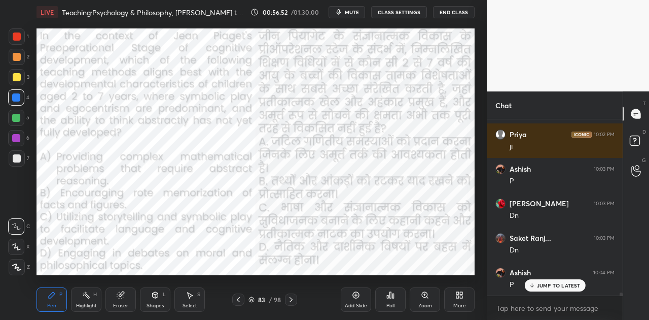
click at [393, 303] on div "Poll" at bounding box center [391, 305] width 8 height 5
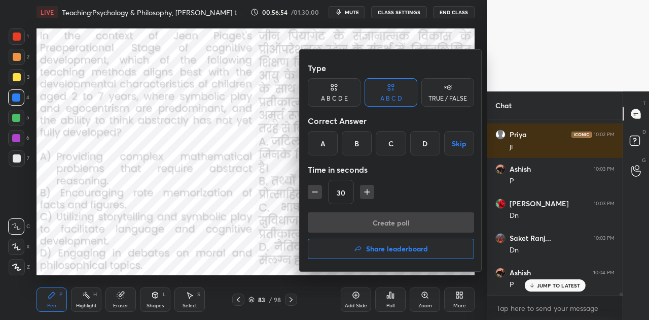
click at [393, 141] on div "C" at bounding box center [391, 143] width 30 height 24
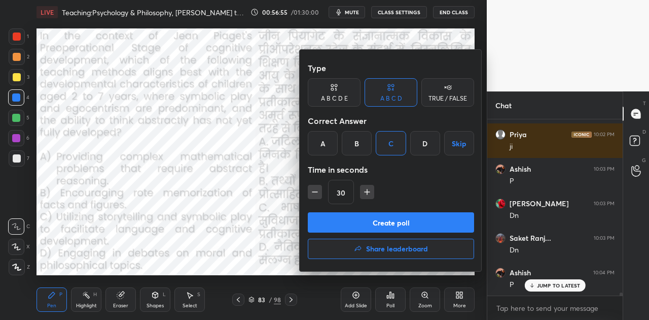
scroll to position [10235, 0]
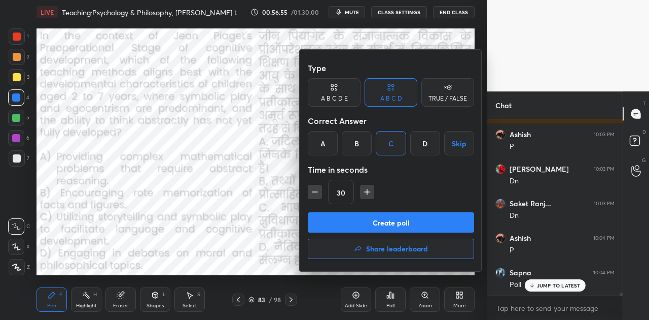
click at [403, 223] on button "Create poll" at bounding box center [391, 222] width 166 height 20
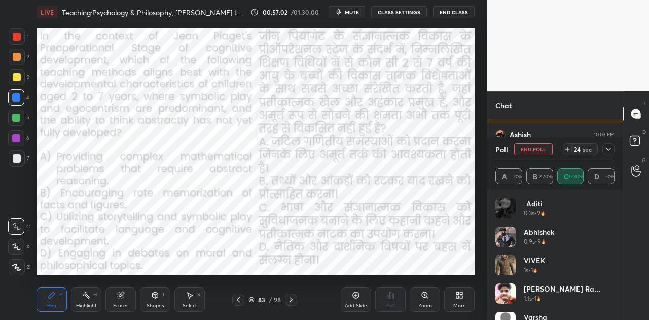
scroll to position [10298, 0]
click at [567, 148] on icon at bounding box center [568, 149] width 8 height 8
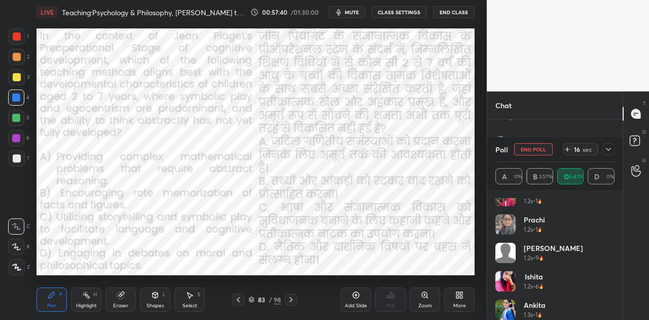
scroll to position [0, 0]
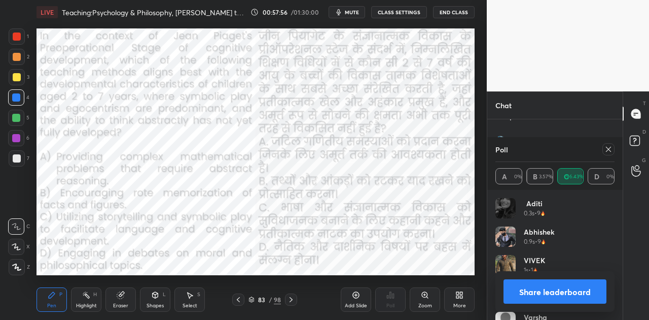
click at [571, 295] on button "Share leaderboard" at bounding box center [555, 291] width 103 height 24
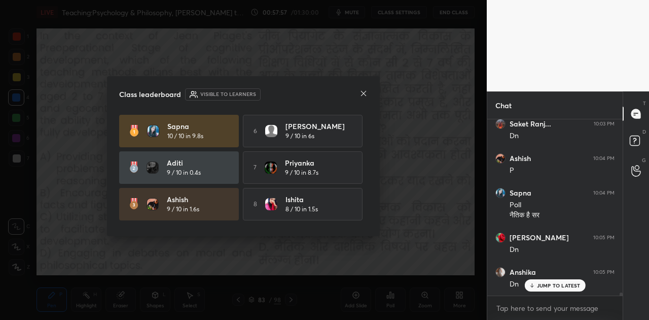
scroll to position [10314, 0]
click at [362, 93] on icon at bounding box center [364, 93] width 8 height 8
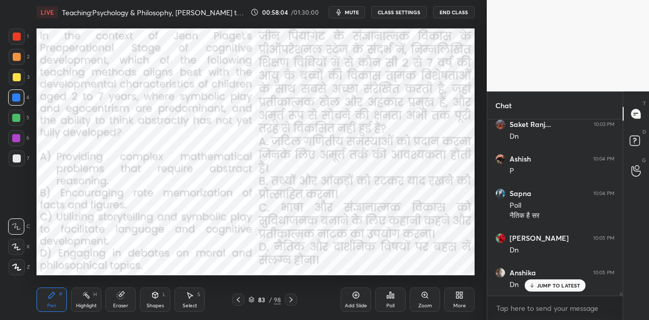
click at [537, 282] on div "JUMP TO LATEST" at bounding box center [555, 285] width 61 height 12
click at [291, 298] on icon at bounding box center [291, 299] width 8 height 8
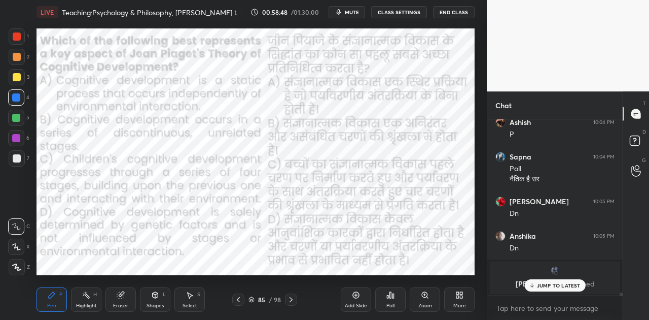
scroll to position [9976, 0]
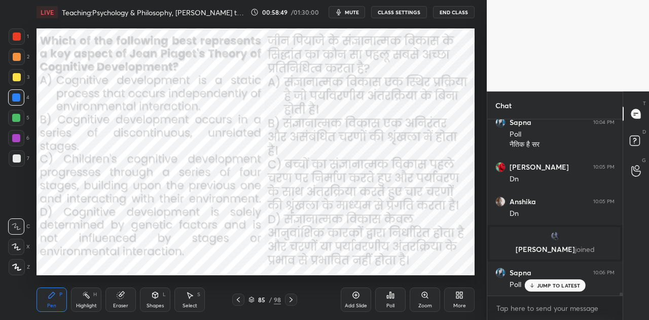
click at [393, 300] on div "Poll" at bounding box center [390, 299] width 30 height 24
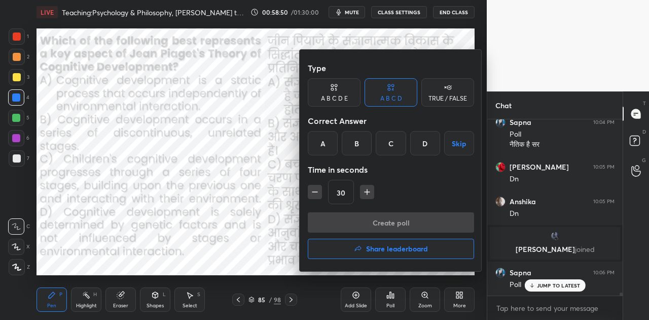
click at [392, 141] on div "C" at bounding box center [391, 143] width 30 height 24
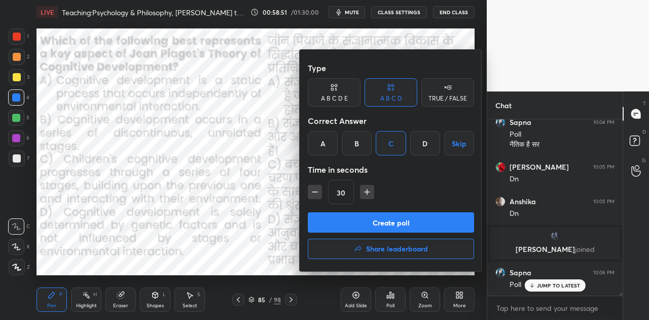
click at [405, 223] on button "Create poll" at bounding box center [391, 222] width 166 height 20
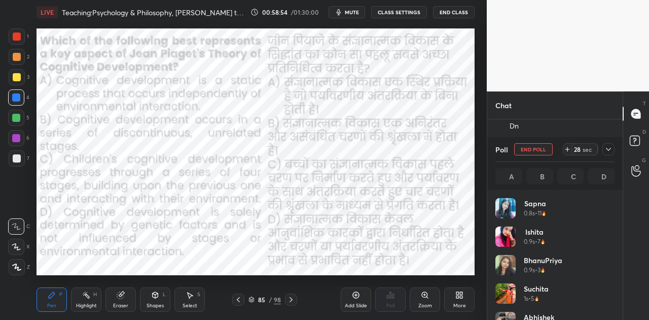
scroll to position [119, 116]
click at [349, 12] on span "mute" at bounding box center [352, 12] width 14 height 7
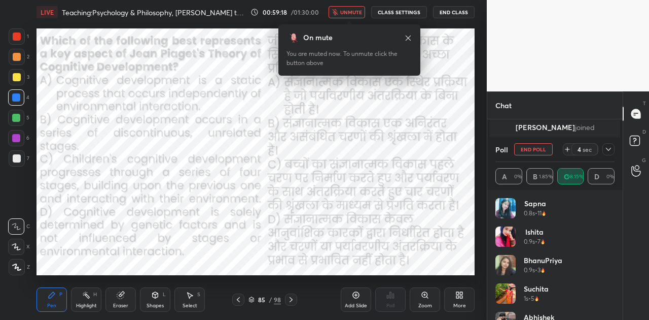
scroll to position [10132, 0]
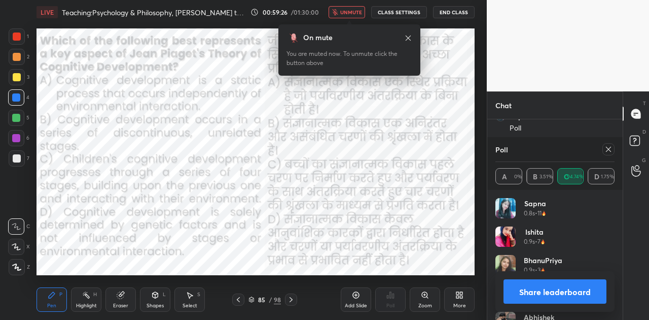
click at [349, 12] on span "unmute" at bounding box center [351, 12] width 22 height 7
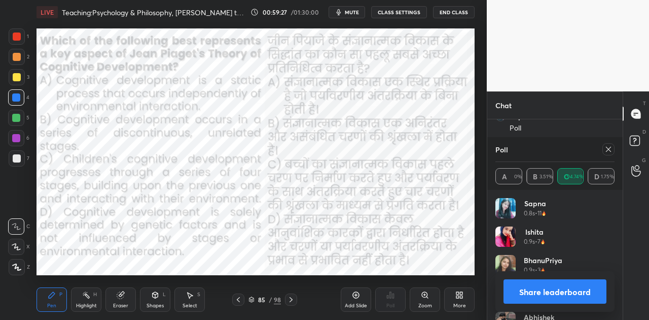
click at [587, 293] on button "Share leaderboard" at bounding box center [555, 291] width 103 height 24
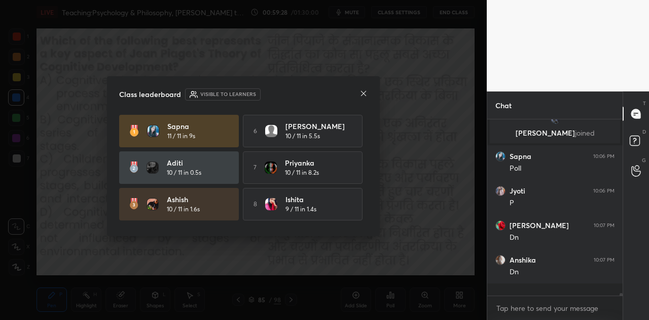
scroll to position [170, 132]
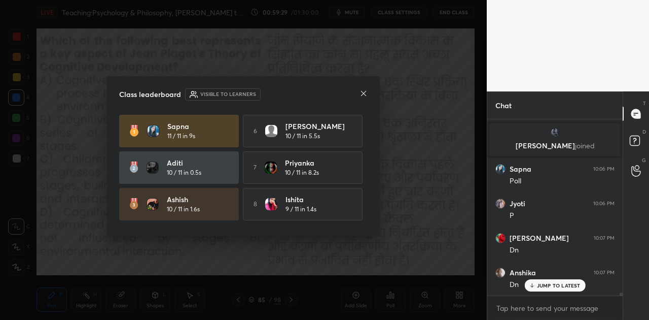
click at [365, 94] on icon at bounding box center [364, 93] width 8 height 8
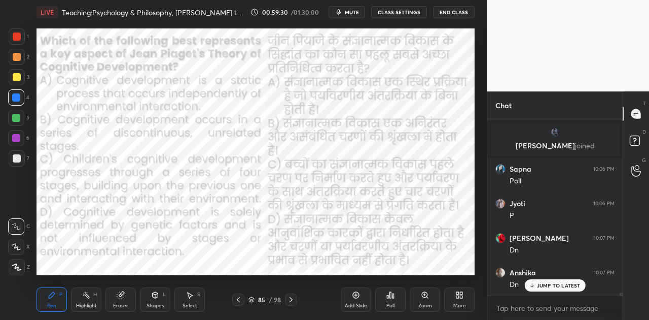
click at [562, 288] on p "JUMP TO LATEST" at bounding box center [559, 285] width 44 height 6
click at [292, 299] on icon at bounding box center [291, 299] width 8 height 8
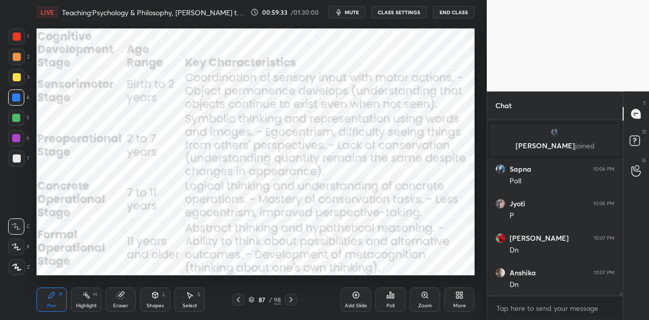
click at [292, 299] on icon at bounding box center [291, 299] width 8 height 8
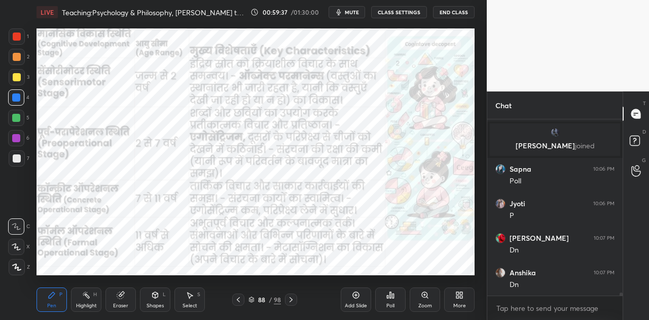
click at [292, 299] on icon at bounding box center [291, 299] width 8 height 8
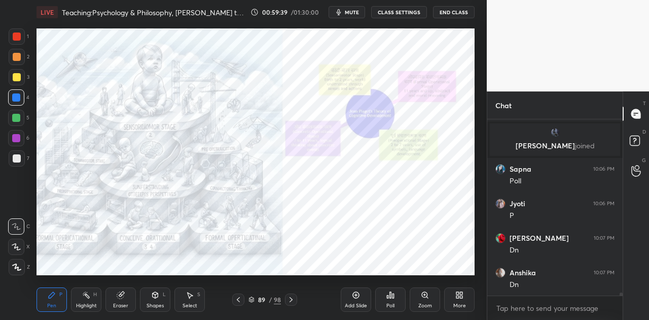
click at [292, 297] on icon at bounding box center [291, 299] width 8 height 8
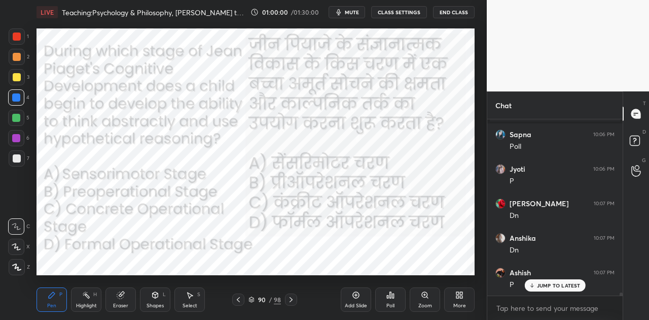
scroll to position [10149, 0]
click at [399, 304] on div "Poll" at bounding box center [390, 299] width 30 height 24
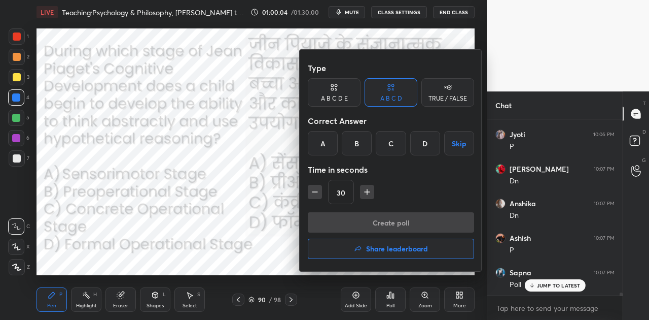
click at [429, 142] on div "D" at bounding box center [425, 143] width 30 height 24
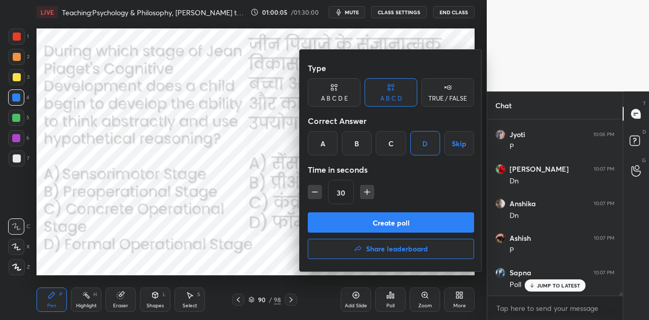
click at [398, 225] on button "Create poll" at bounding box center [391, 222] width 166 height 20
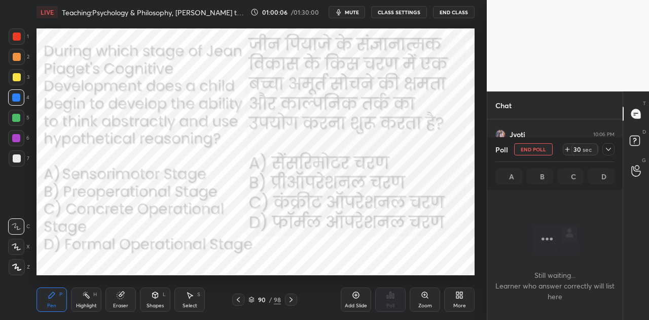
scroll to position [3, 3]
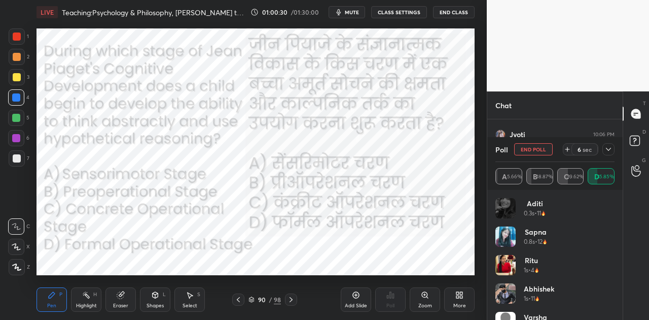
click at [353, 12] on span "mute" at bounding box center [352, 12] width 14 height 7
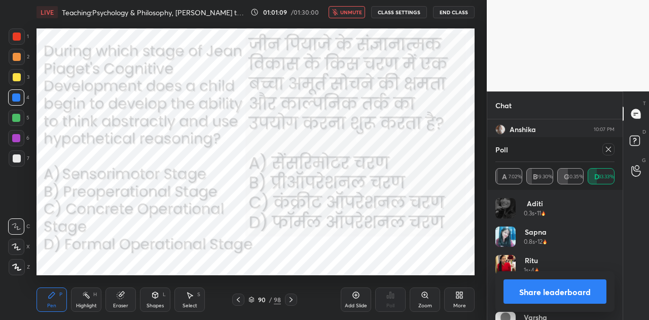
scroll to position [10257, 0]
click at [551, 291] on button "Share leaderboard" at bounding box center [555, 291] width 103 height 24
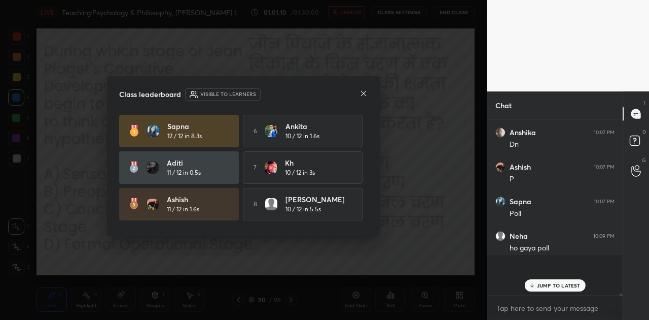
scroll to position [170, 132]
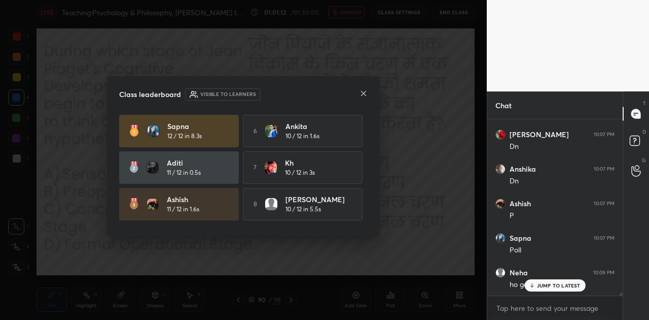
click at [364, 95] on icon at bounding box center [364, 93] width 8 height 8
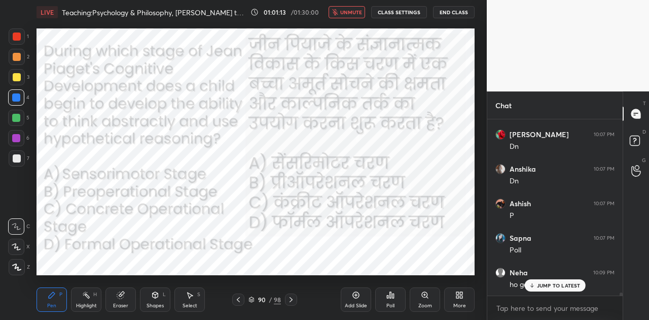
click at [566, 284] on p "JUMP TO LATEST" at bounding box center [559, 285] width 44 height 6
click at [292, 301] on icon at bounding box center [291, 299] width 8 height 8
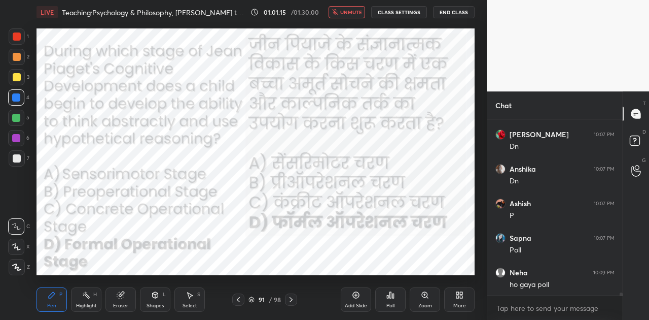
scroll to position [10218, 0]
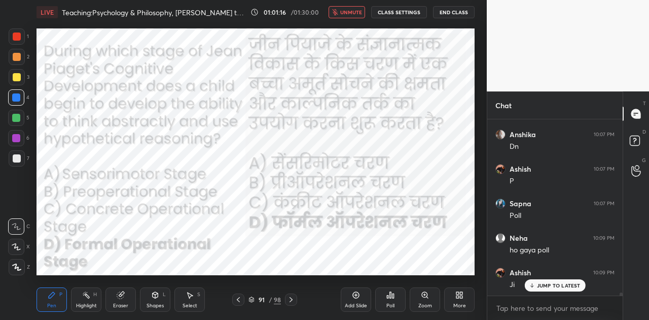
click at [292, 301] on icon at bounding box center [291, 299] width 8 height 8
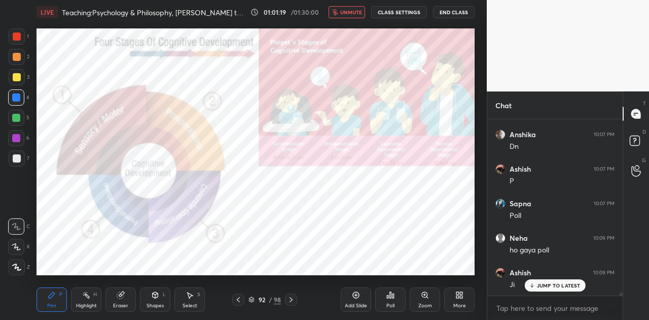
click at [292, 301] on icon at bounding box center [291, 299] width 8 height 8
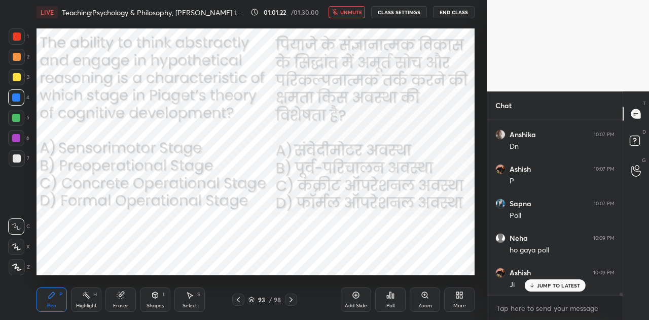
click at [341, 11] on button "unmute" at bounding box center [347, 12] width 37 height 12
click at [350, 14] on span "mute" at bounding box center [352, 12] width 14 height 7
click at [396, 300] on div "Poll" at bounding box center [390, 299] width 30 height 24
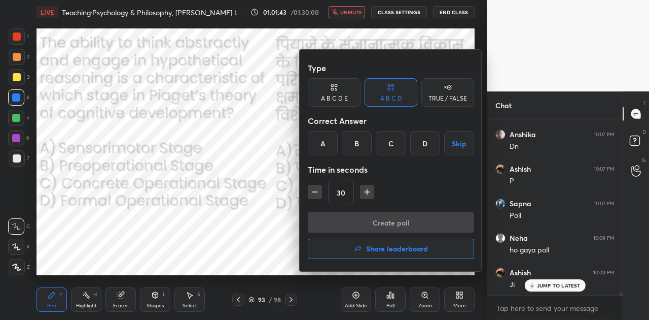
click at [427, 143] on div "D" at bounding box center [425, 143] width 30 height 24
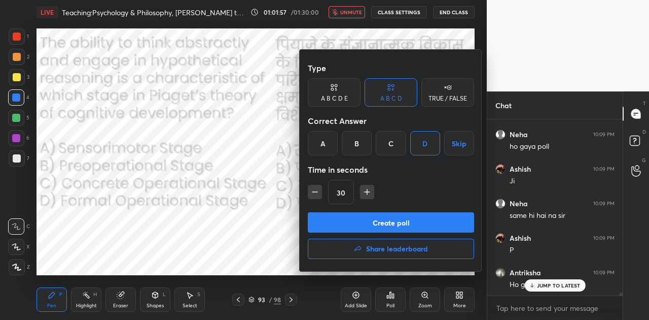
scroll to position [10356, 0]
click at [439, 222] on button "Create poll" at bounding box center [391, 222] width 166 height 20
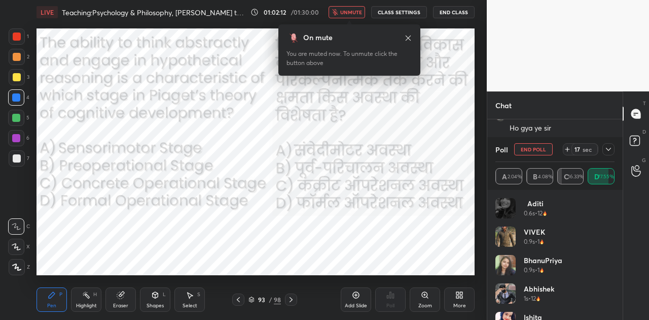
scroll to position [10512, 0]
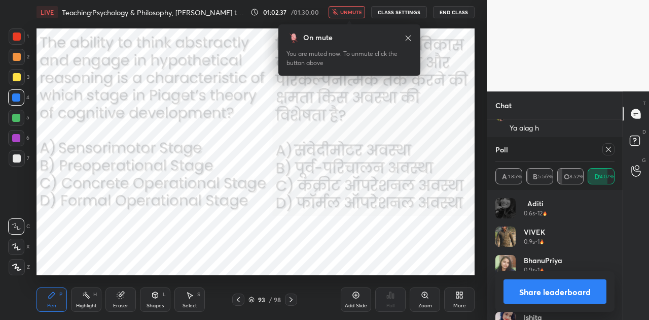
click at [564, 291] on button "Share leaderboard" at bounding box center [555, 291] width 103 height 24
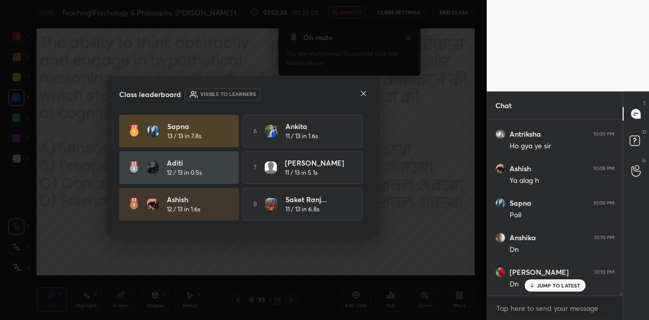
scroll to position [197, 132]
click at [366, 93] on icon at bounding box center [364, 93] width 8 height 8
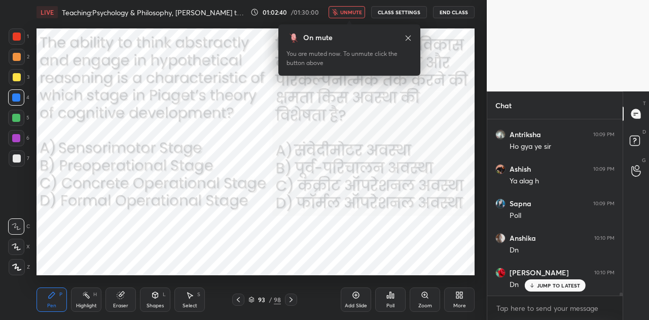
click at [349, 12] on span "unmute" at bounding box center [351, 12] width 22 height 7
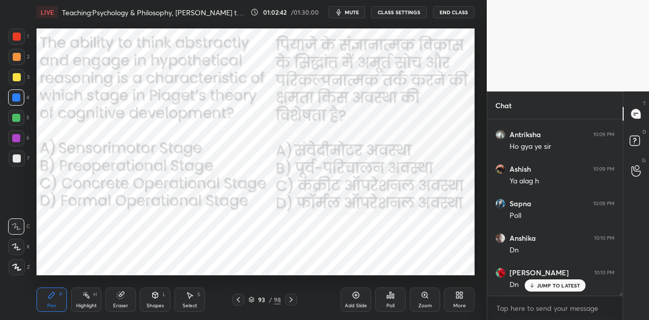
click at [293, 297] on icon at bounding box center [291, 299] width 8 height 8
click at [637, 146] on icon at bounding box center [637, 142] width 18 height 18
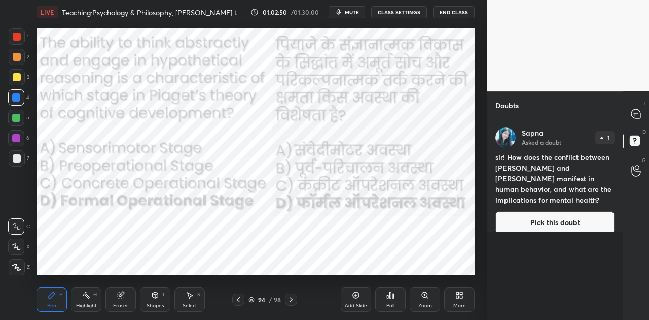
click at [532, 211] on button "Pick this doubt" at bounding box center [555, 222] width 119 height 22
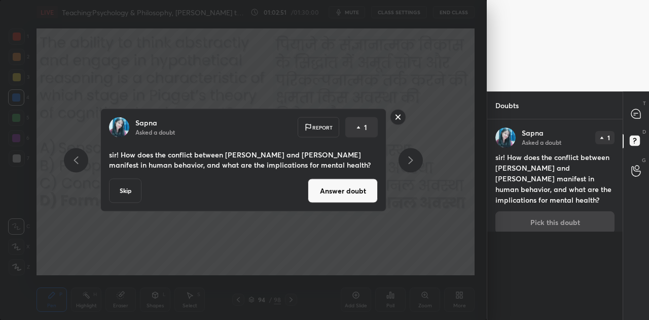
click at [352, 191] on button "Answer doubt" at bounding box center [343, 191] width 70 height 24
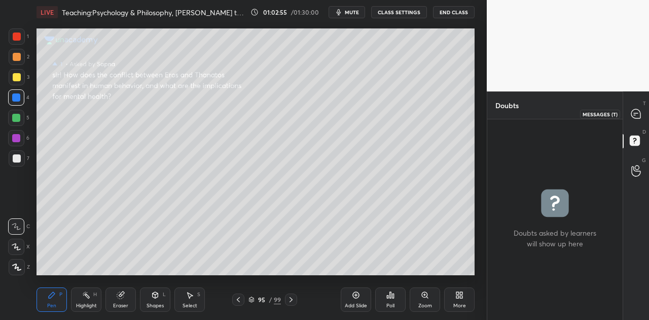
click at [639, 116] on icon at bounding box center [636, 113] width 9 height 9
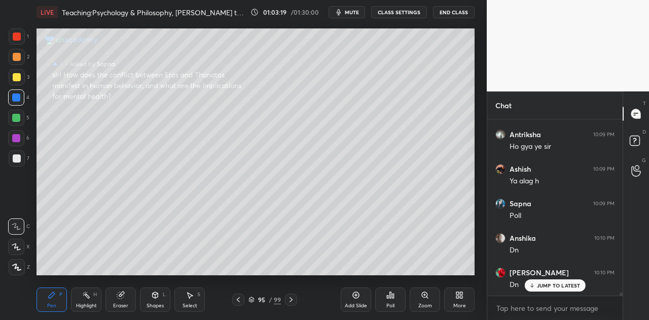
click at [19, 159] on div at bounding box center [17, 158] width 8 height 8
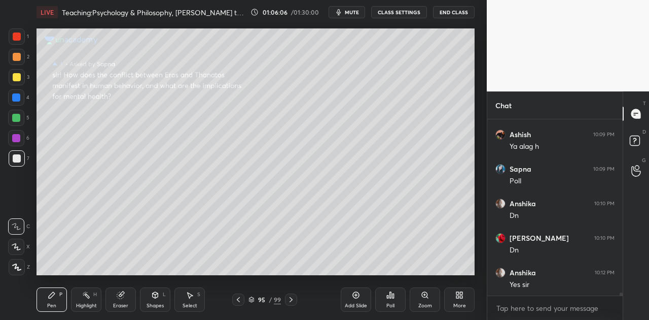
scroll to position [10672, 0]
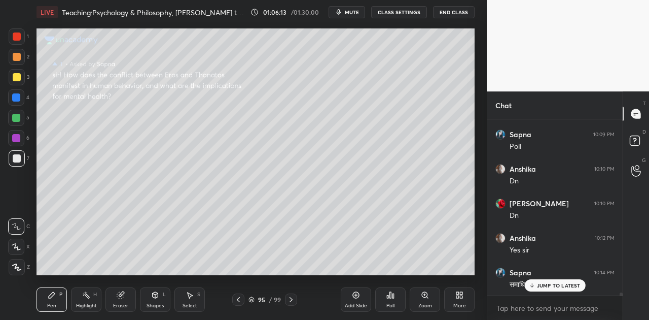
click at [563, 283] on p "JUMP TO LATEST" at bounding box center [559, 285] width 44 height 6
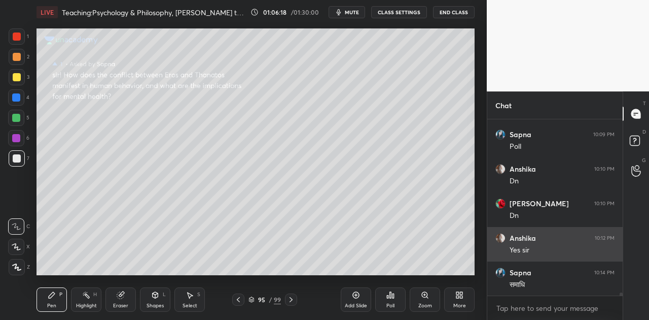
scroll to position [10707, 0]
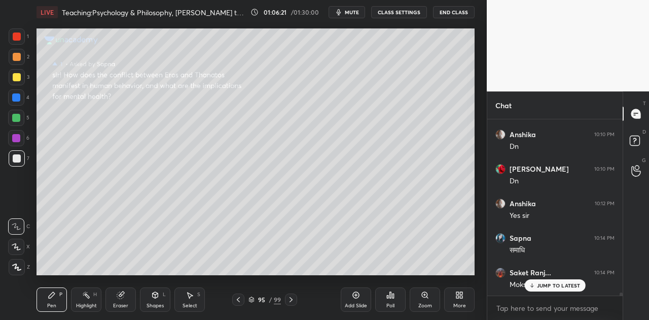
click at [545, 283] on p "JUMP TO LATEST" at bounding box center [559, 285] width 44 height 6
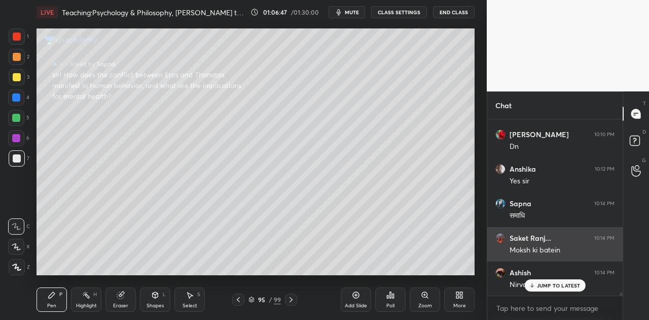
click at [545, 285] on p "JUMP TO LATEST" at bounding box center [559, 285] width 44 height 6
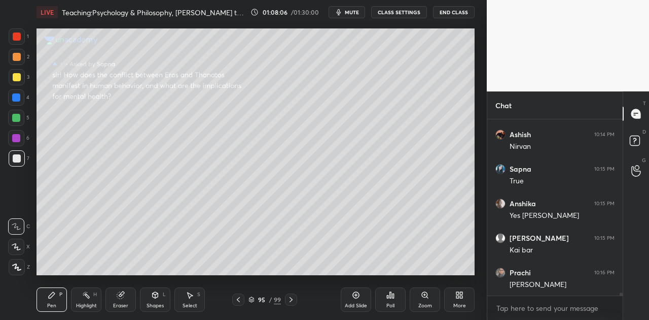
scroll to position [10914, 0]
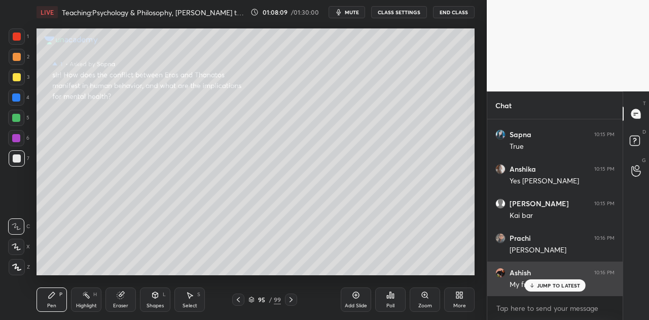
drag, startPoint x: 555, startPoint y: 284, endPoint x: 544, endPoint y: 275, distance: 14.1
click at [552, 281] on div "JUMP TO LATEST" at bounding box center [555, 285] width 61 height 12
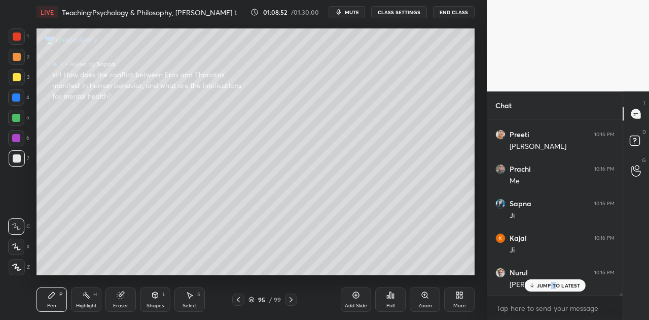
scroll to position [11208, 0]
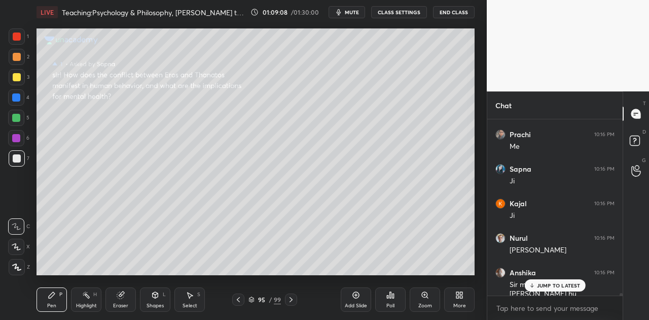
click at [538, 284] on p "JUMP TO LATEST" at bounding box center [559, 285] width 44 height 6
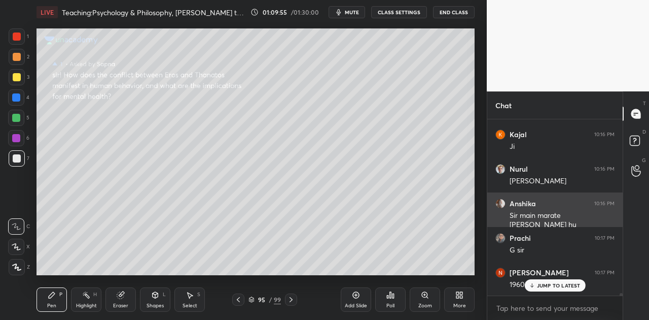
scroll to position [11312, 0]
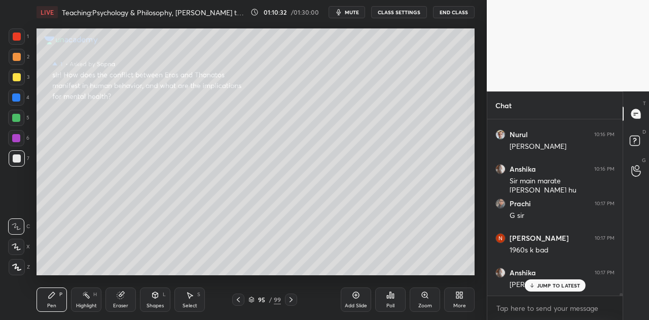
click at [558, 283] on p "JUMP TO LATEST" at bounding box center [559, 285] width 44 height 6
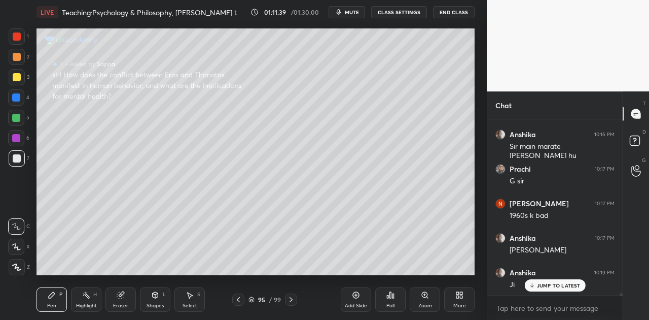
scroll to position [11381, 0]
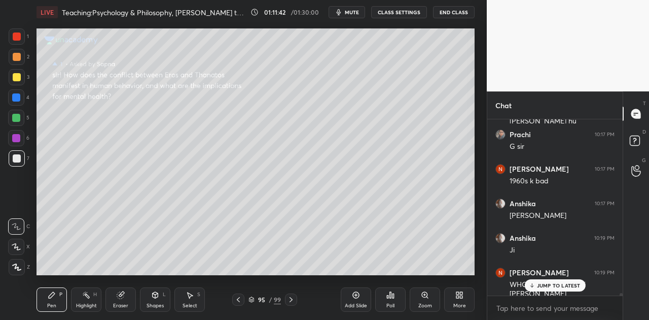
drag, startPoint x: 559, startPoint y: 287, endPoint x: 504, endPoint y: 268, distance: 58.6
click at [558, 286] on p "JUMP TO LATEST" at bounding box center [559, 285] width 44 height 6
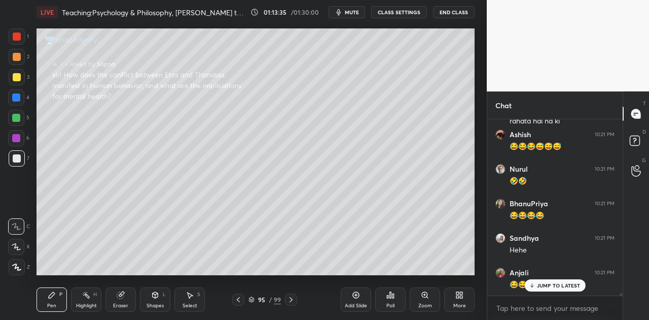
scroll to position [12100, 0]
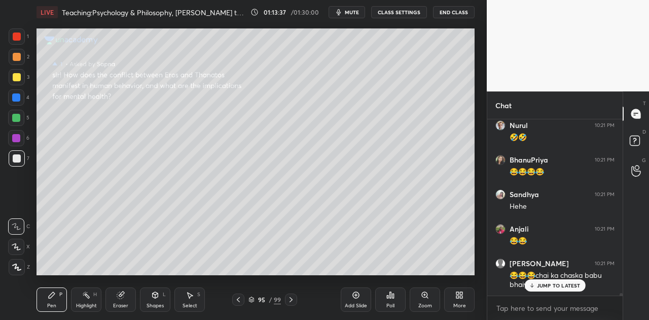
click at [351, 13] on span "mute" at bounding box center [352, 12] width 14 height 7
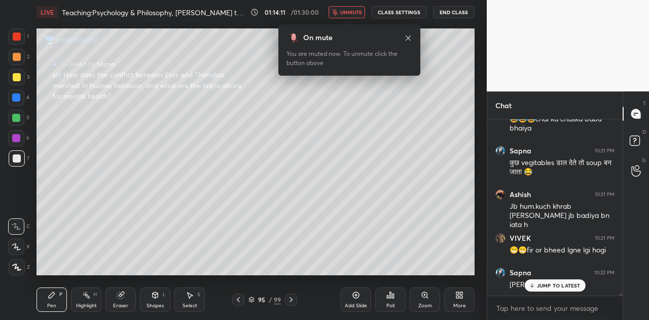
scroll to position [12291, 0]
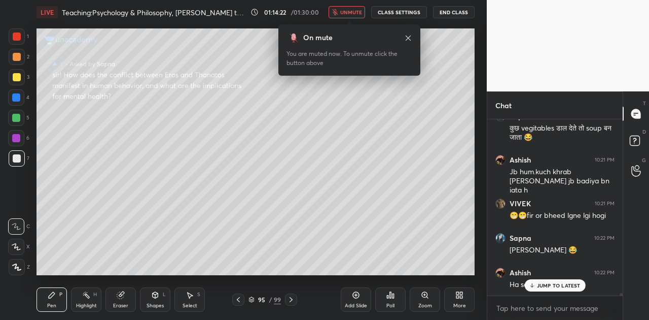
click at [350, 9] on span "unmute" at bounding box center [351, 12] width 22 height 7
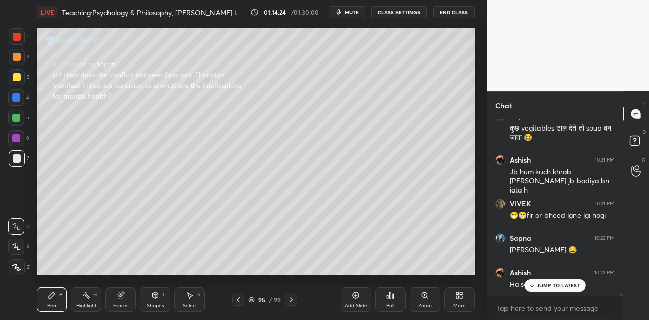
click at [549, 285] on p "JUMP TO LATEST" at bounding box center [559, 285] width 44 height 6
click at [290, 294] on div at bounding box center [291, 299] width 12 height 12
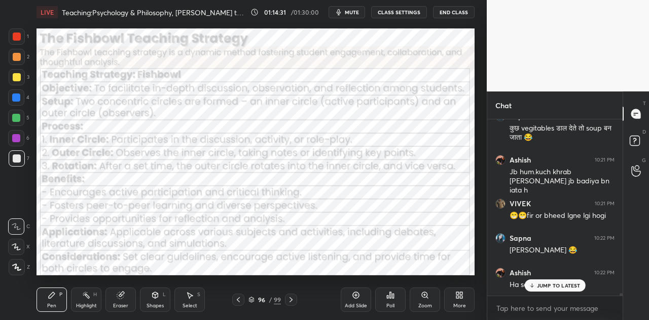
scroll to position [12325, 0]
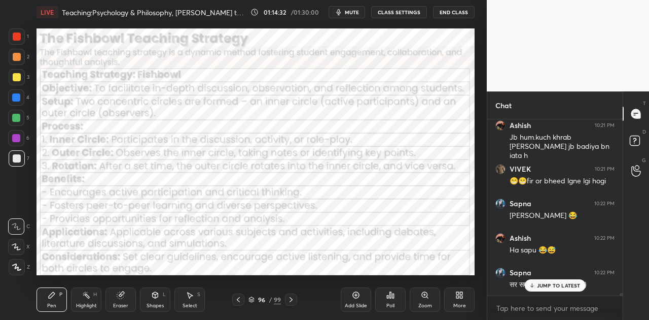
click at [290, 294] on div at bounding box center [291, 299] width 12 height 12
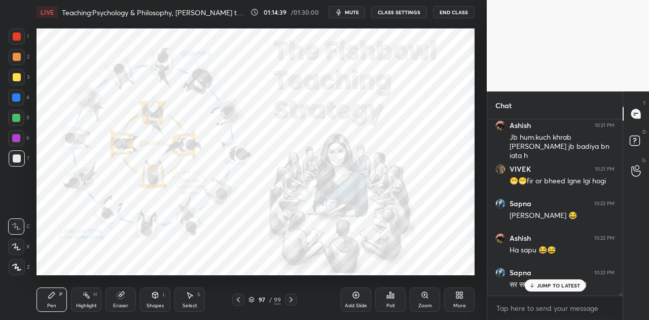
click at [555, 287] on p "JUMP TO LATEST" at bounding box center [559, 285] width 44 height 6
click at [92, 297] on div "Highlight H" at bounding box center [86, 299] width 30 height 24
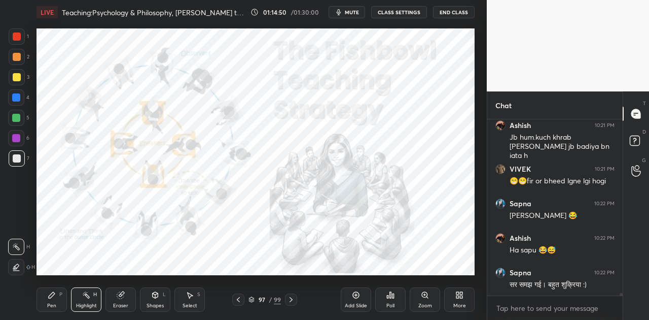
click at [16, 95] on div at bounding box center [16, 97] width 8 height 8
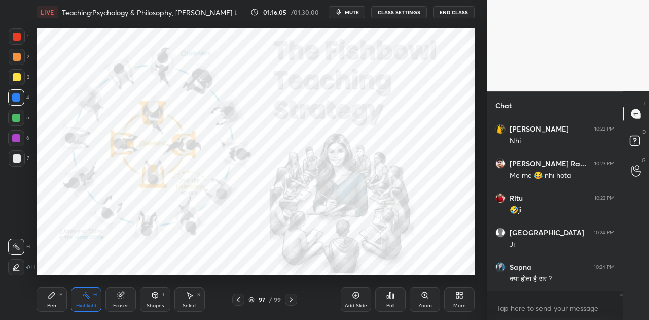
scroll to position [12705, 0]
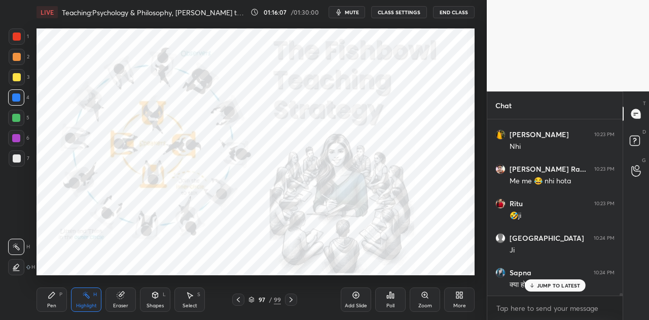
click at [550, 286] on p "JUMP TO LATEST" at bounding box center [559, 285] width 44 height 6
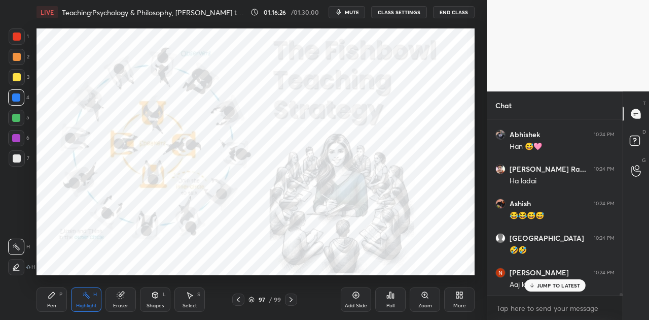
scroll to position [13015, 0]
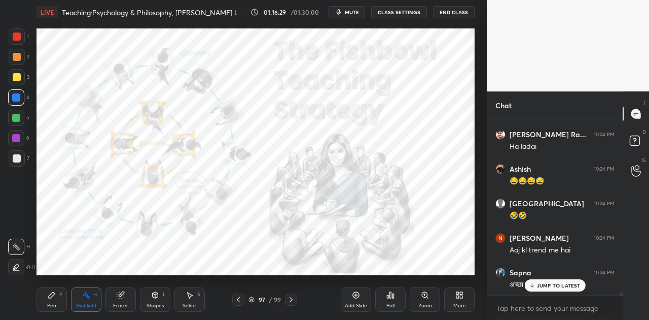
click at [542, 287] on p "JUMP TO LATEST" at bounding box center [559, 285] width 44 height 6
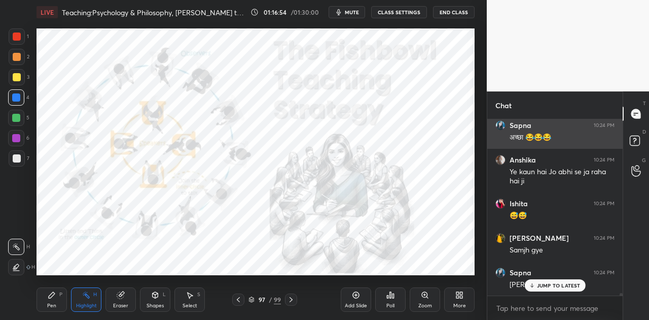
scroll to position [13197, 0]
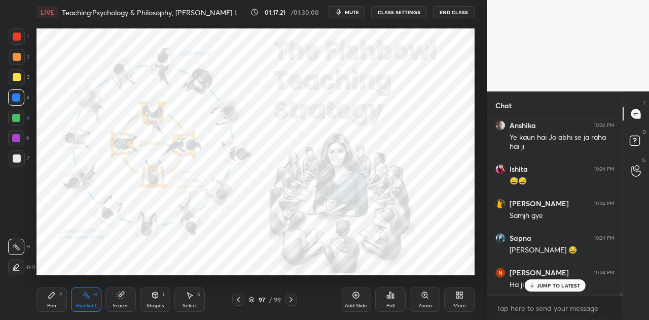
click at [148, 304] on div "Shapes" at bounding box center [155, 305] width 17 height 5
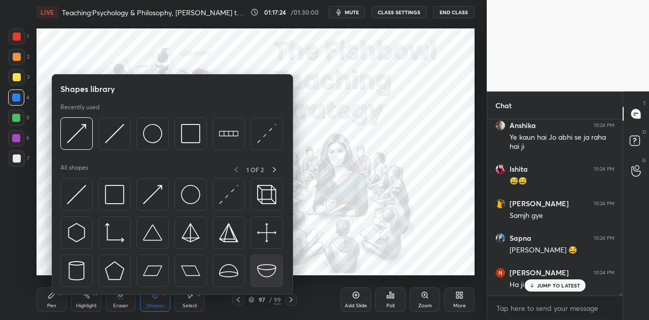
click at [267, 269] on img at bounding box center [266, 270] width 19 height 19
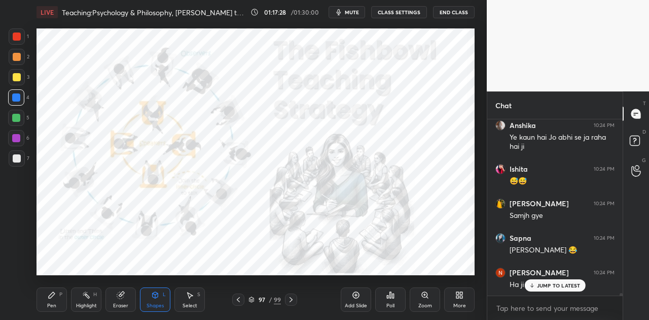
click at [162, 303] on div "Shapes" at bounding box center [155, 305] width 17 height 5
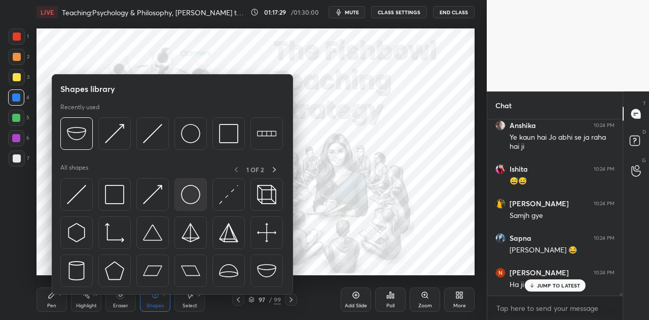
click at [180, 197] on div at bounding box center [191, 194] width 32 height 32
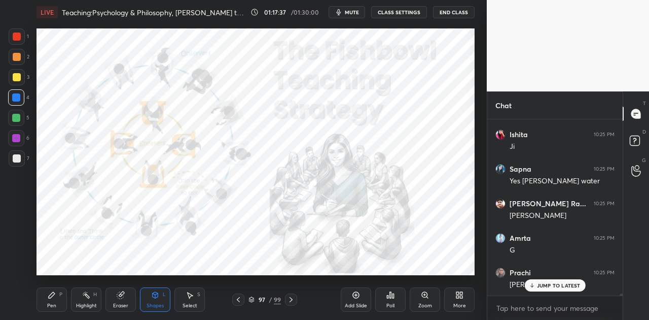
scroll to position [13438, 0]
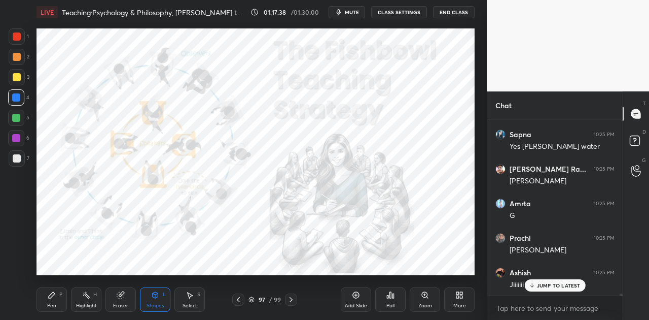
click at [47, 303] on div "Pen P" at bounding box center [52, 299] width 30 height 24
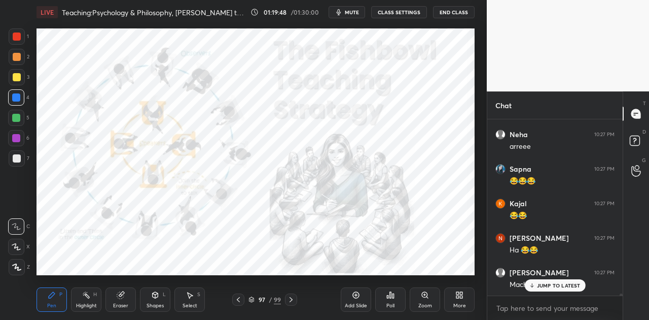
scroll to position [14880, 0]
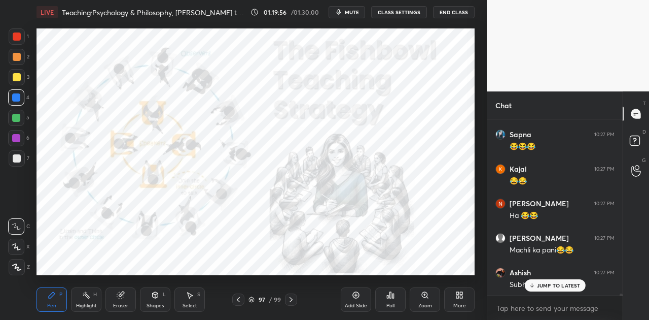
click at [558, 284] on p "JUMP TO LATEST" at bounding box center [559, 285] width 44 height 6
click at [290, 297] on icon at bounding box center [291, 299] width 8 height 8
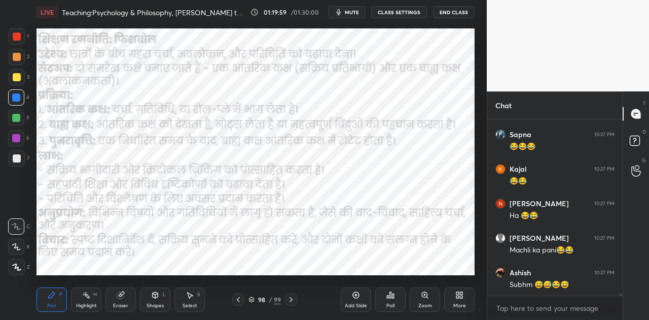
scroll to position [14915, 0]
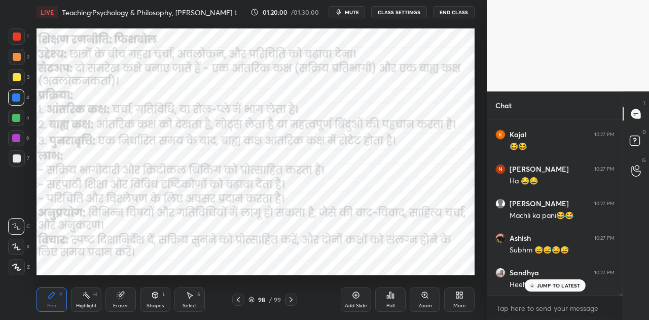
click at [290, 297] on icon at bounding box center [291, 299] width 8 height 8
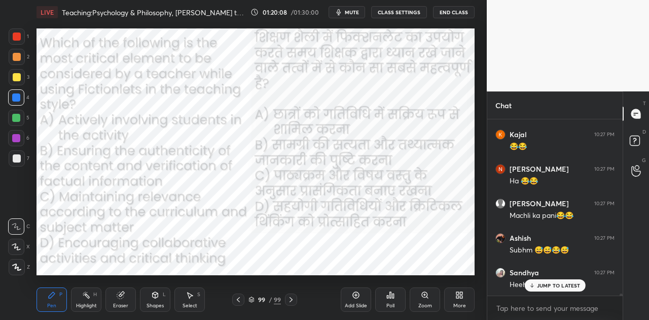
scroll to position [14958, 0]
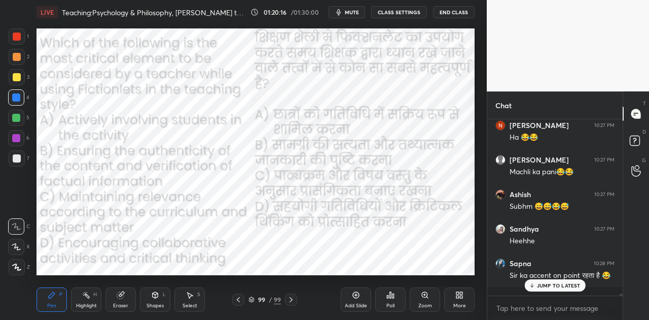
click at [557, 287] on p "JUMP TO LATEST" at bounding box center [559, 285] width 44 height 6
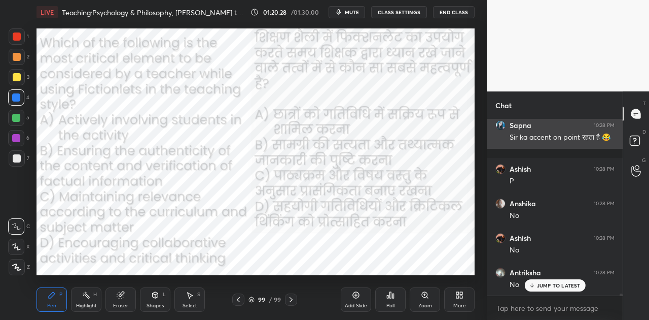
scroll to position [15131, 0]
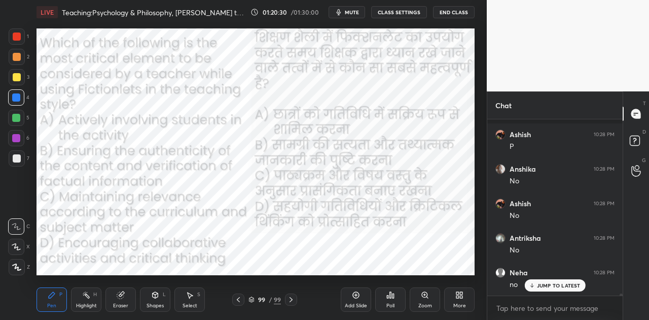
click at [239, 295] on icon at bounding box center [238, 299] width 8 height 8
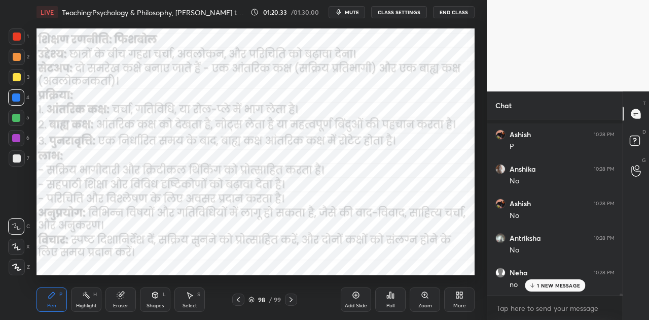
scroll to position [15165, 0]
click at [235, 299] on icon at bounding box center [238, 299] width 8 height 8
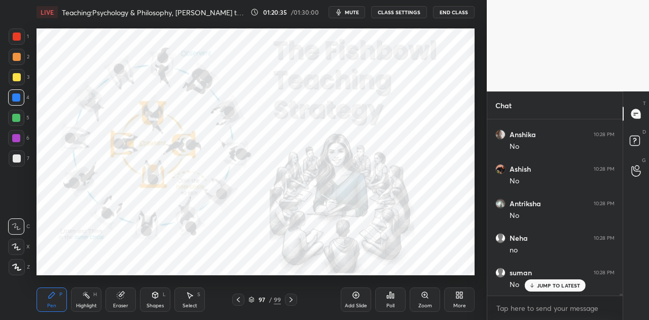
click at [235, 299] on icon at bounding box center [238, 299] width 8 height 8
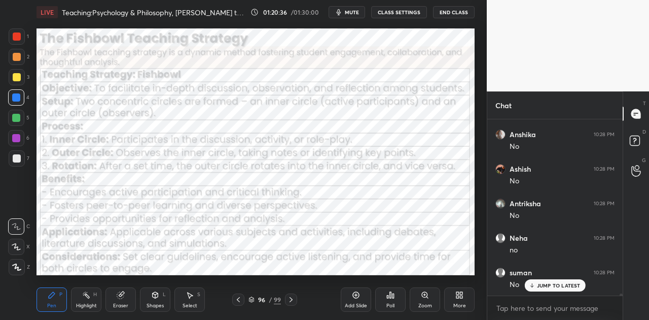
click at [235, 299] on icon at bounding box center [238, 299] width 8 height 8
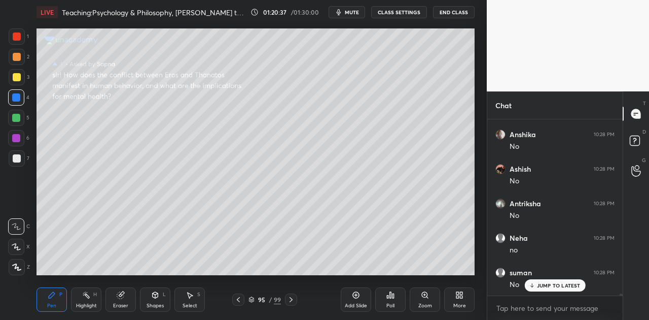
click at [235, 298] on icon at bounding box center [238, 299] width 8 height 8
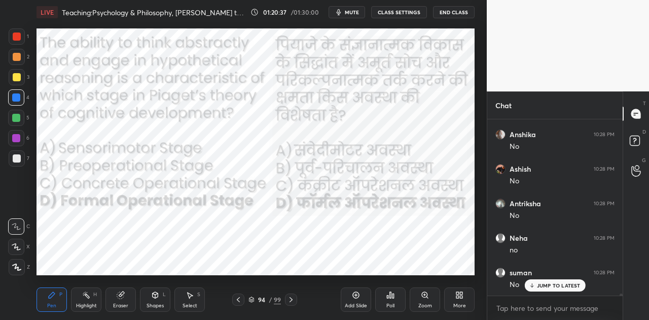
click at [235, 298] on icon at bounding box center [238, 299] width 8 height 8
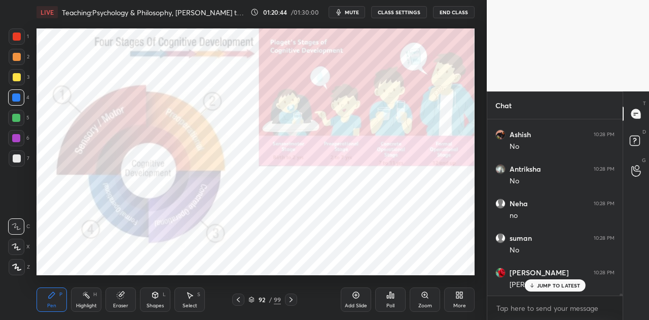
scroll to position [15234, 0]
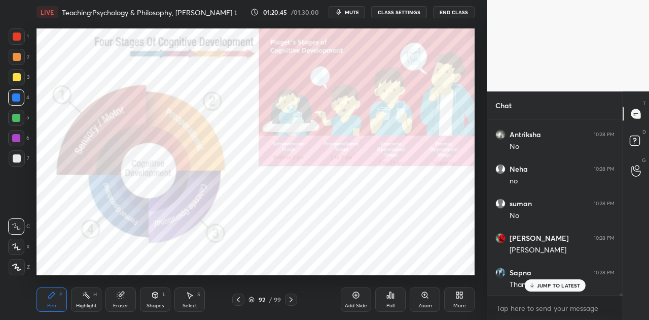
click at [549, 288] on p "JUMP TO LATEST" at bounding box center [559, 285] width 44 height 6
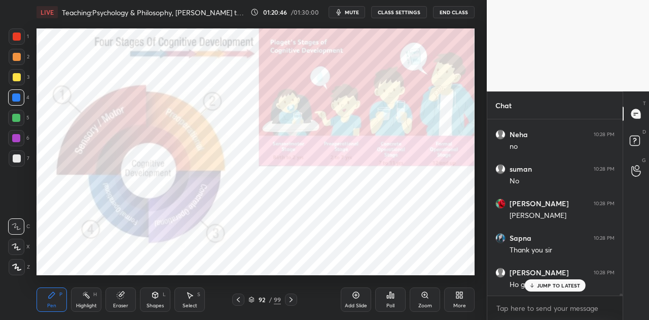
scroll to position [15303, 0]
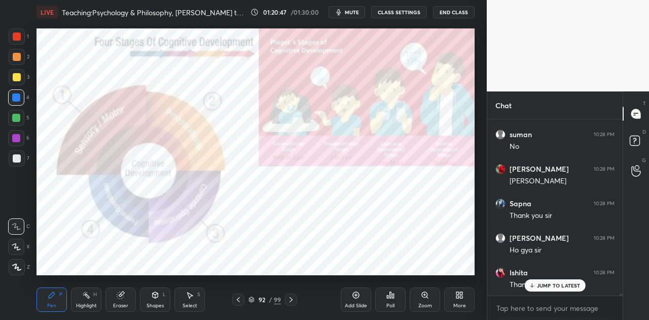
click at [538, 283] on p "JUMP TO LATEST" at bounding box center [559, 285] width 44 height 6
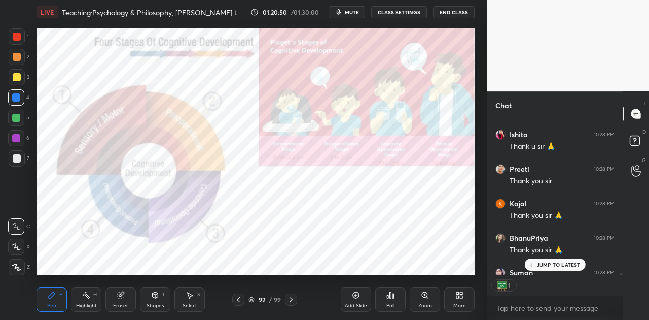
scroll to position [15497, 0]
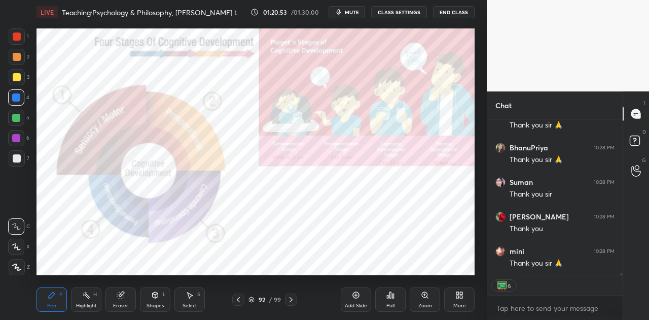
click at [392, 303] on div "Poll" at bounding box center [391, 305] width 8 height 5
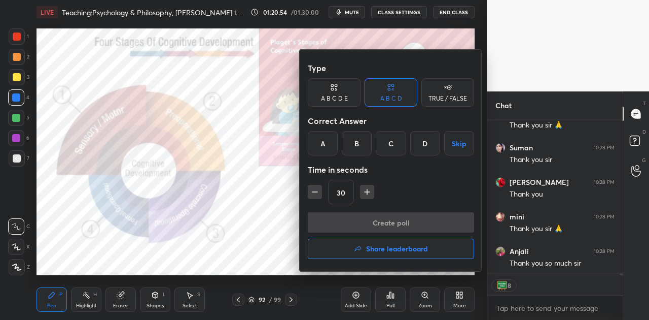
click at [385, 246] on h4 "Share leaderboard" at bounding box center [397, 248] width 62 height 7
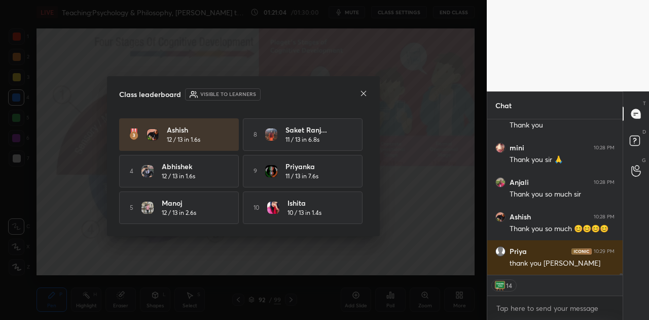
scroll to position [15679, 0]
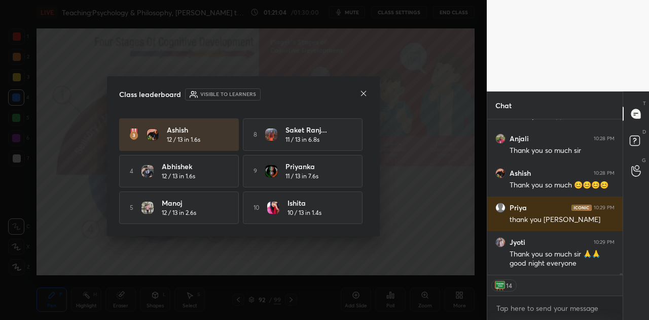
click at [364, 94] on icon at bounding box center [364, 93] width 8 height 8
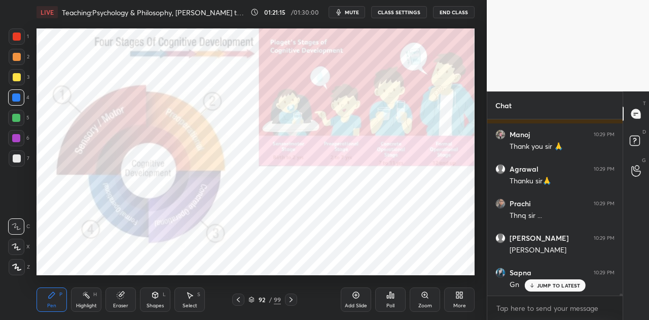
scroll to position [16184, 0]
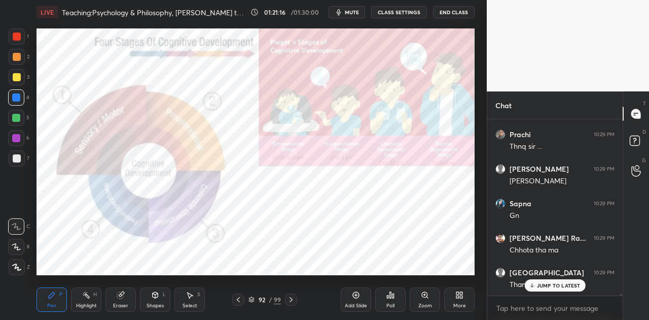
click at [560, 286] on p "JUMP TO LATEST" at bounding box center [559, 285] width 44 height 6
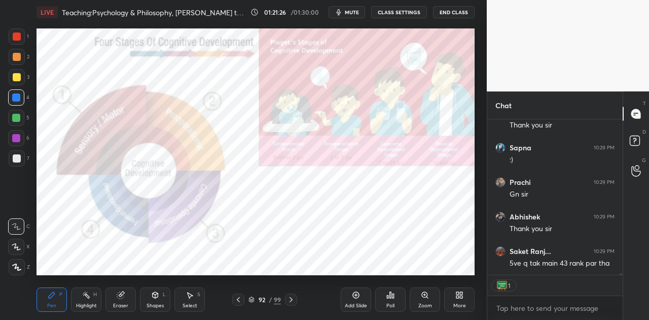
click at [252, 299] on icon at bounding box center [252, 299] width 6 height 6
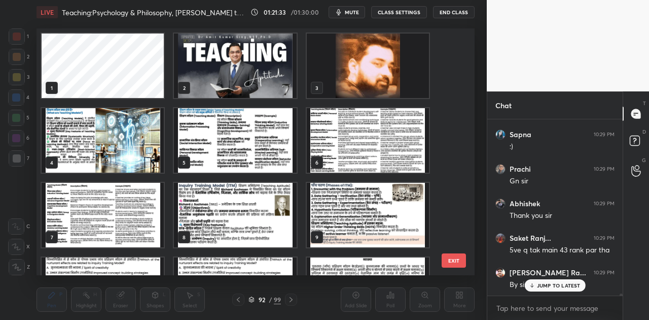
click at [257, 67] on img "grid" at bounding box center [235, 65] width 122 height 64
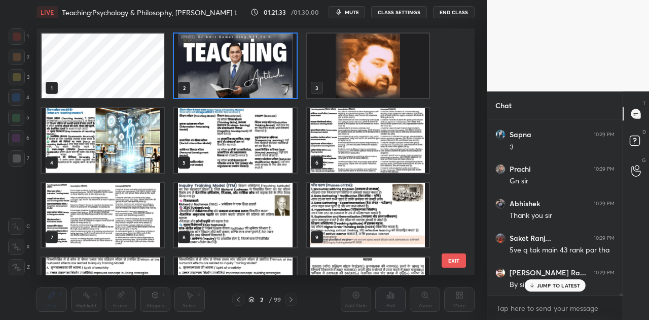
click at [257, 67] on img "grid" at bounding box center [235, 65] width 122 height 64
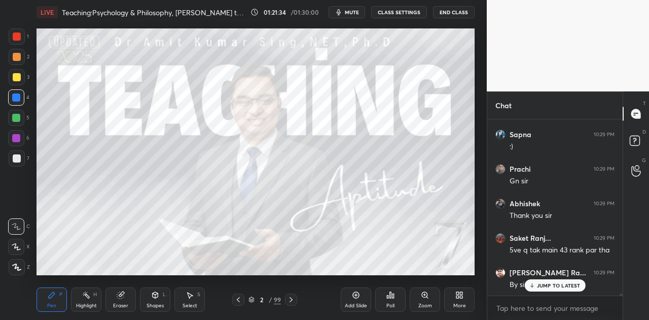
click at [257, 67] on img "grid" at bounding box center [235, 65] width 122 height 64
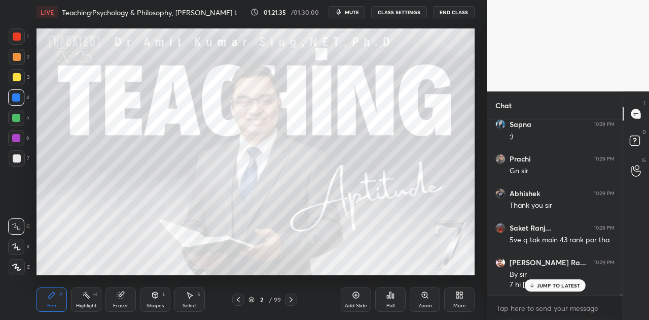
click at [291, 301] on icon at bounding box center [291, 299] width 8 height 8
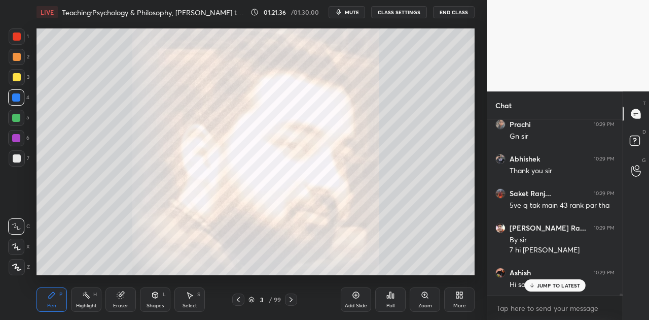
click at [537, 288] on p "JUMP TO LATEST" at bounding box center [559, 285] width 44 height 6
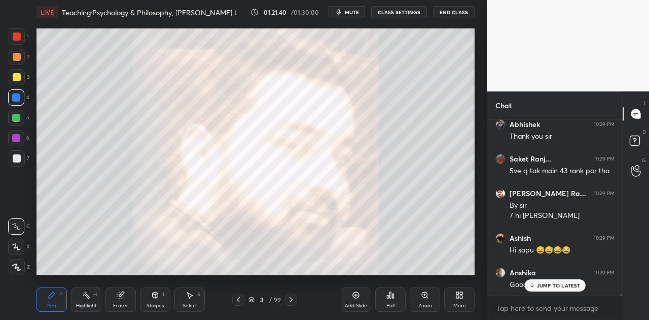
click at [547, 283] on p "JUMP TO LATEST" at bounding box center [559, 285] width 44 height 6
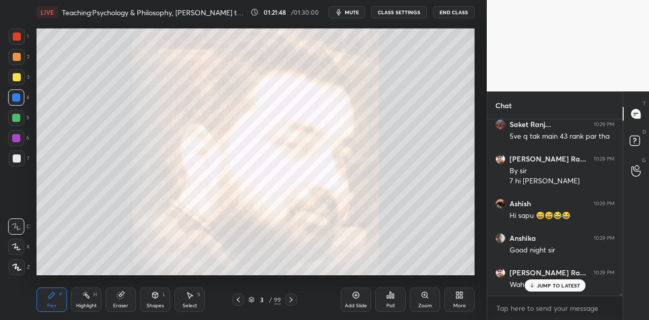
click at [547, 284] on p "JUMP TO LATEST" at bounding box center [559, 285] width 44 height 6
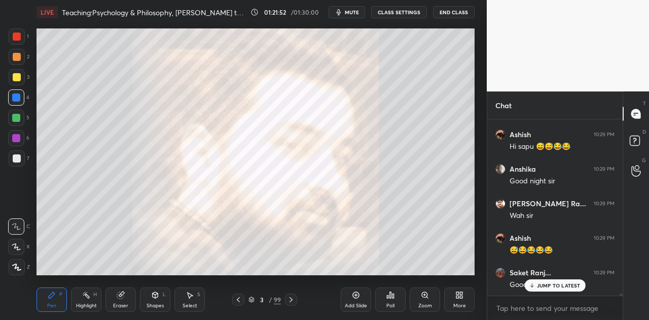
click at [453, 10] on button "End Class" at bounding box center [454, 12] width 42 height 12
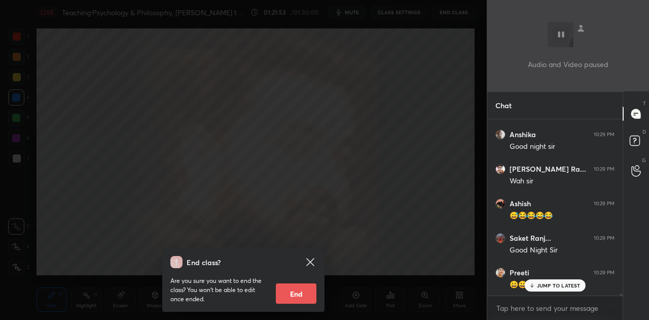
click at [298, 294] on button "End" at bounding box center [296, 293] width 41 height 20
type textarea "x"
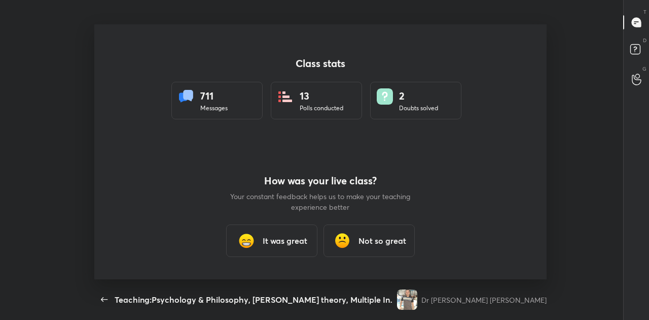
click at [291, 239] on h3 "It was great" at bounding box center [285, 240] width 45 height 12
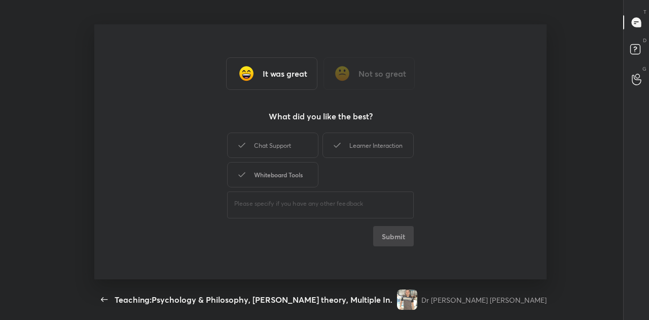
click at [287, 180] on div "Whiteboard Tools" at bounding box center [272, 174] width 91 height 25
click at [399, 231] on button "Submit" at bounding box center [393, 236] width 41 height 20
